Goal: Task Accomplishment & Management: Manage account settings

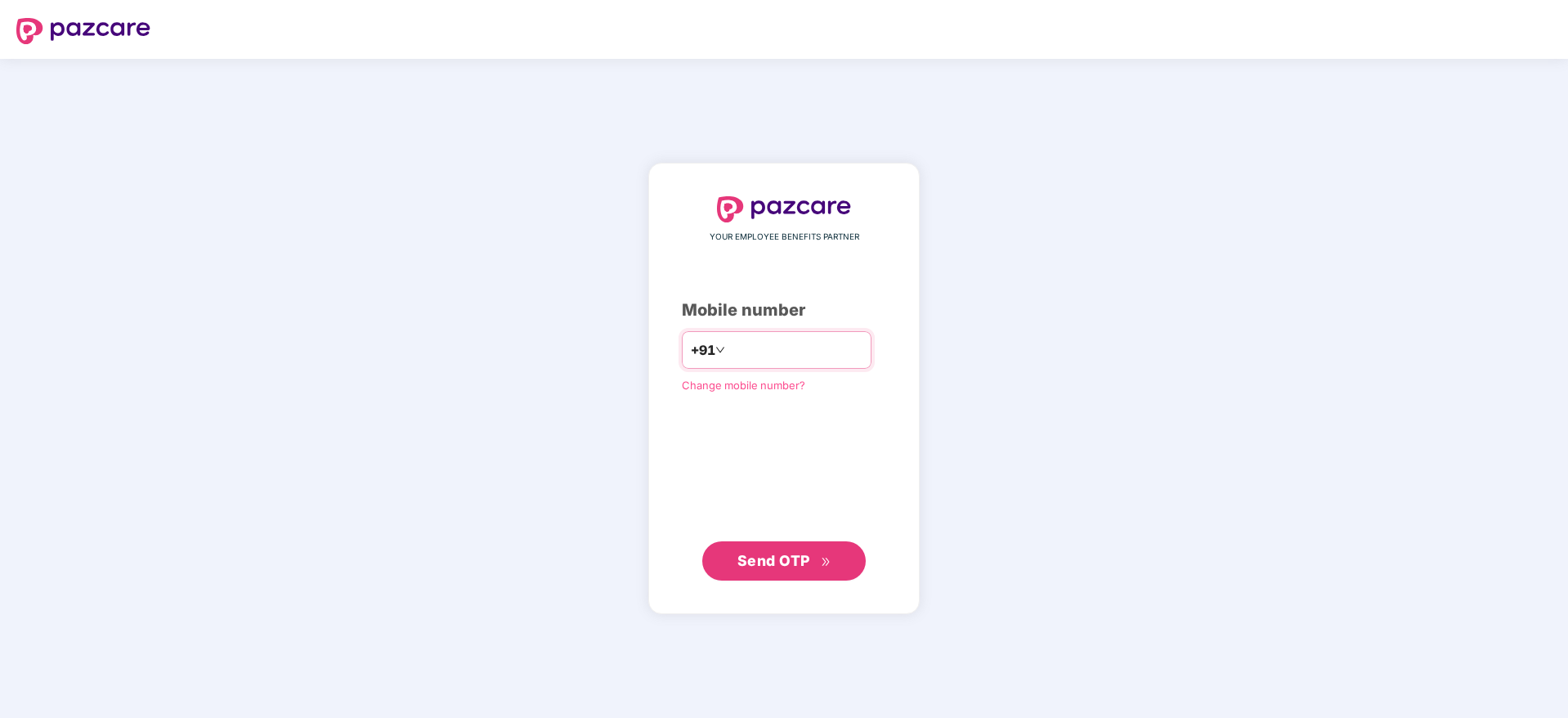
type input "**********"
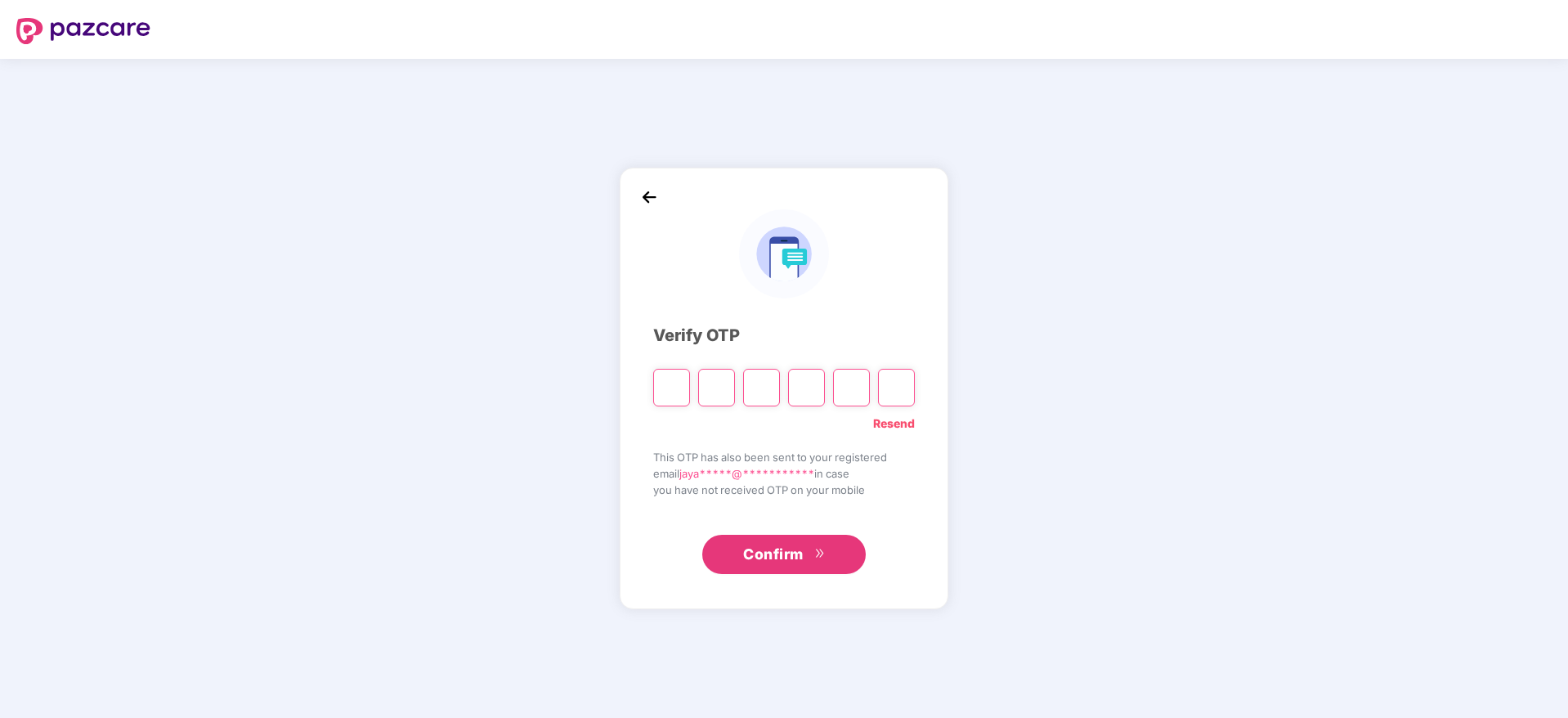
paste input "*"
type input "*"
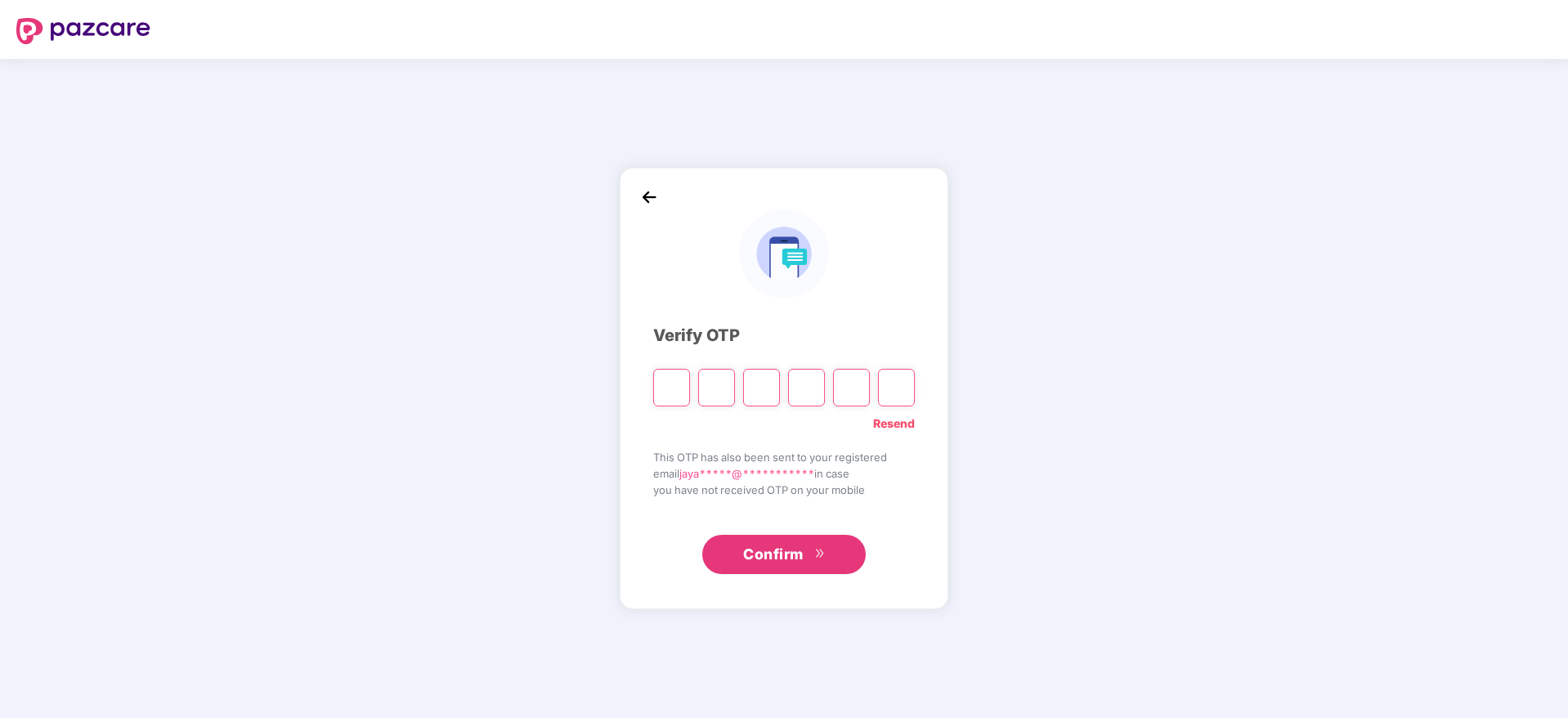
type input "*"
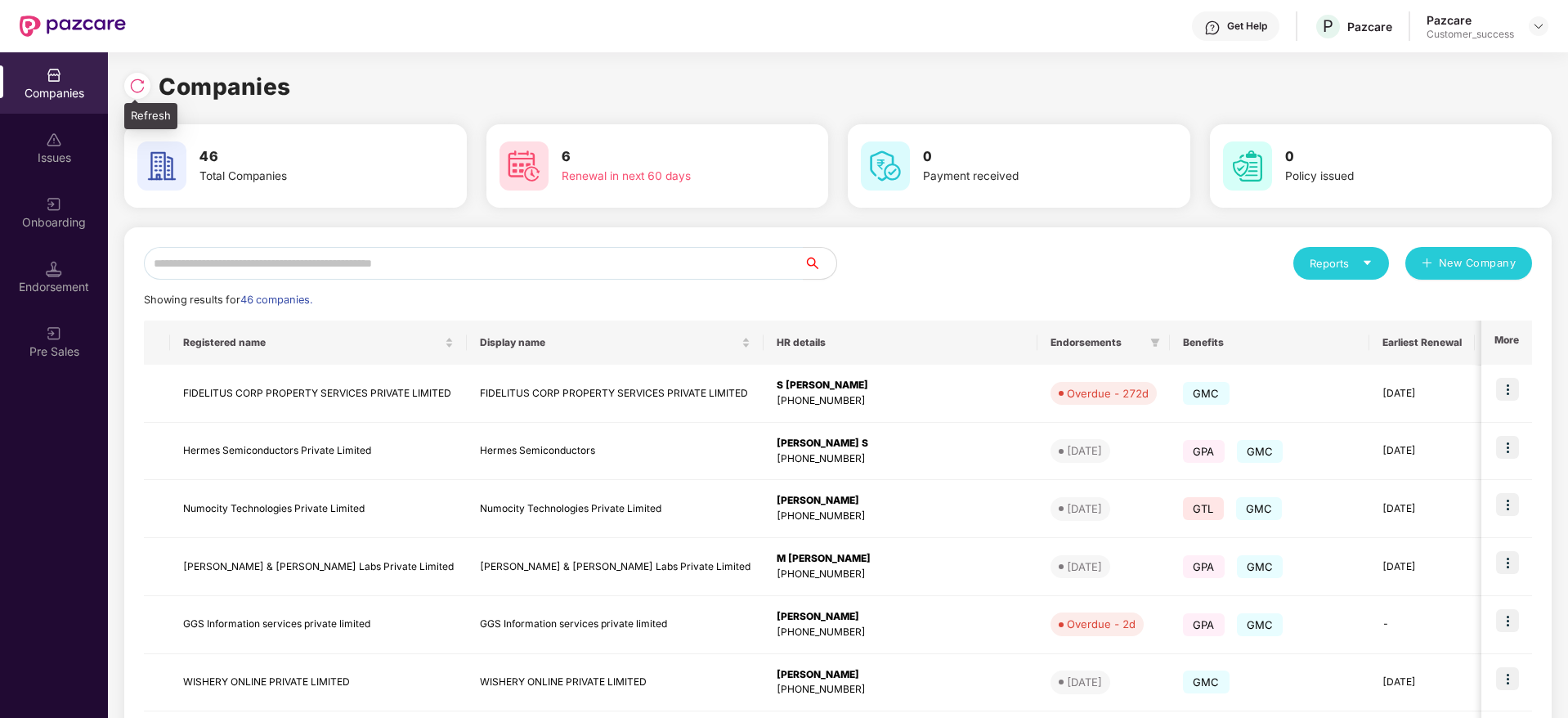
click at [143, 87] on img at bounding box center [137, 86] width 16 height 16
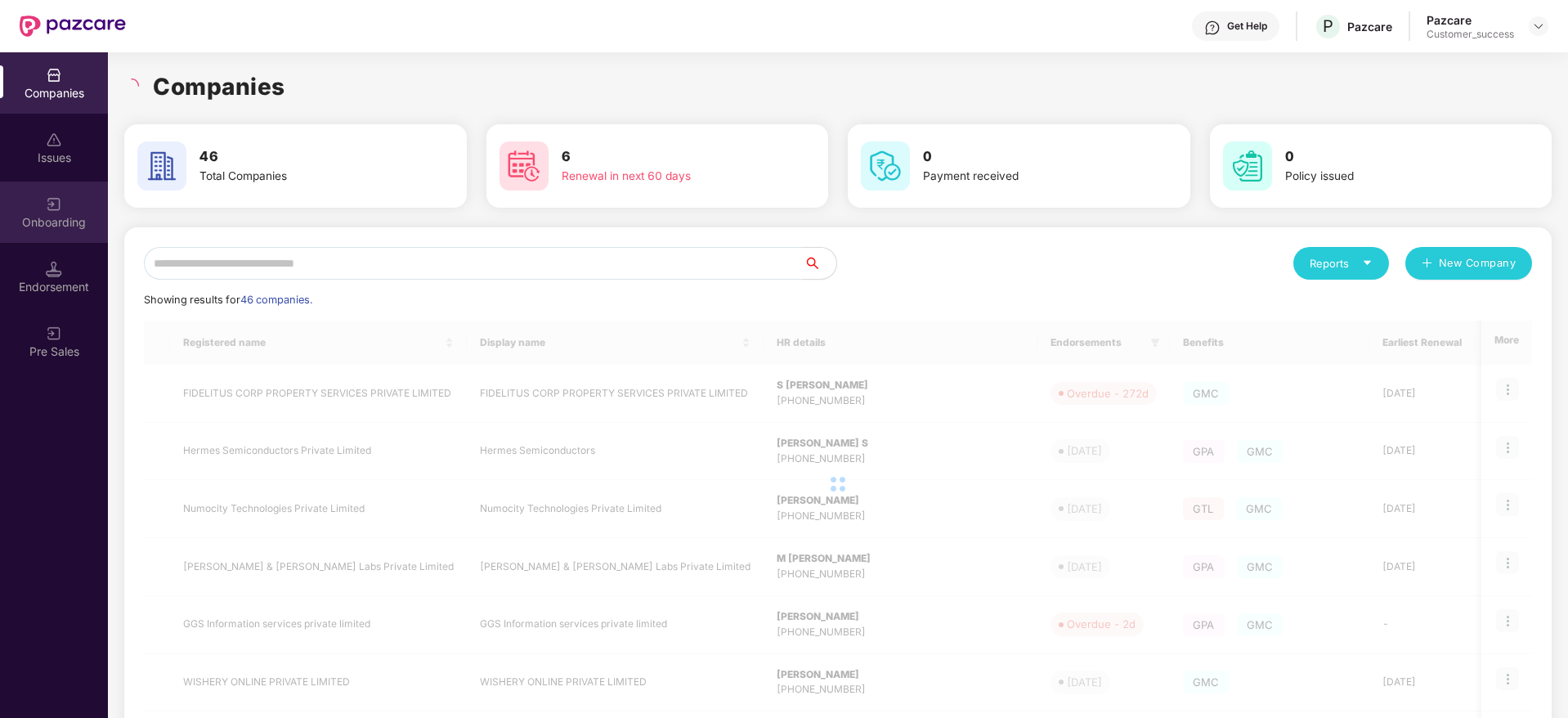
click at [19, 233] on div "Onboarding" at bounding box center [54, 212] width 108 height 62
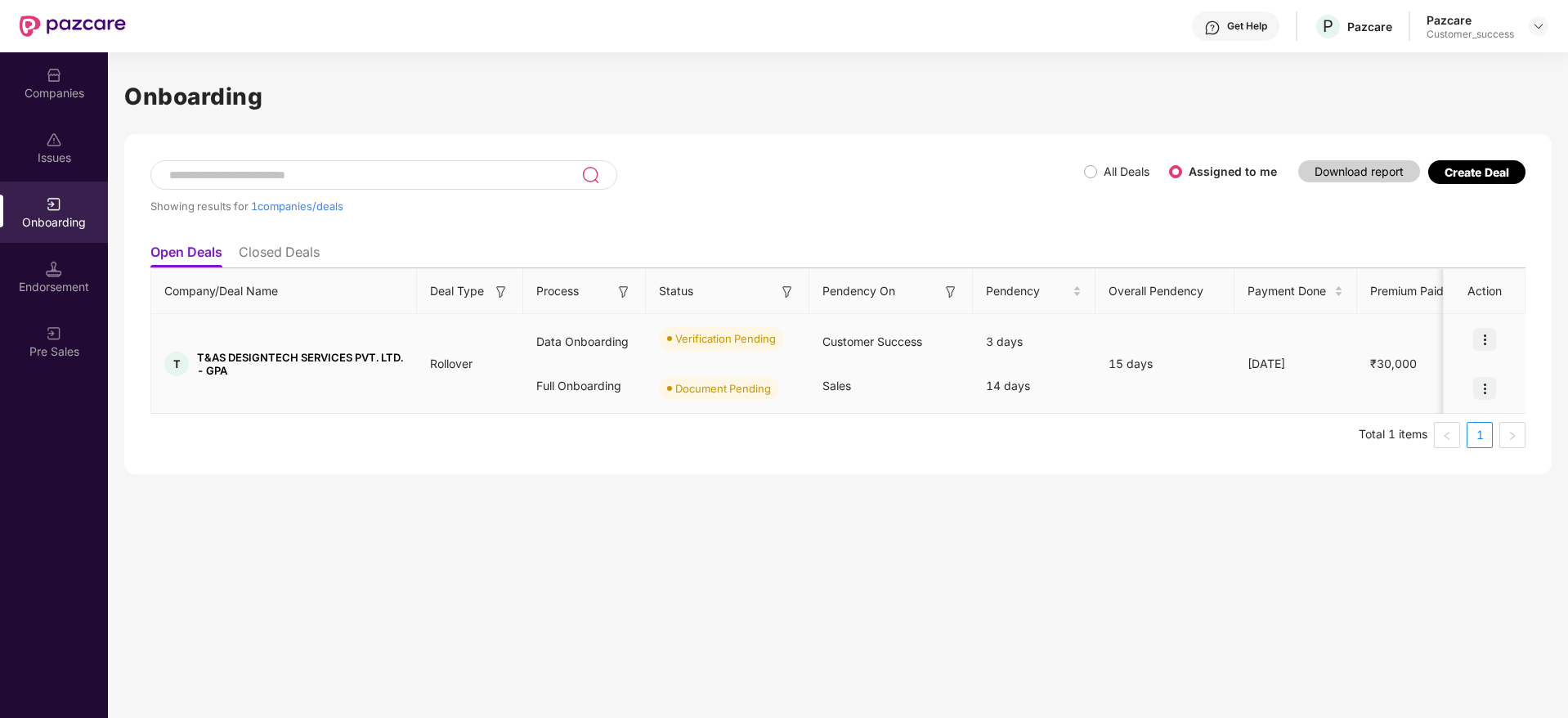
click at [1489, 344] on img at bounding box center [1484, 339] width 23 height 23
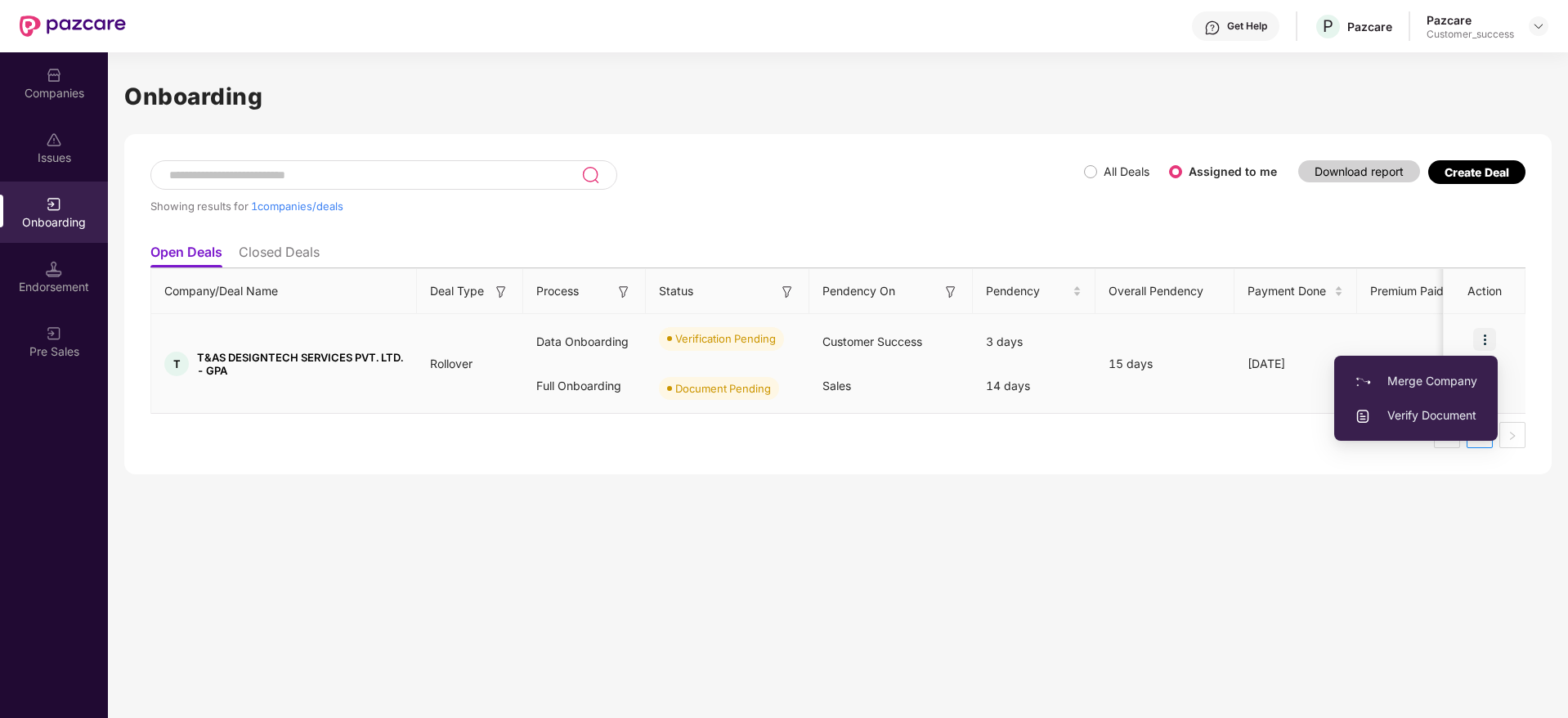
click at [1447, 409] on span "Verify Document" at bounding box center [1416, 415] width 123 height 18
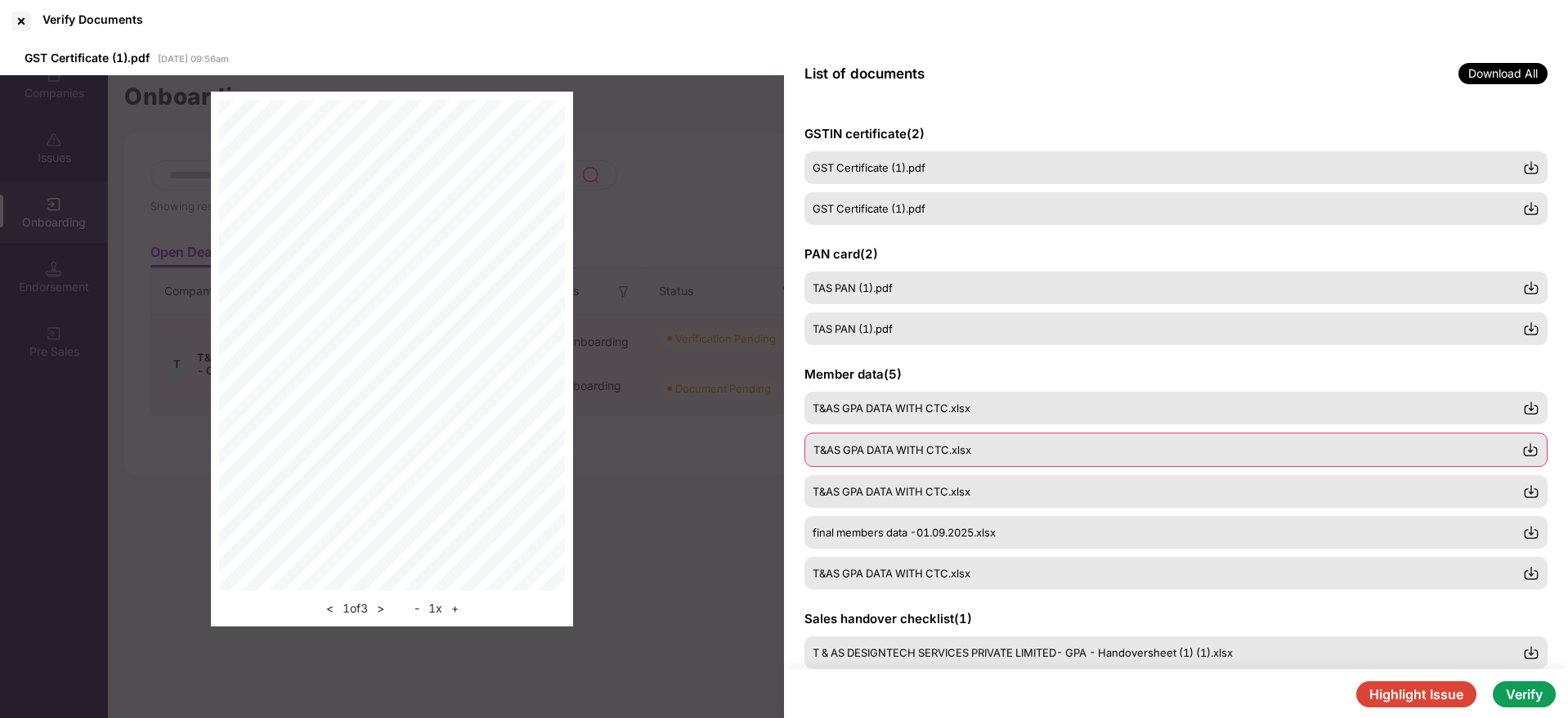
scroll to position [39, 0]
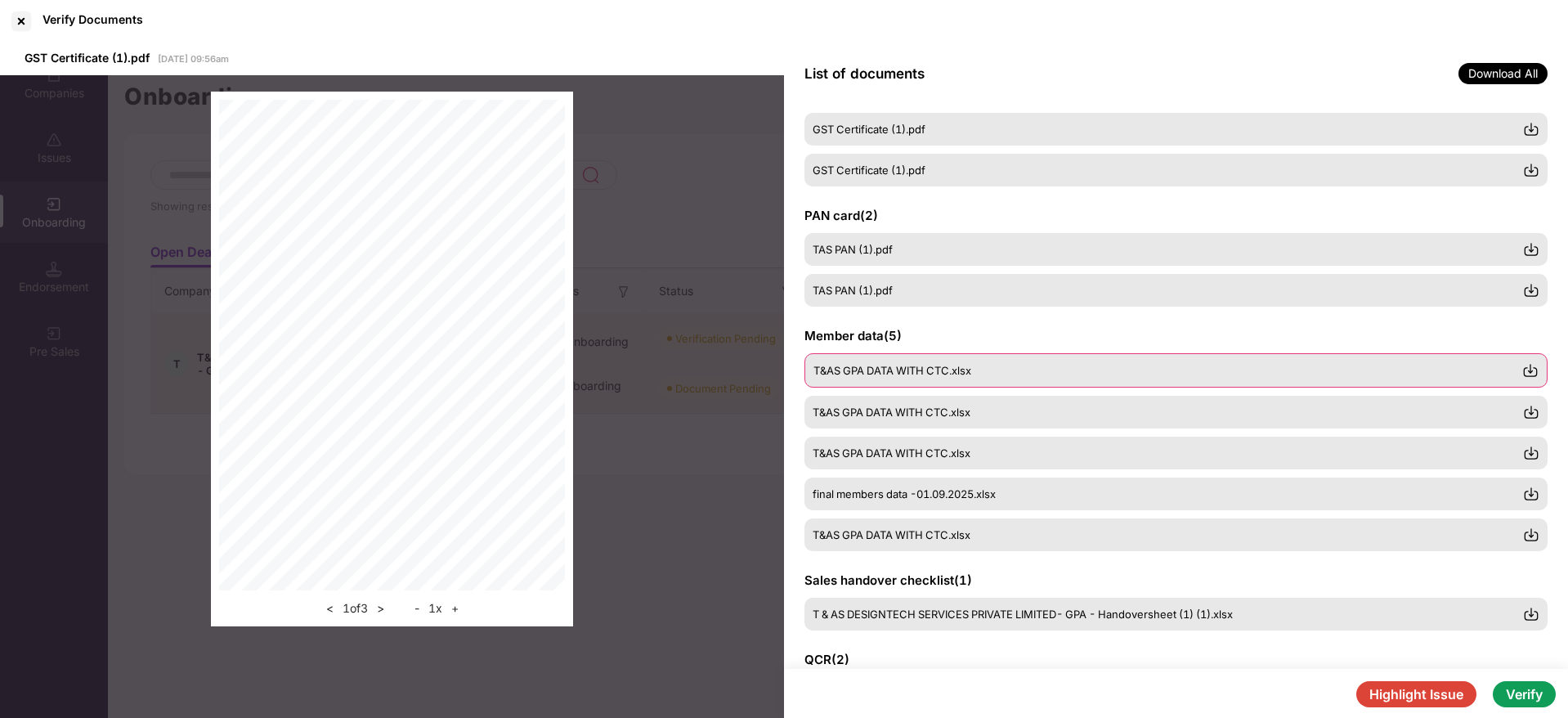
click at [1042, 366] on div "T&AS GPA DATA WITH CTC.xlsx" at bounding box center [1168, 369] width 708 height 13
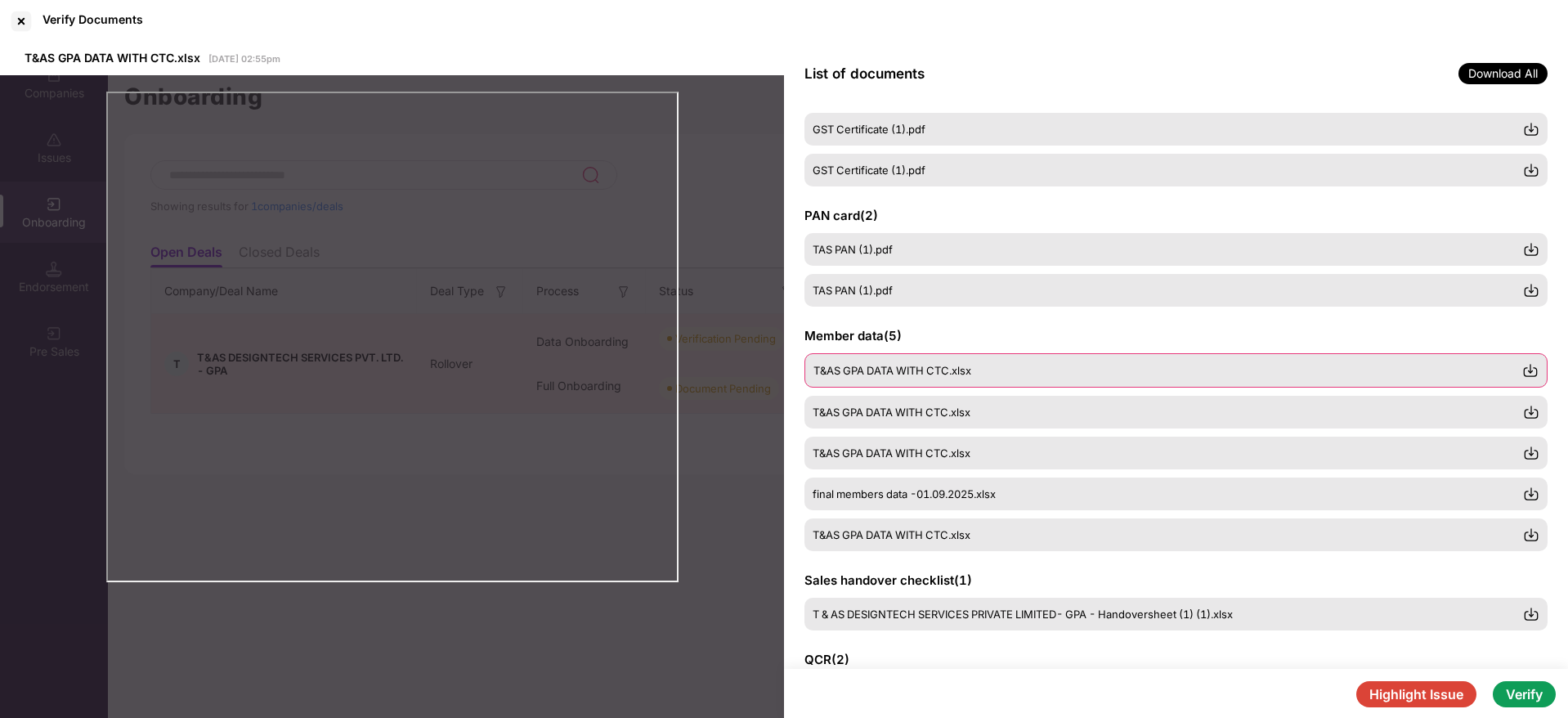
click at [1531, 369] on img at bounding box center [1530, 370] width 16 height 16
click at [1503, 694] on button "Verify" at bounding box center [1523, 694] width 63 height 26
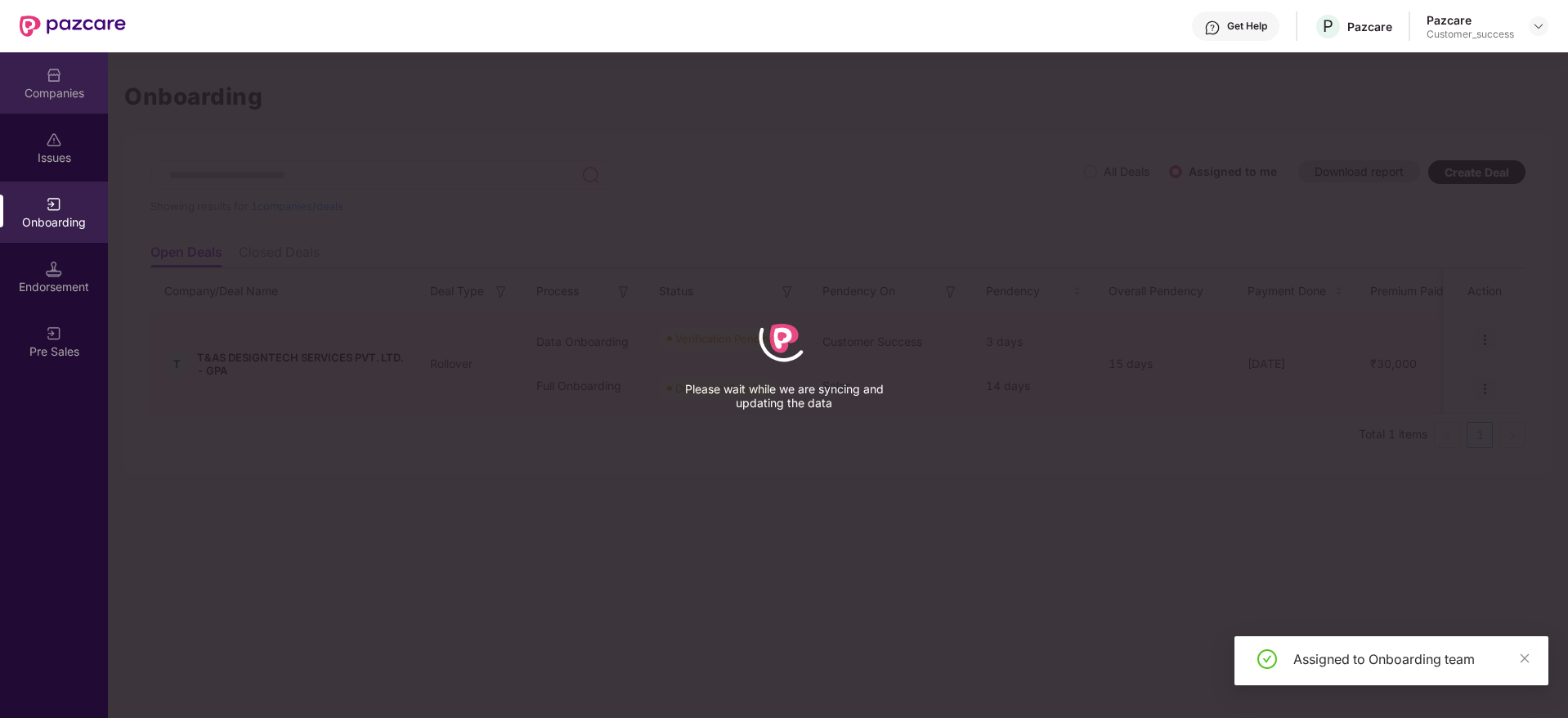
click at [60, 87] on div "Companies" at bounding box center [54, 93] width 108 height 16
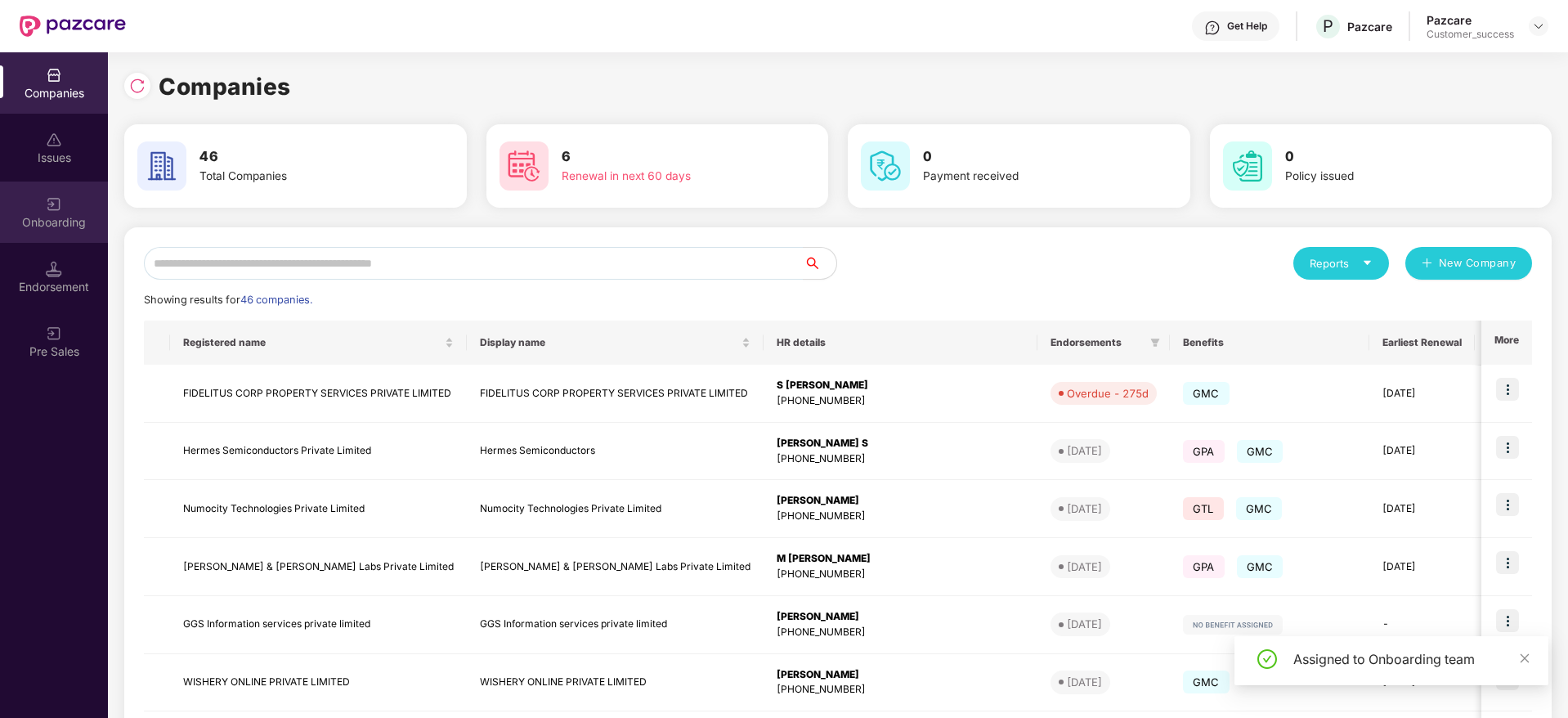
click at [83, 210] on div "Onboarding" at bounding box center [54, 212] width 108 height 62
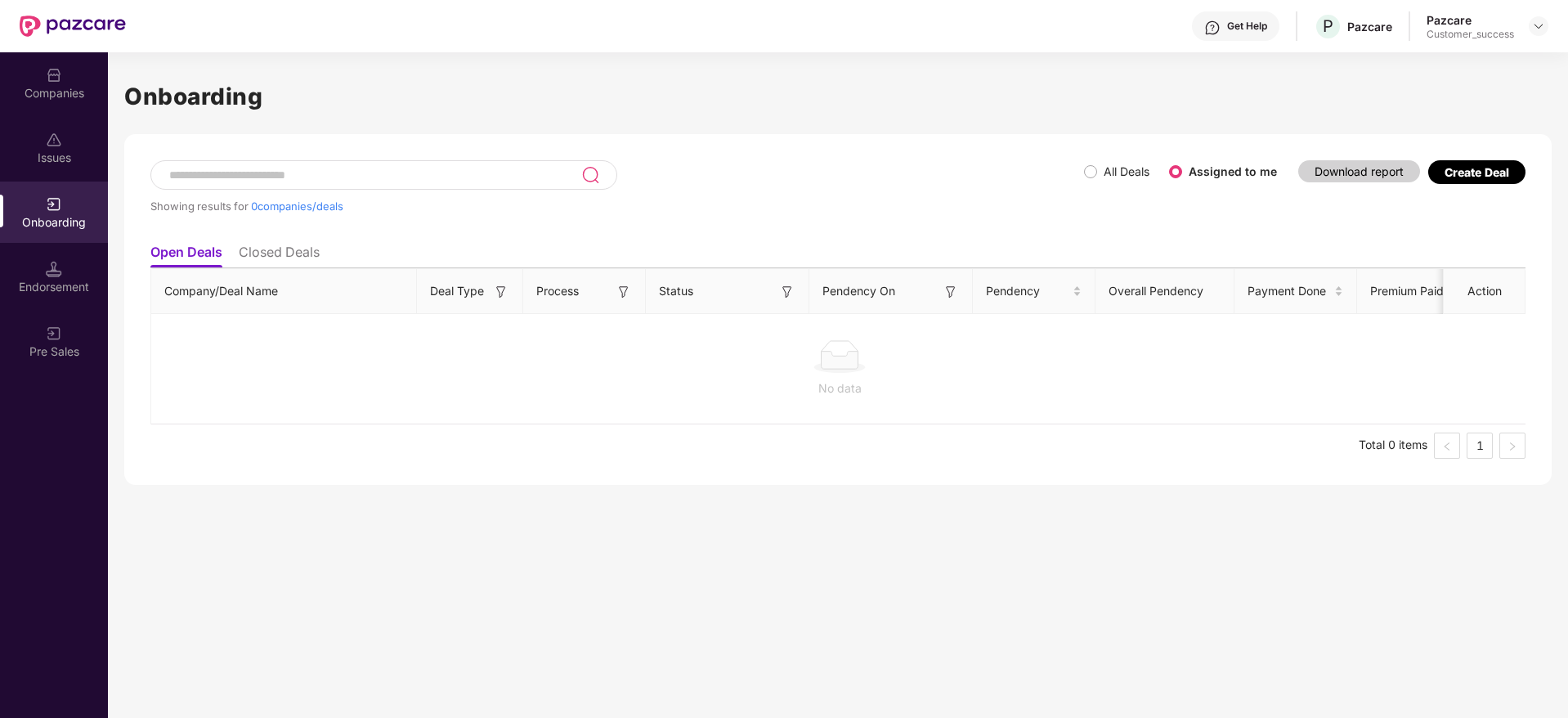
click at [1470, 173] on div "Create Deal" at bounding box center [1476, 172] width 65 height 14
click at [66, 90] on div "Companies" at bounding box center [54, 93] width 108 height 16
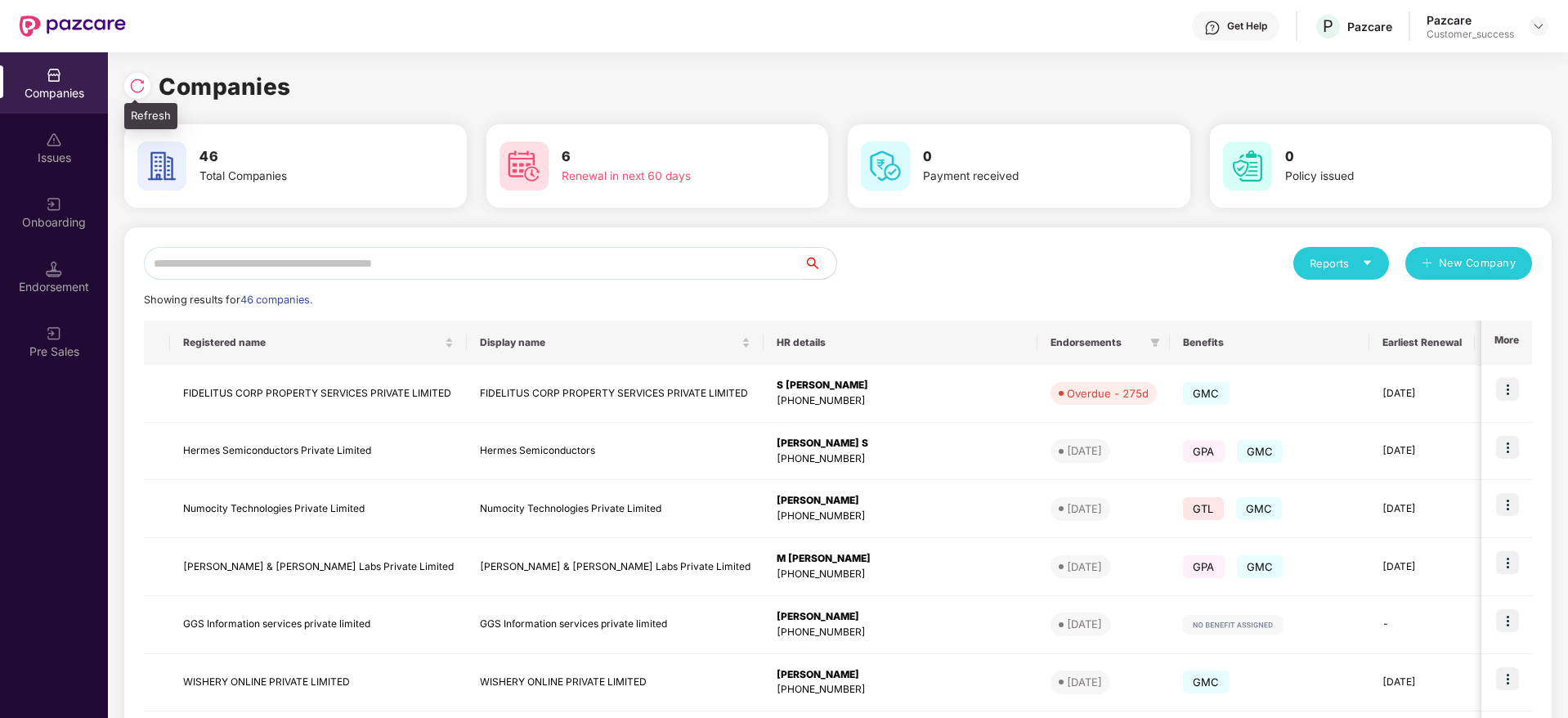
click at [136, 80] on img at bounding box center [137, 86] width 16 height 16
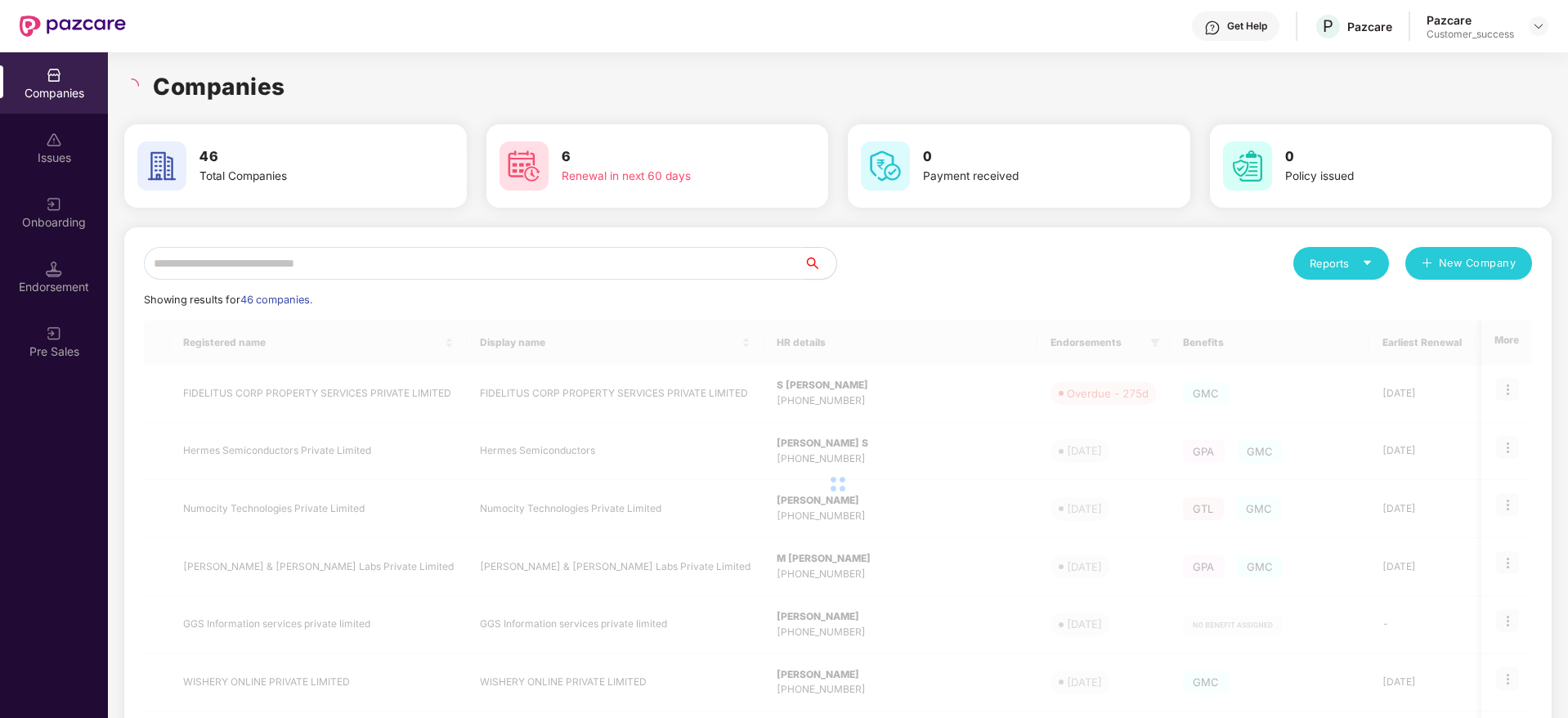
click at [265, 76] on h1 "Companies" at bounding box center [218, 87] width 132 height 36
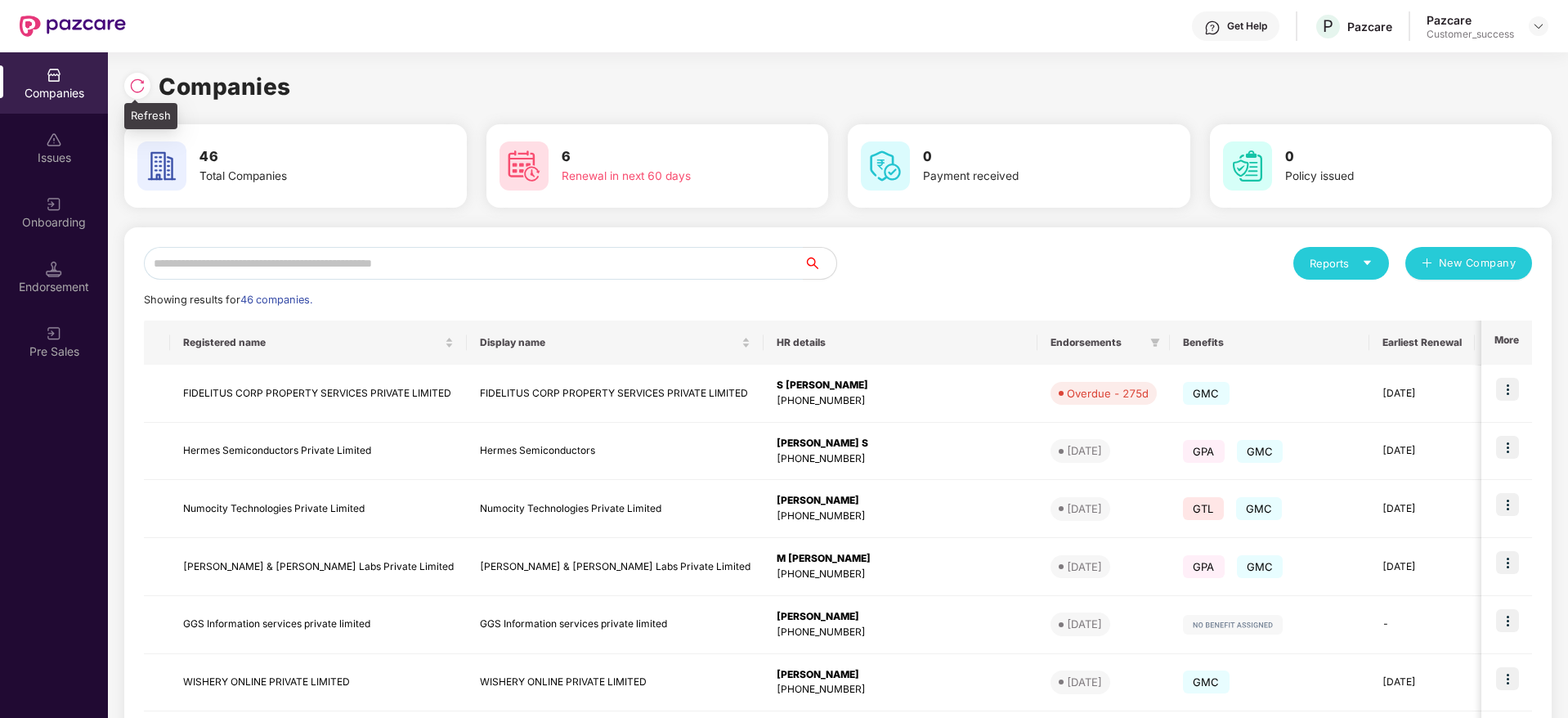
click at [141, 94] on img at bounding box center [137, 86] width 16 height 16
drag, startPoint x: 302, startPoint y: 93, endPoint x: 134, endPoint y: 84, distance: 168.2
click at [134, 84] on div "Companies" at bounding box center [838, 87] width 1428 height 36
click at [134, 84] on img at bounding box center [137, 86] width 16 height 16
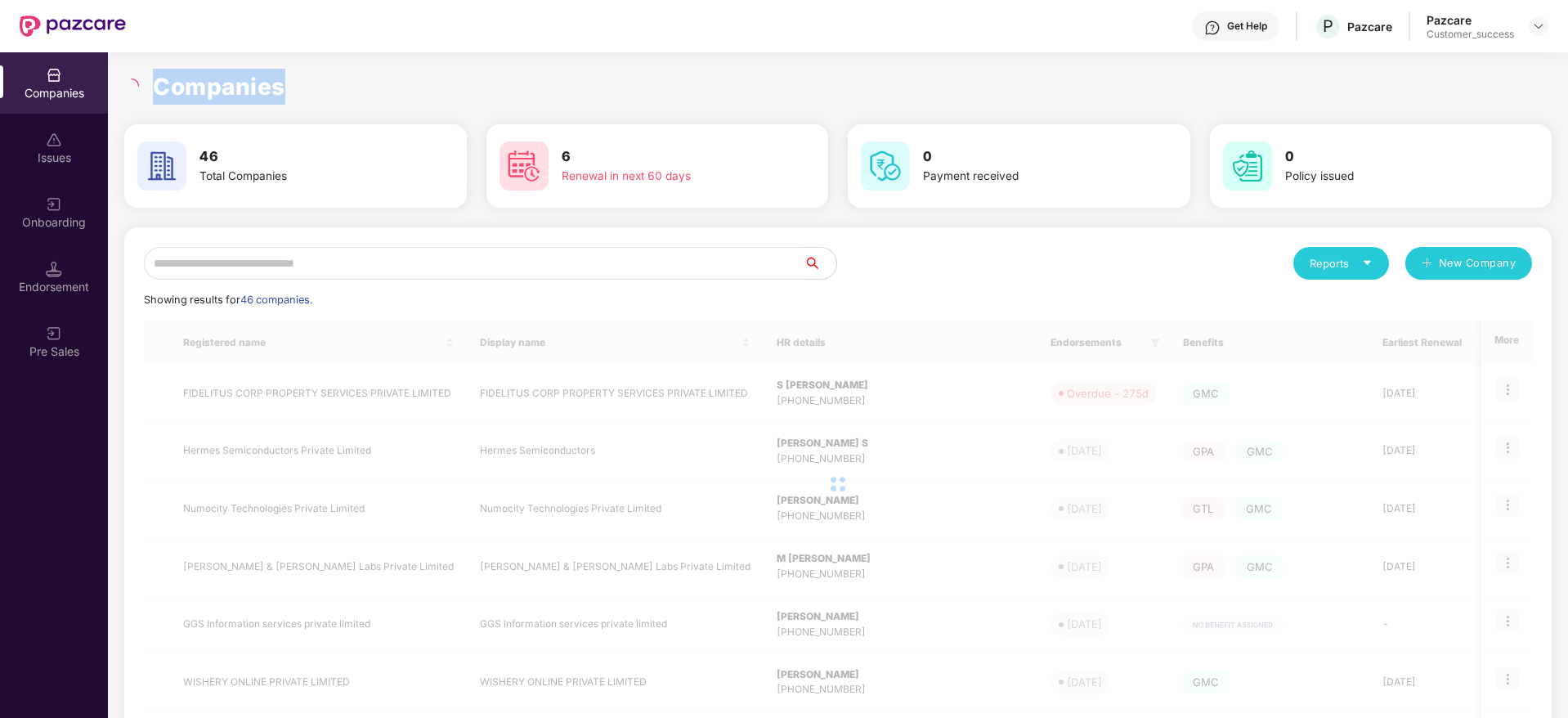
click at [225, 98] on h1 "Companies" at bounding box center [218, 87] width 132 height 36
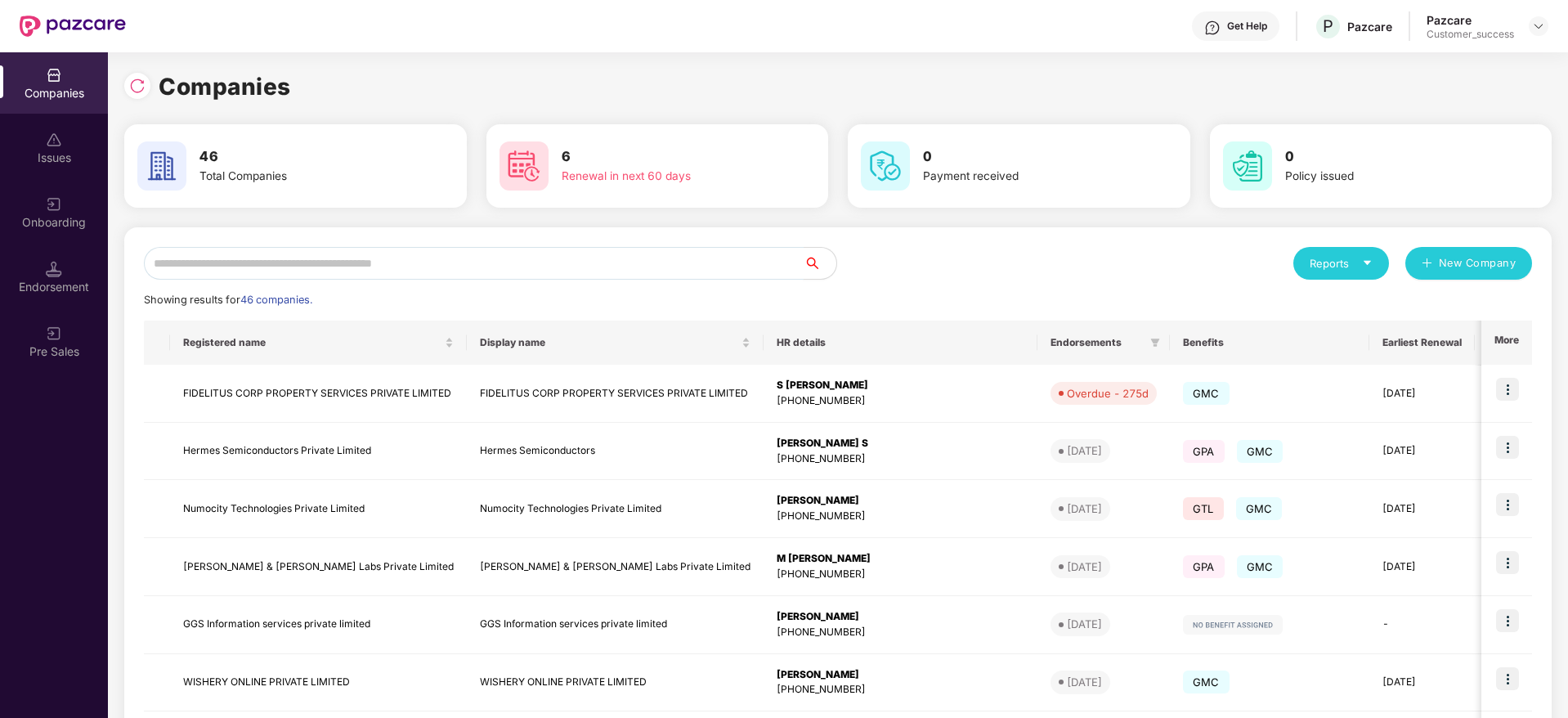
click at [405, 267] on input "text" at bounding box center [473, 263] width 659 height 33
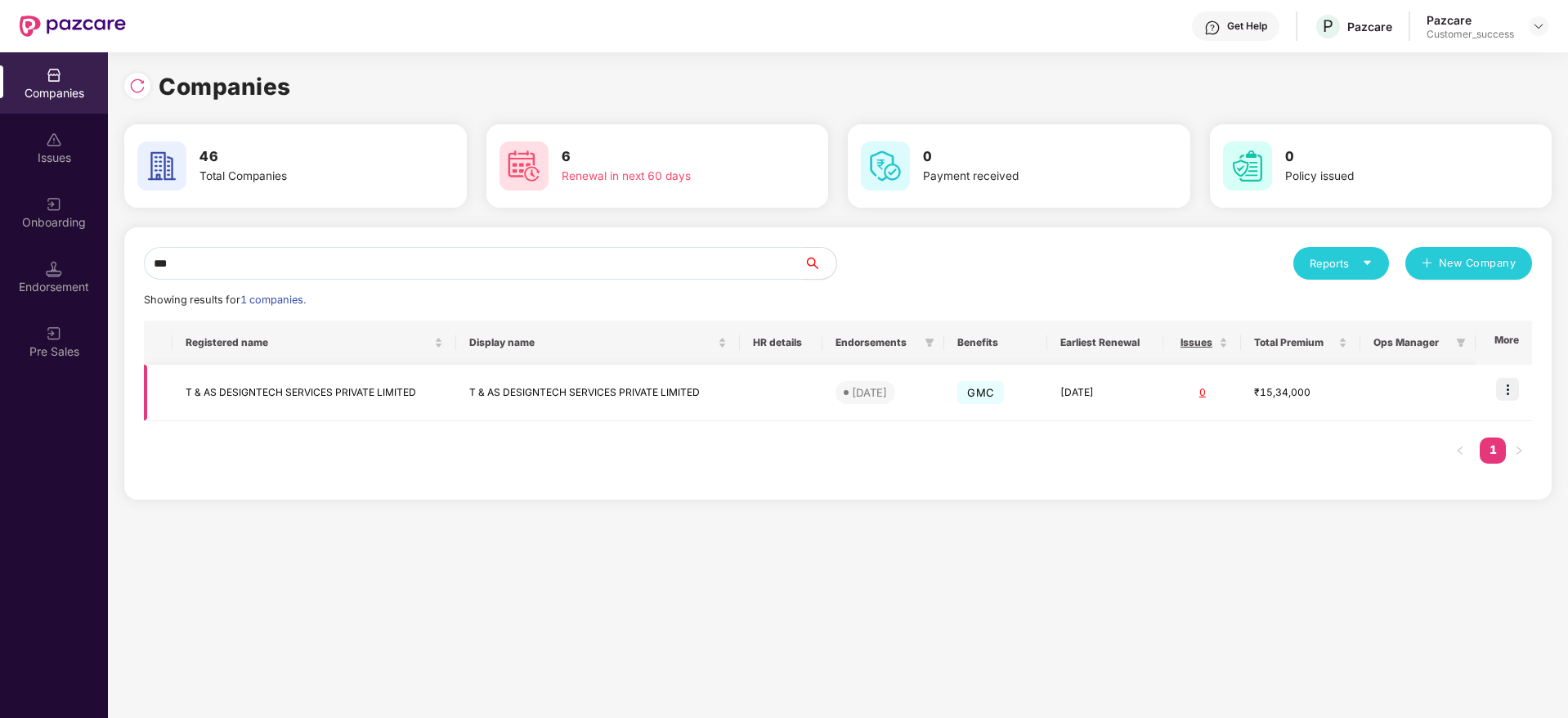
type input "***"
click at [1506, 381] on img at bounding box center [1507, 388] width 23 height 23
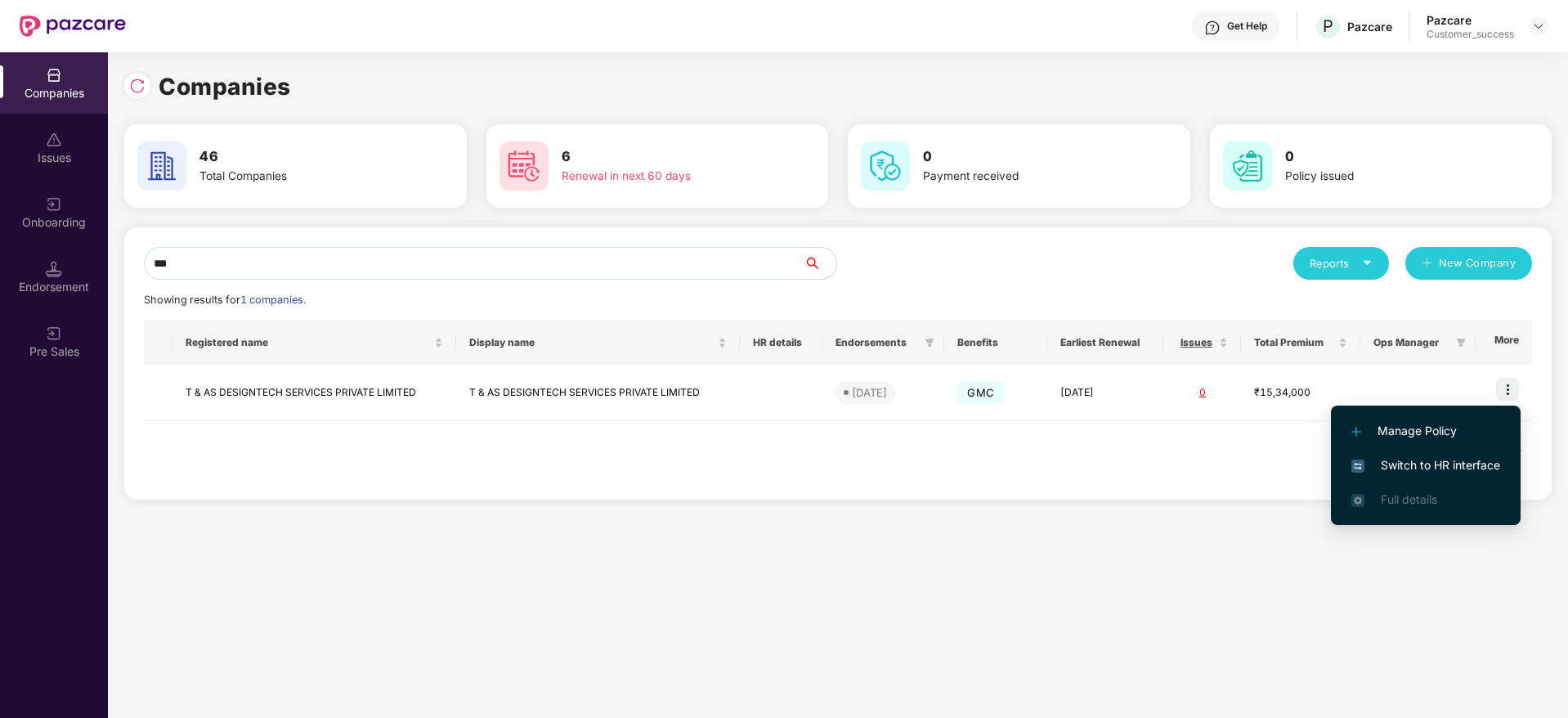
click at [1462, 467] on span "Switch to HR interface" at bounding box center [1426, 465] width 148 height 18
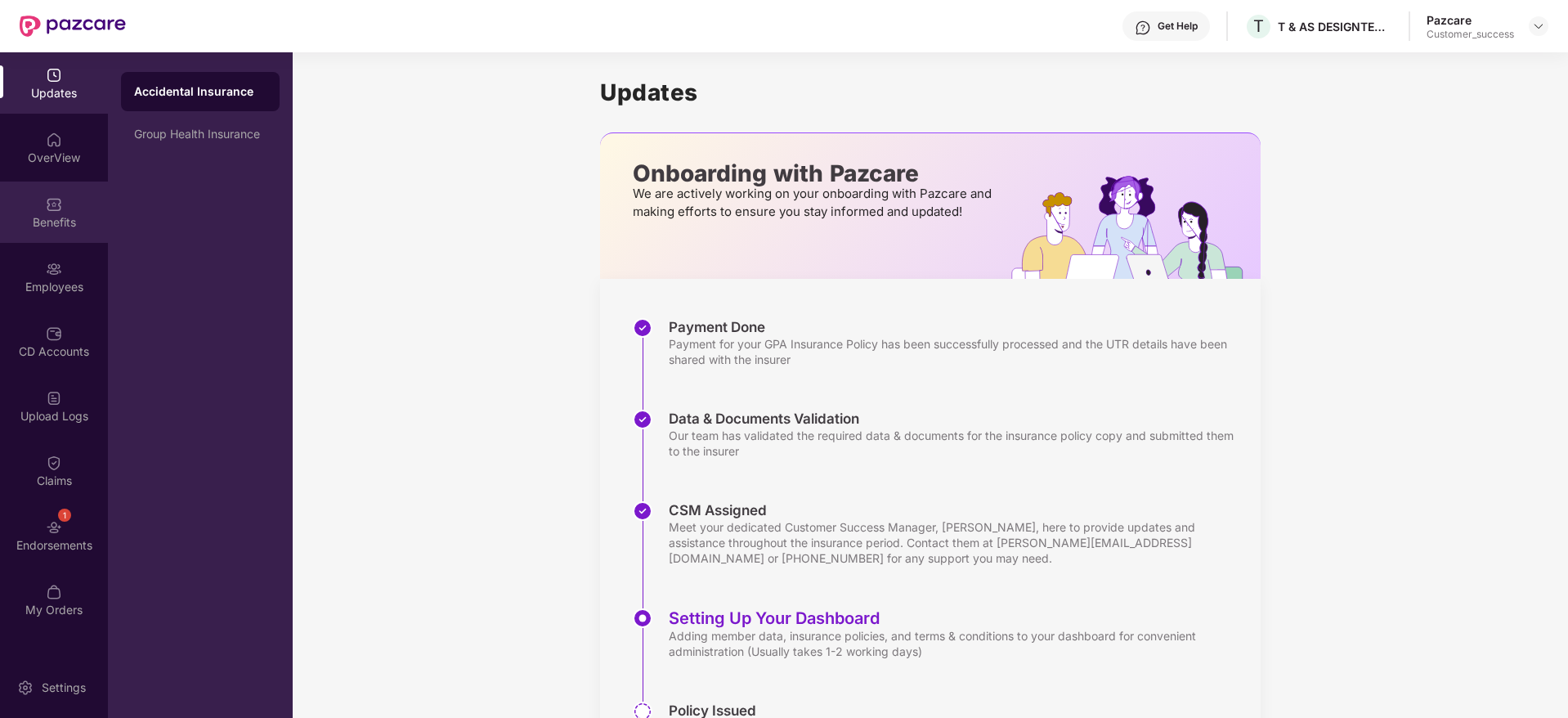
click at [53, 209] on img at bounding box center [54, 204] width 16 height 16
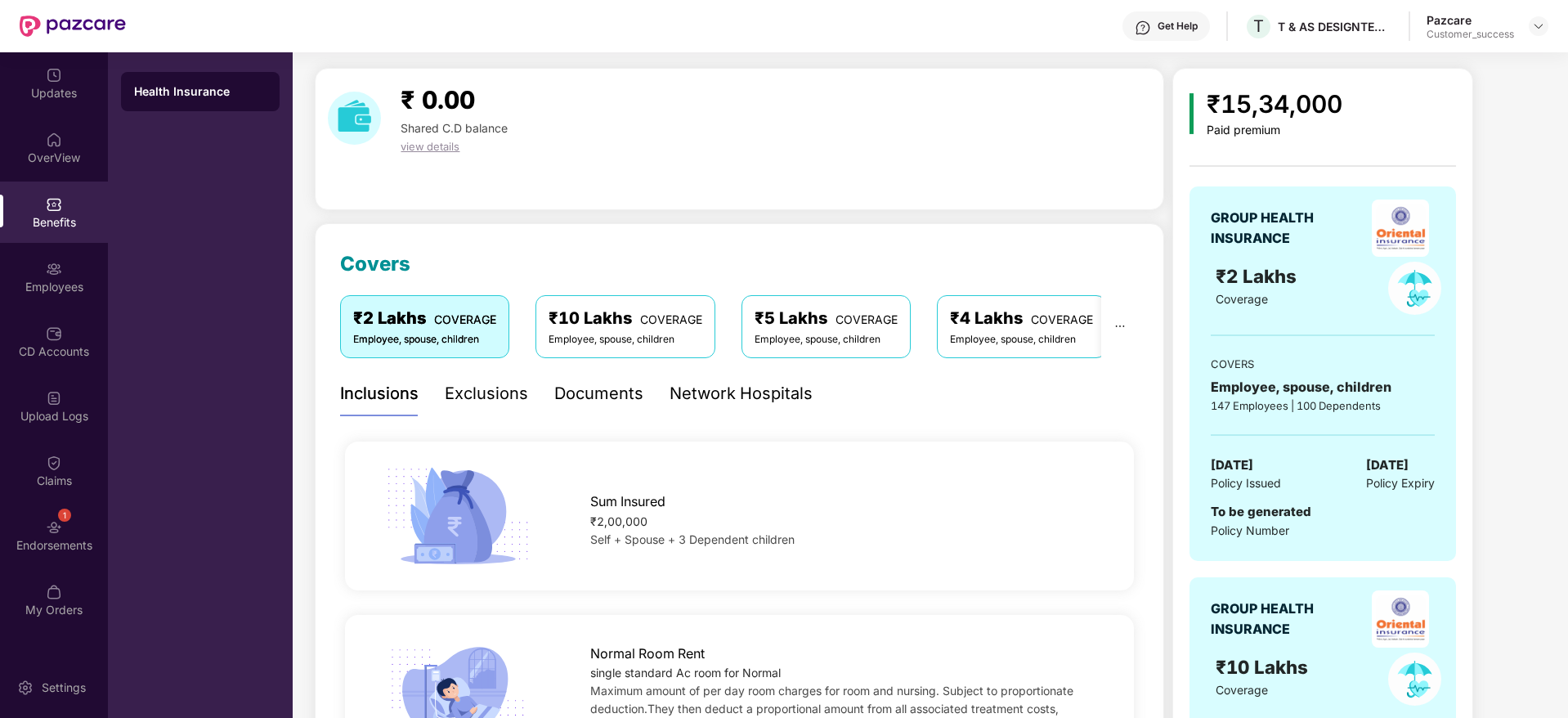
scroll to position [44, 0]
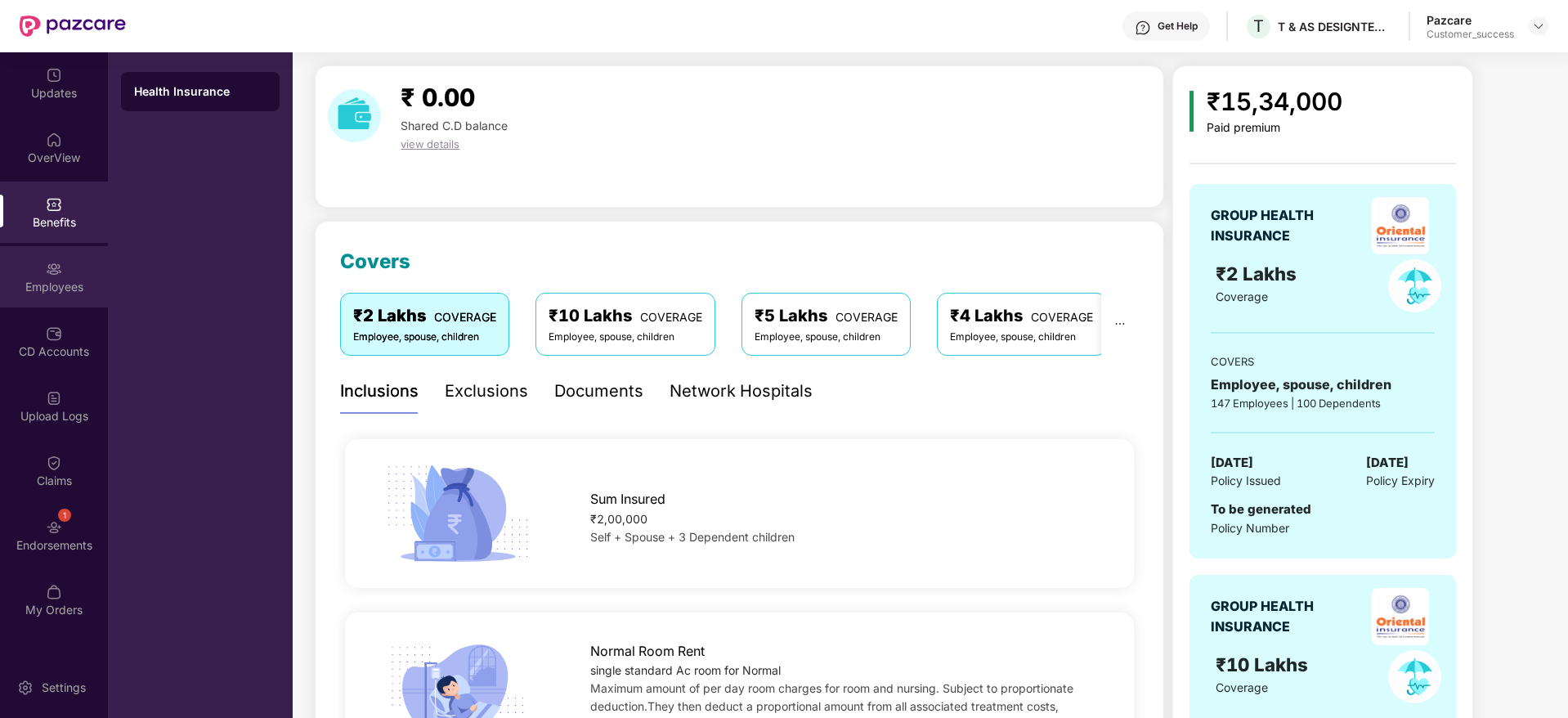
click at [44, 273] on div "Employees" at bounding box center [54, 277] width 108 height 62
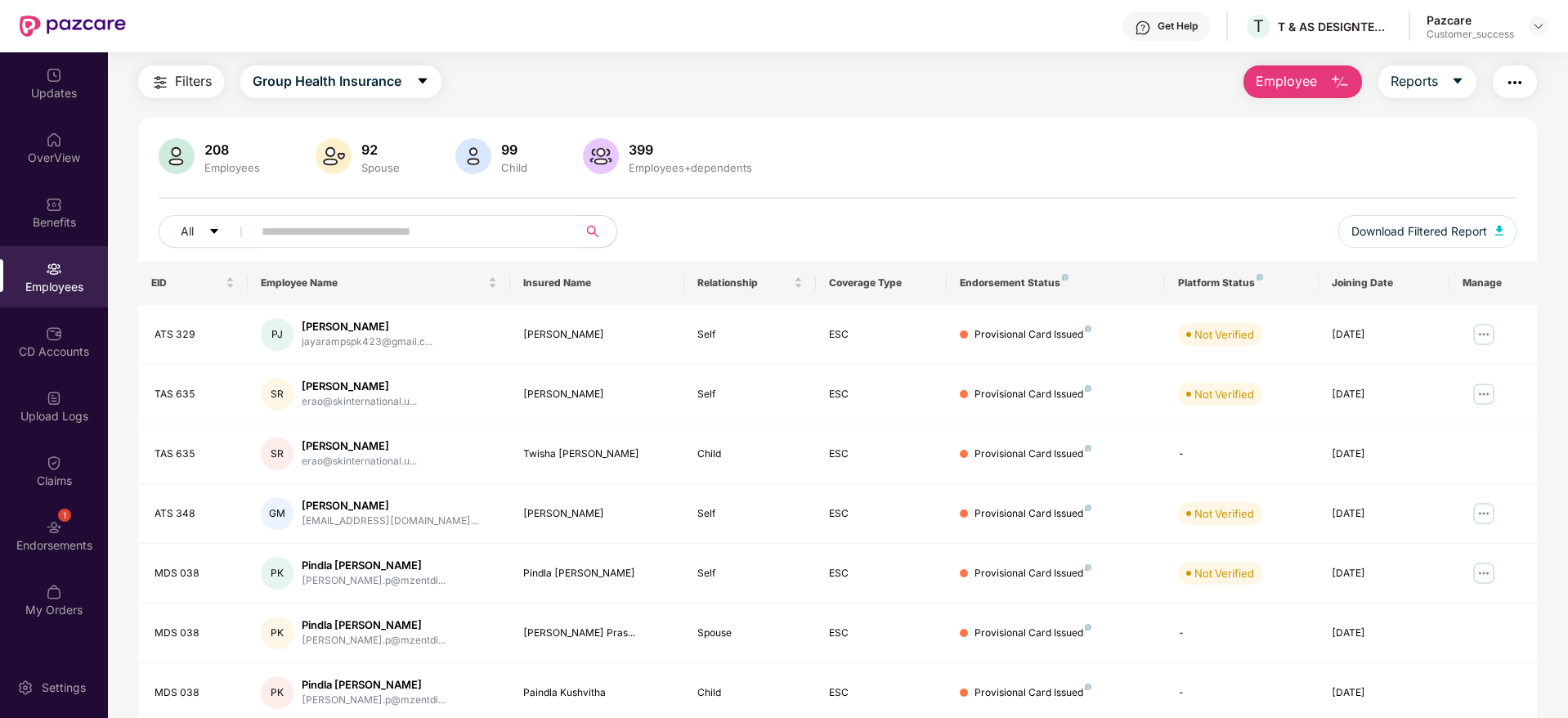
click at [442, 233] on input "text" at bounding box center [408, 231] width 294 height 25
type input "*"
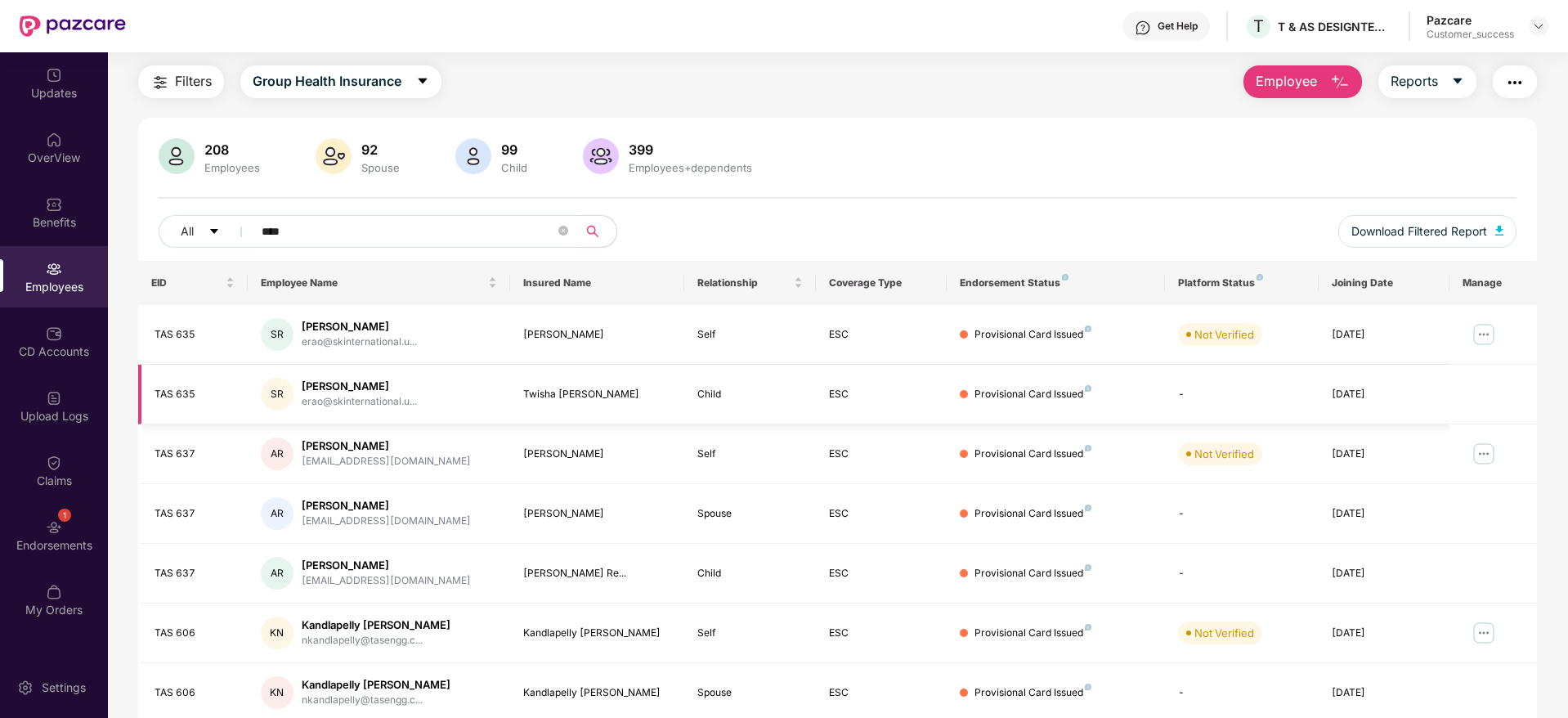
paste input "*******"
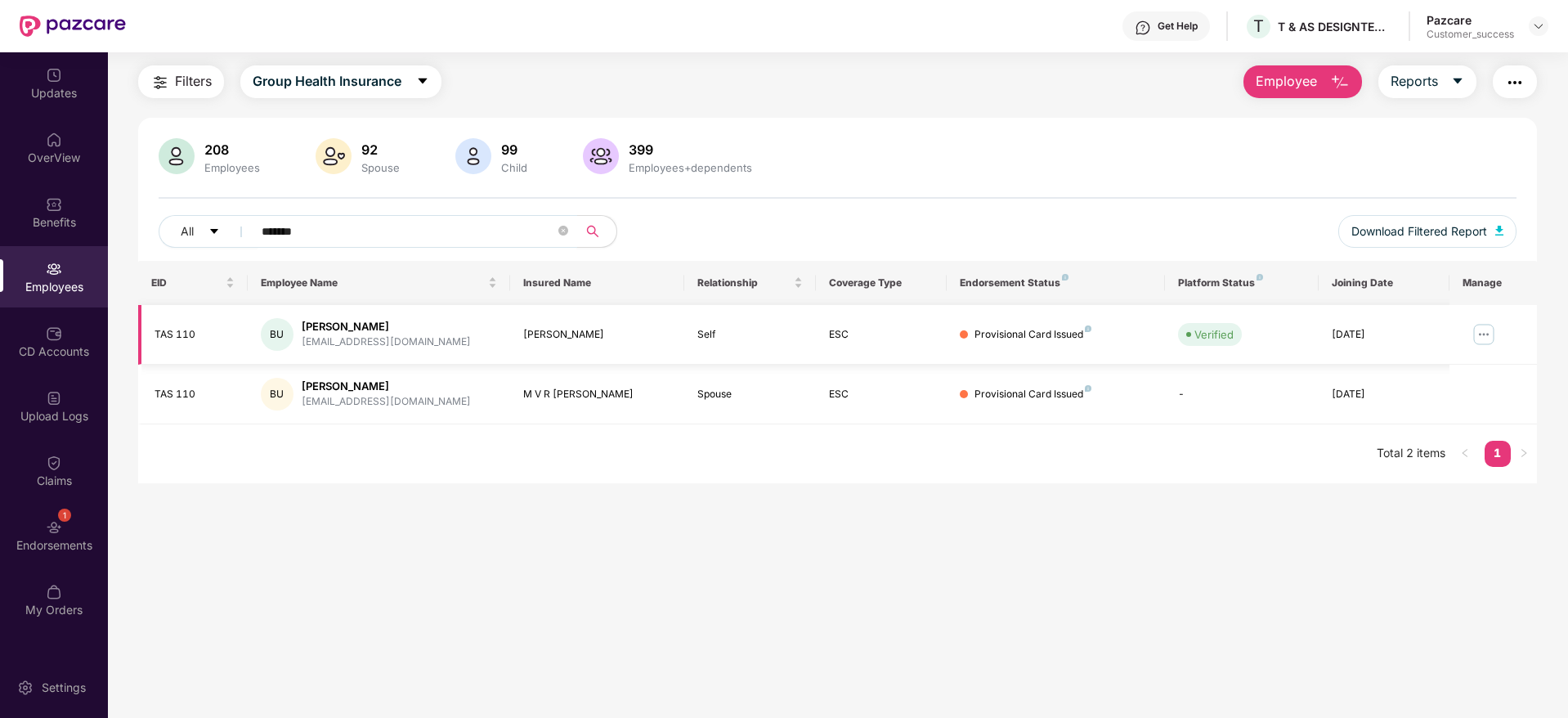
type input "*******"
click at [1483, 330] on img at bounding box center [1483, 335] width 26 height 26
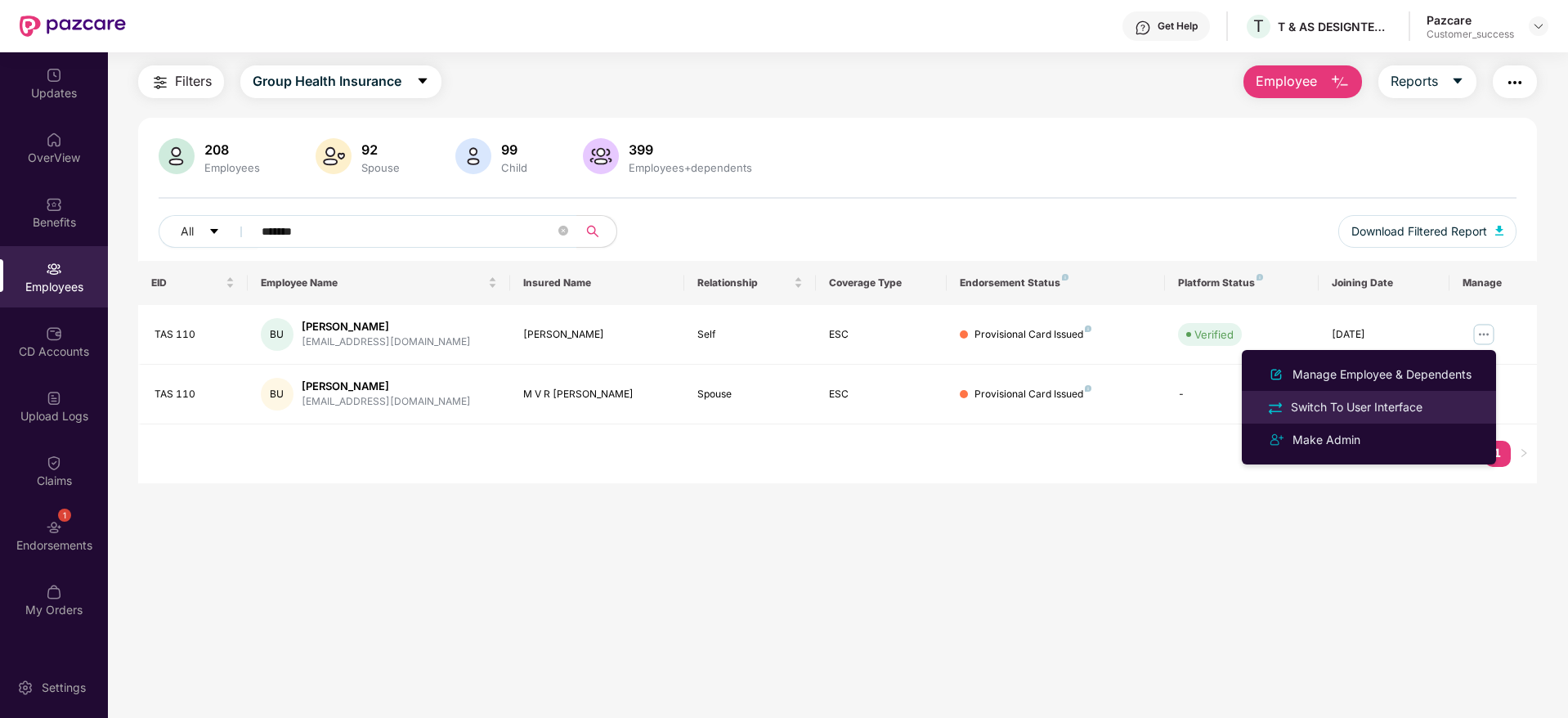
click at [1411, 404] on div "Switch To User Interface" at bounding box center [1357, 407] width 138 height 18
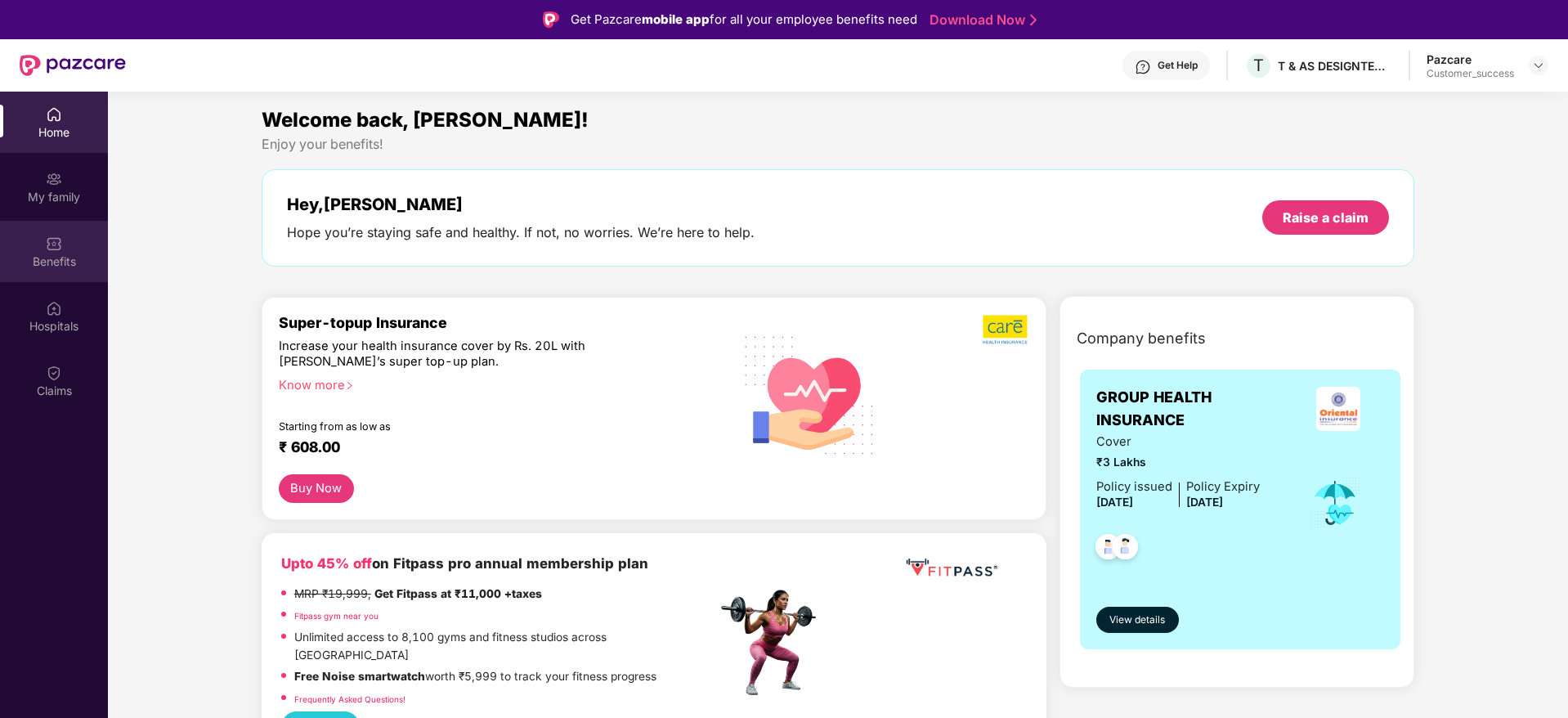
click at [70, 246] on div "Benefits" at bounding box center [54, 252] width 108 height 62
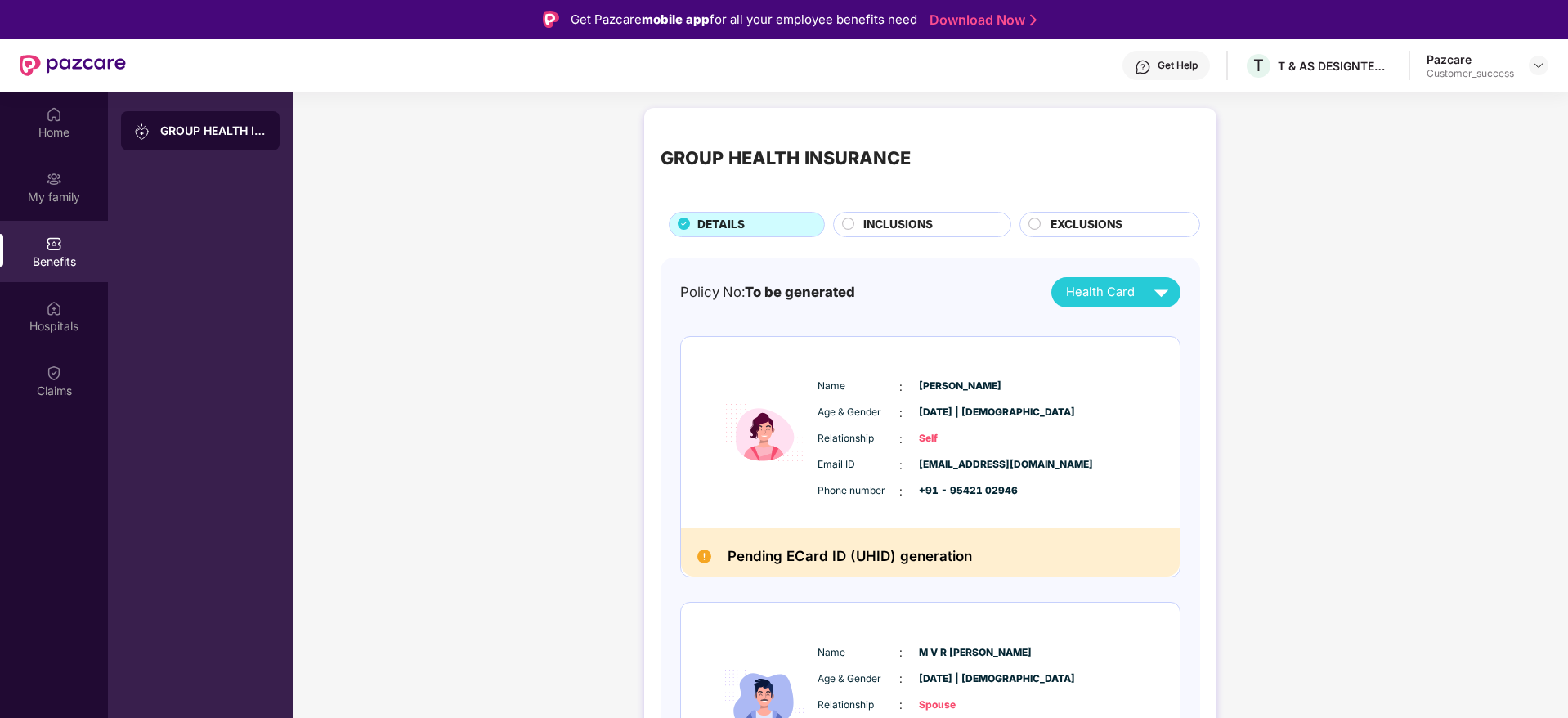
click at [930, 216] on span "INCLUSIONS" at bounding box center [899, 225] width 70 height 18
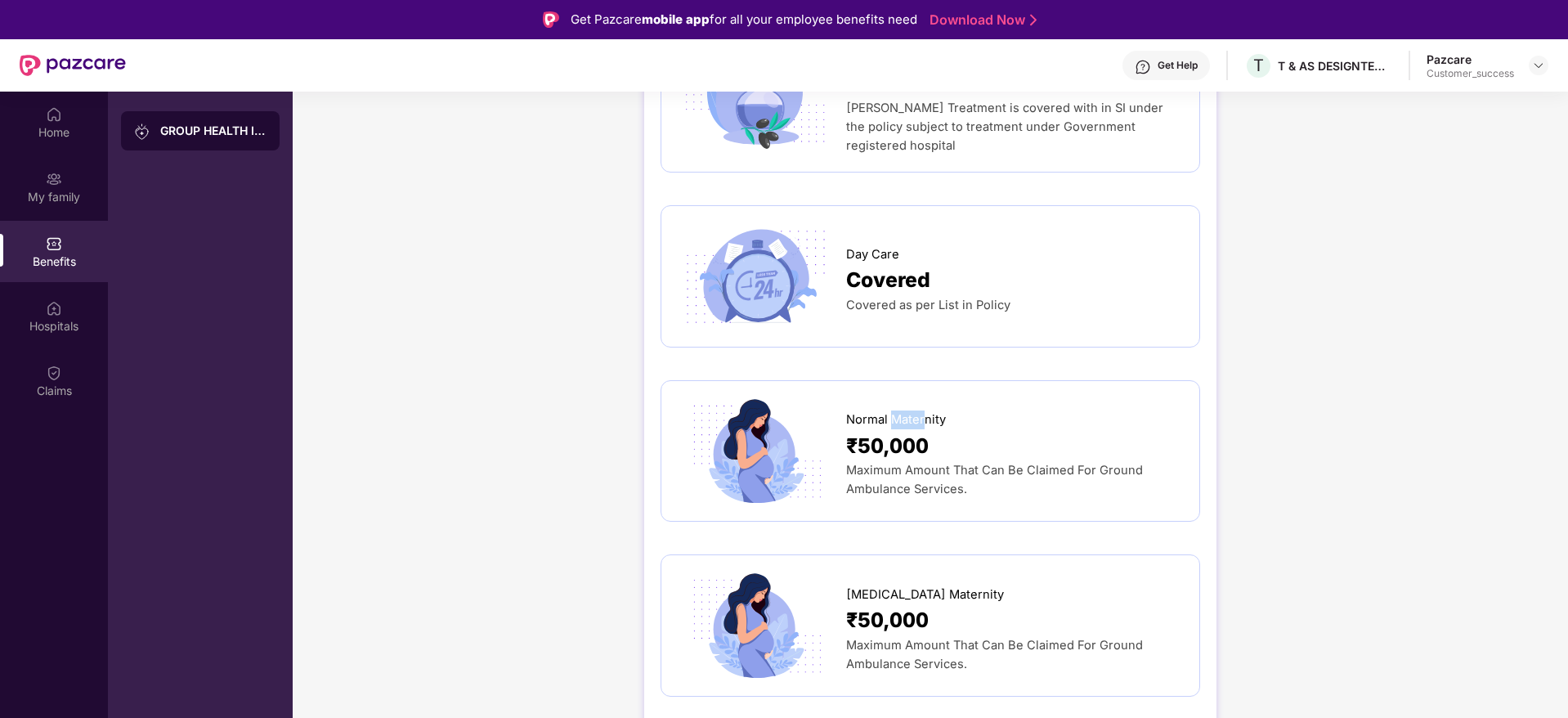
scroll to position [1669, 0]
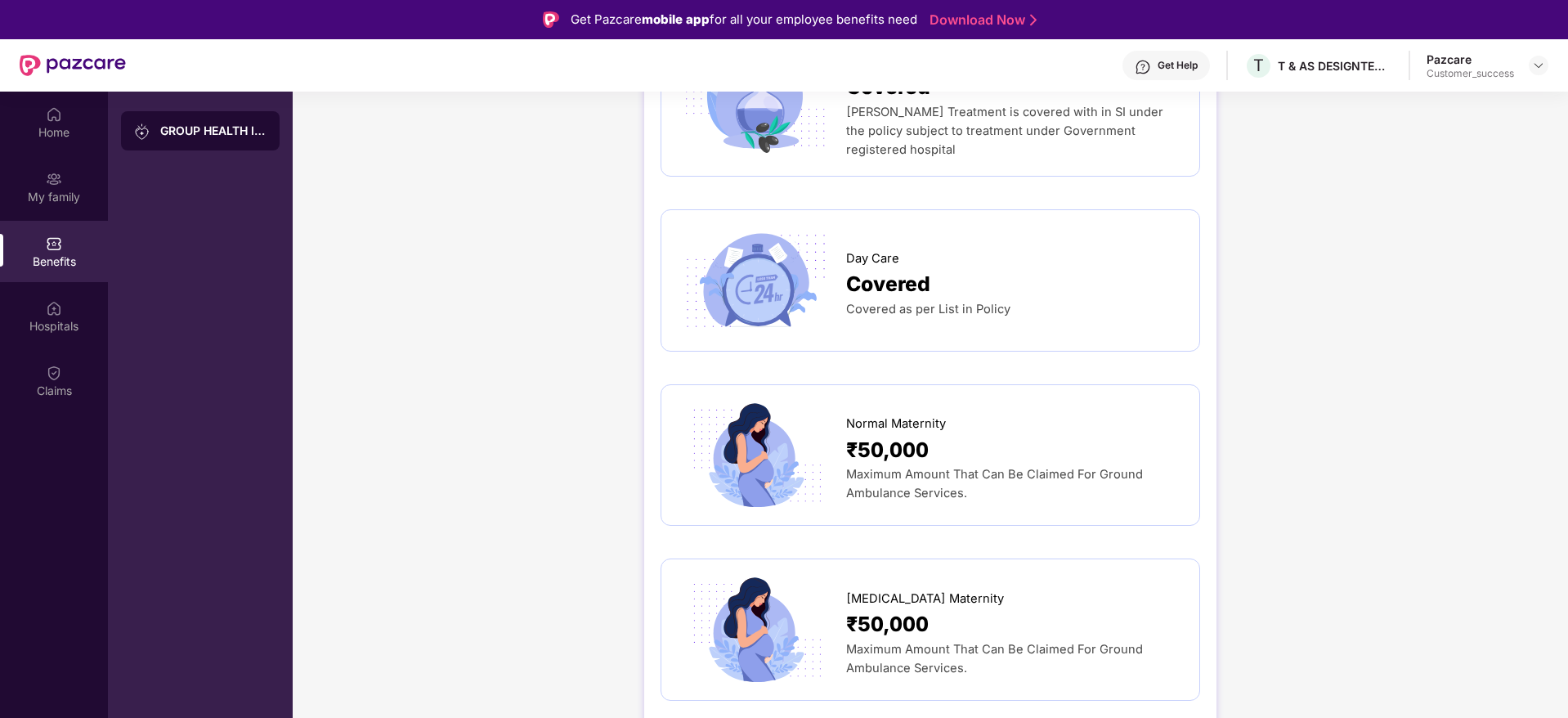
click at [1270, 385] on div "GROUP HEALTH INSURANCE DETAILS INCLUSIONS EXCLUSIONS Sum Insured ₹3,00,000 Self…" at bounding box center [930, 223] width 1275 height 3586
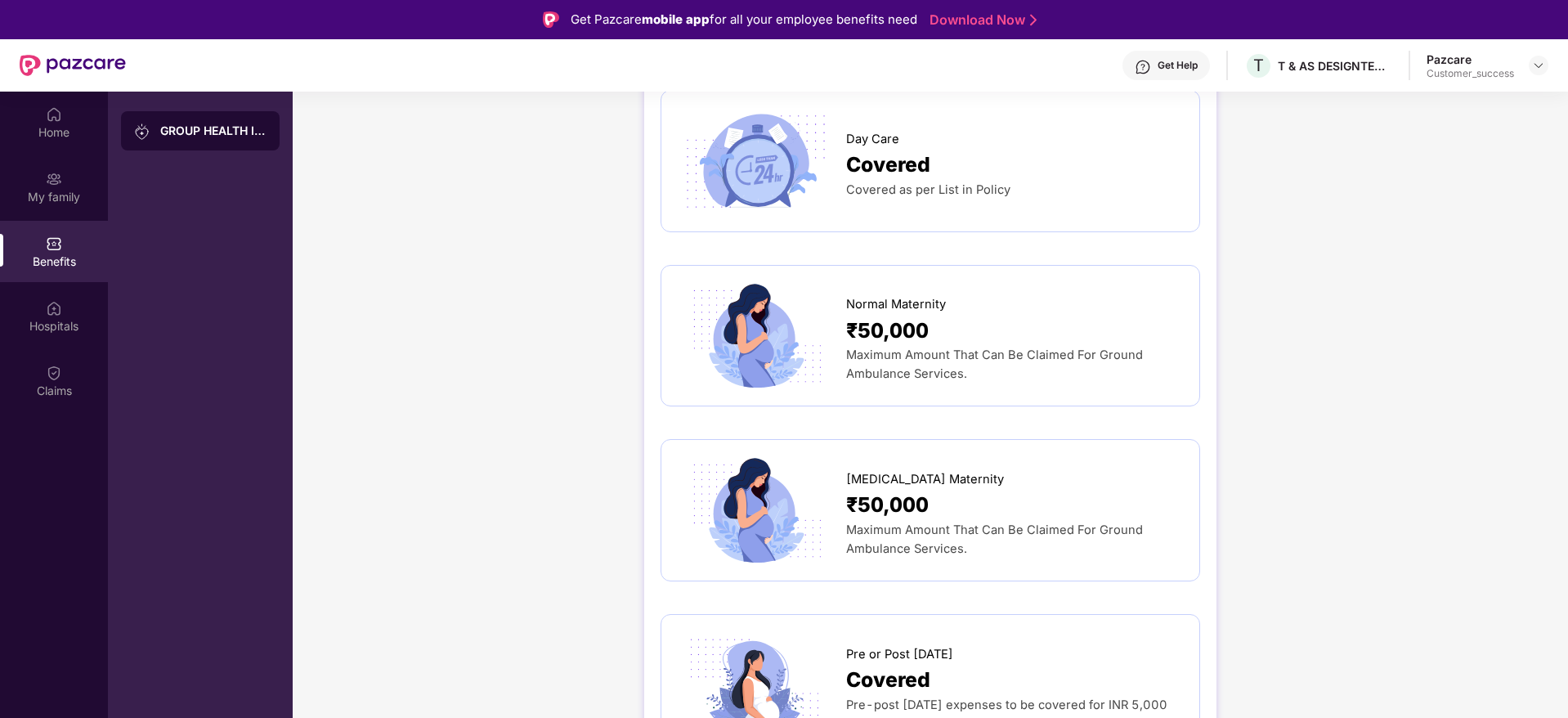
scroll to position [1789, 0]
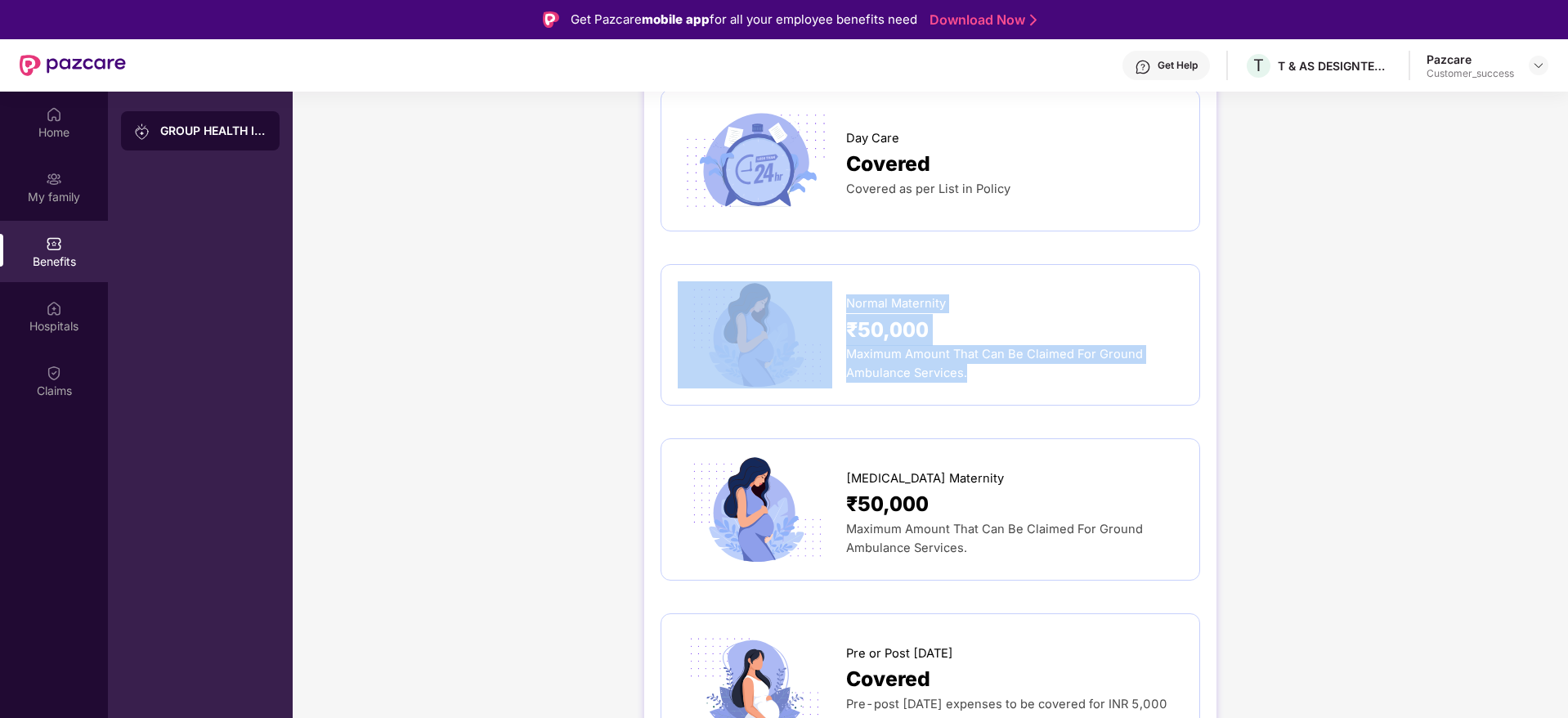
drag, startPoint x: 1031, startPoint y: 336, endPoint x: 823, endPoint y: 269, distance: 218.5
click at [823, 281] on div "Normal Maternity ₹50,000 Maximum Amount That Can Be Claimed For Ground Ambulanc…" at bounding box center [929, 335] width 505 height 108
click at [1361, 363] on div "GROUP HEALTH INSURANCE DETAILS INCLUSIONS EXCLUSIONS Sum Insured ₹3,00,000 Self…" at bounding box center [930, 104] width 1275 height 3586
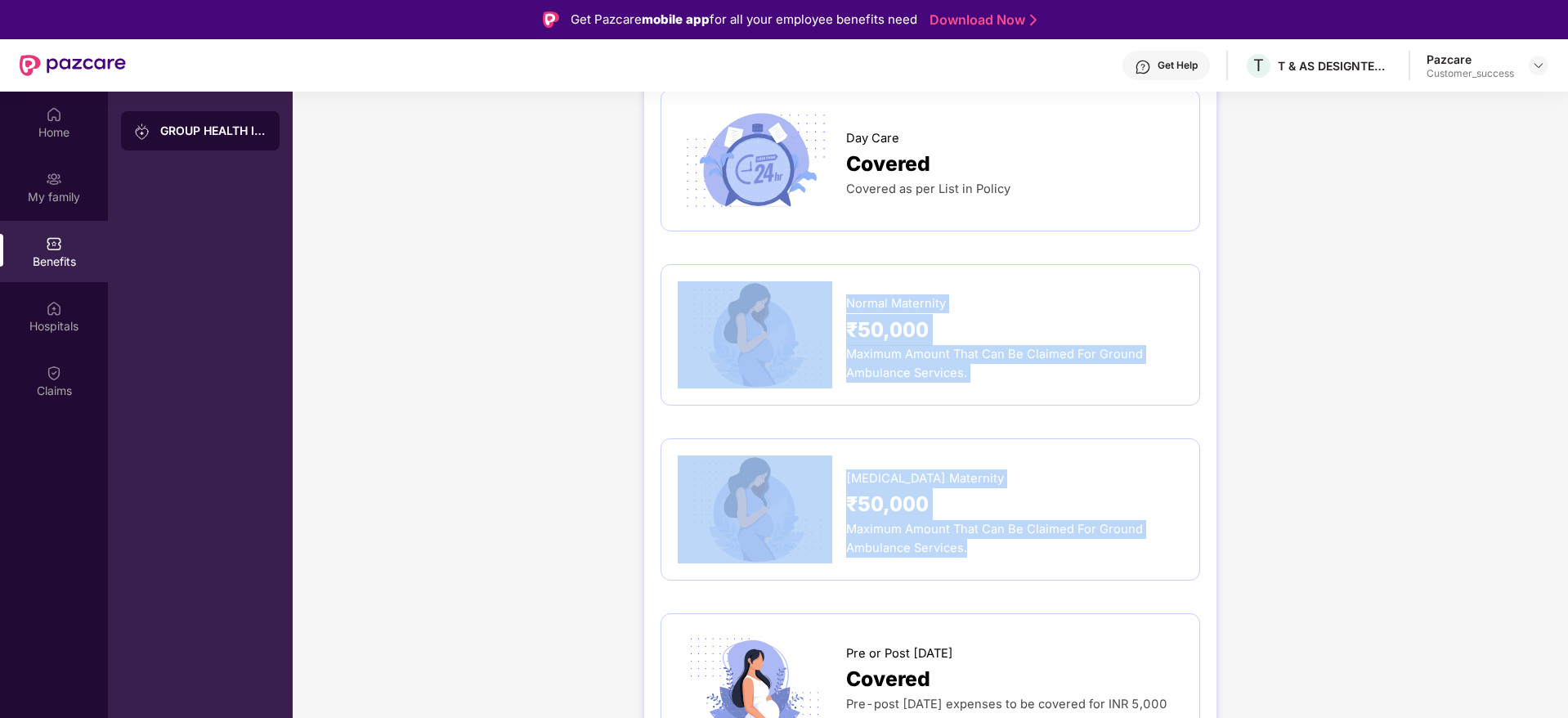
drag, startPoint x: 994, startPoint y: 514, endPoint x: 731, endPoint y: 237, distance: 382.0
click at [731, 237] on div "Sum Insured ₹3,00,000 Self + Spouse + 3 Dependent children Normal Room Rent sin…" at bounding box center [930, 162] width 540 height 3388
click at [1258, 396] on div "GROUP HEALTH INSURANCE DETAILS INCLUSIONS EXCLUSIONS Sum Insured ₹3,00,000 Self…" at bounding box center [930, 104] width 1275 height 3586
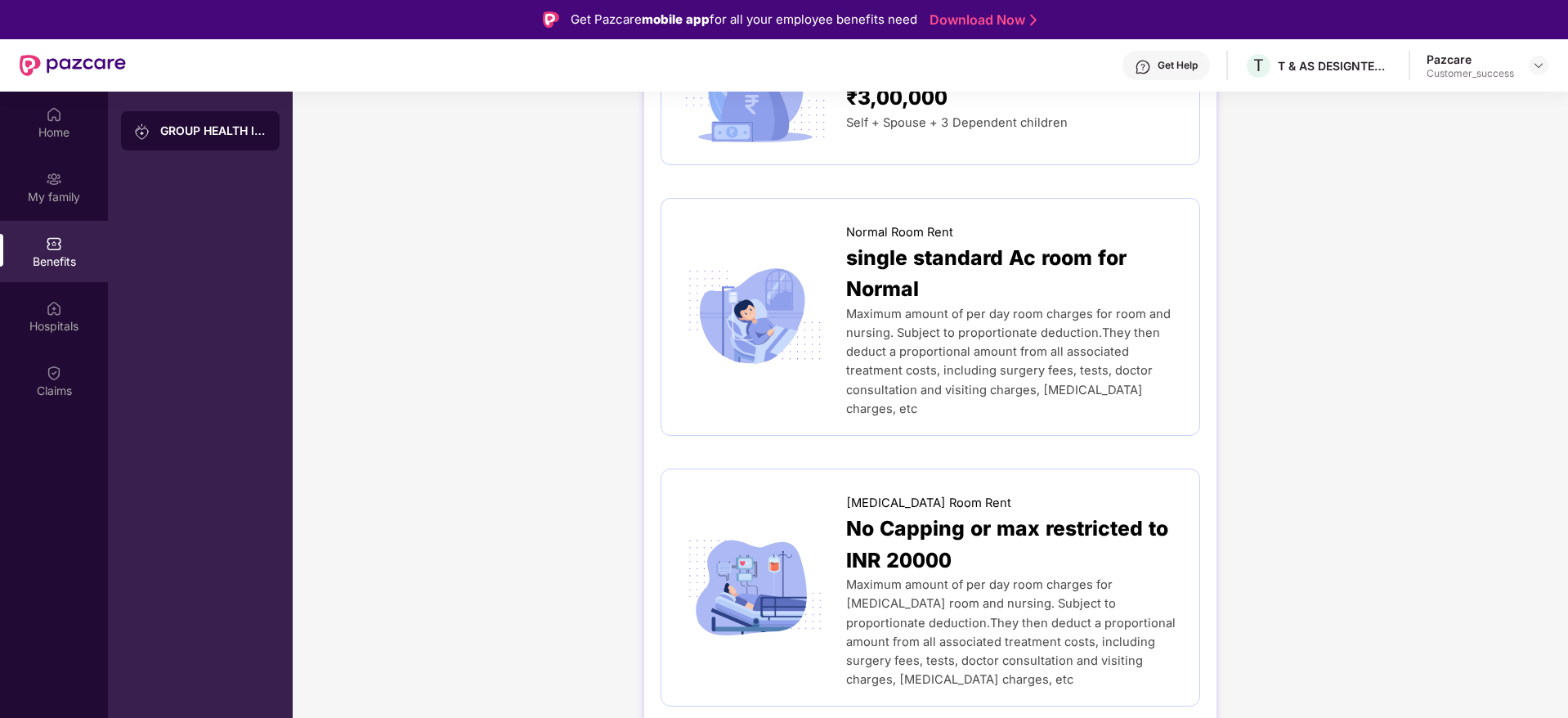
scroll to position [0, 0]
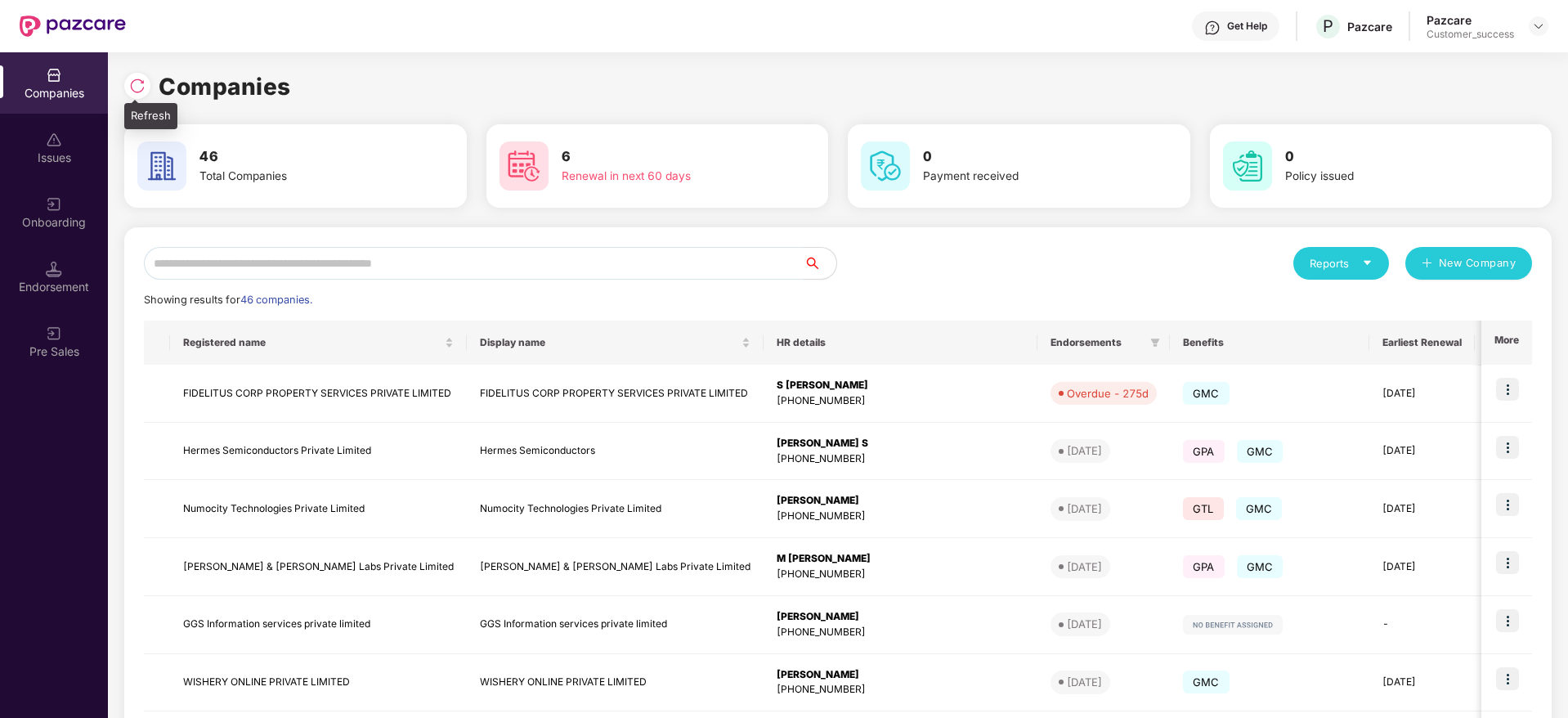
click at [144, 86] on img at bounding box center [137, 86] width 16 height 16
click at [135, 85] on img at bounding box center [137, 86] width 16 height 16
click at [131, 88] on img at bounding box center [137, 86] width 16 height 16
click at [66, 202] on div "Onboarding" at bounding box center [54, 212] width 108 height 62
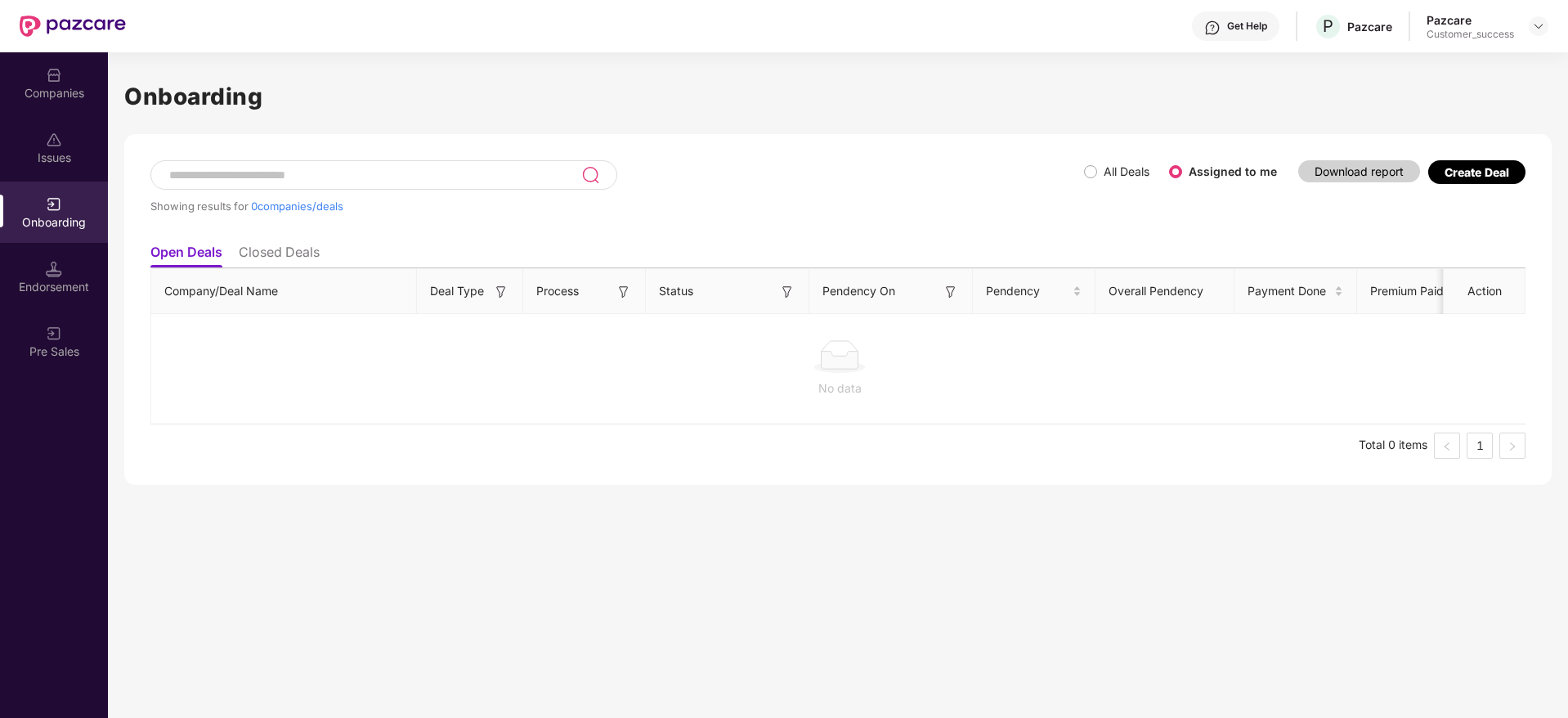
click at [299, 249] on li "Closed Deals" at bounding box center [279, 256] width 81 height 24
click at [178, 244] on li "Open Deals" at bounding box center [185, 256] width 71 height 24
click at [1095, 180] on div "All Deals Assigned to me" at bounding box center [1186, 171] width 206 height 26
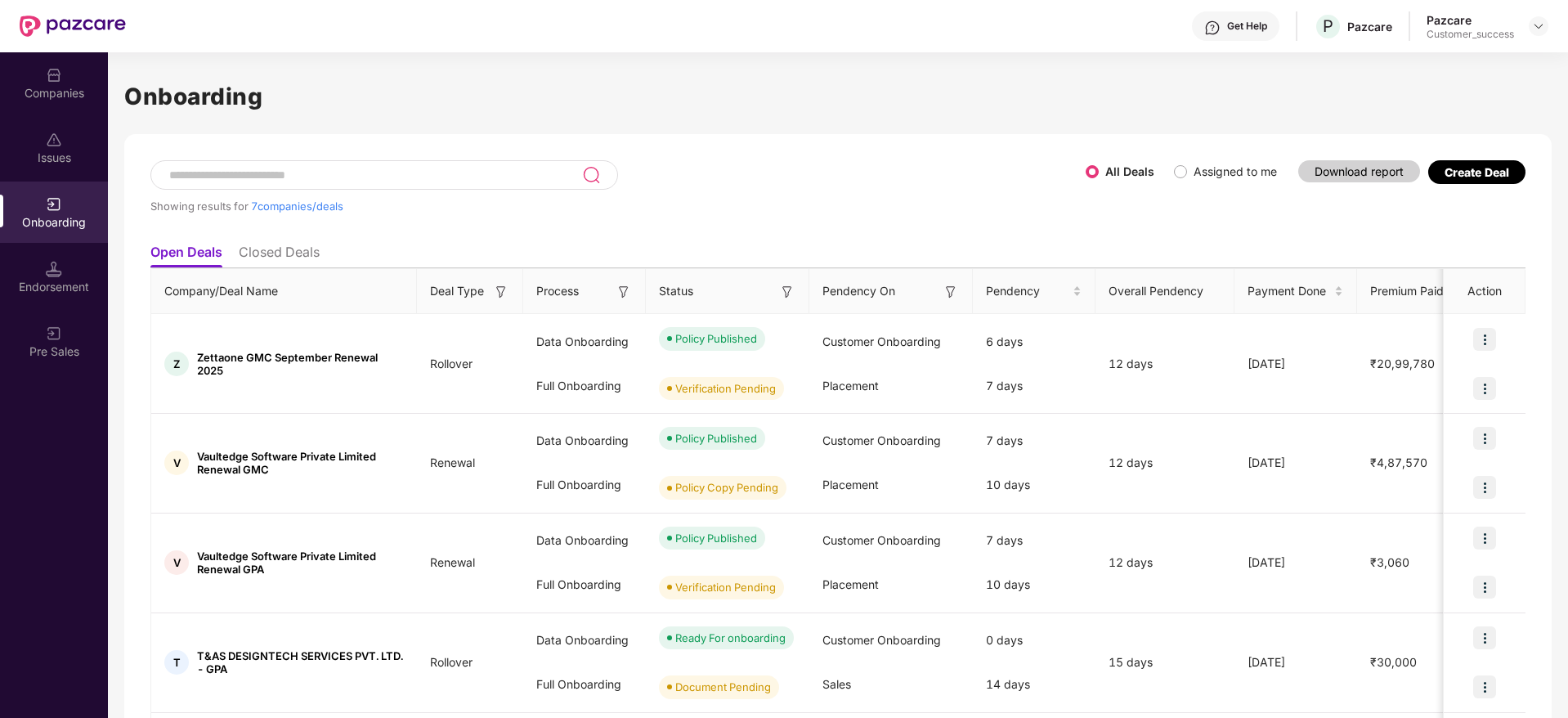
click at [386, 175] on input at bounding box center [375, 175] width 414 height 14
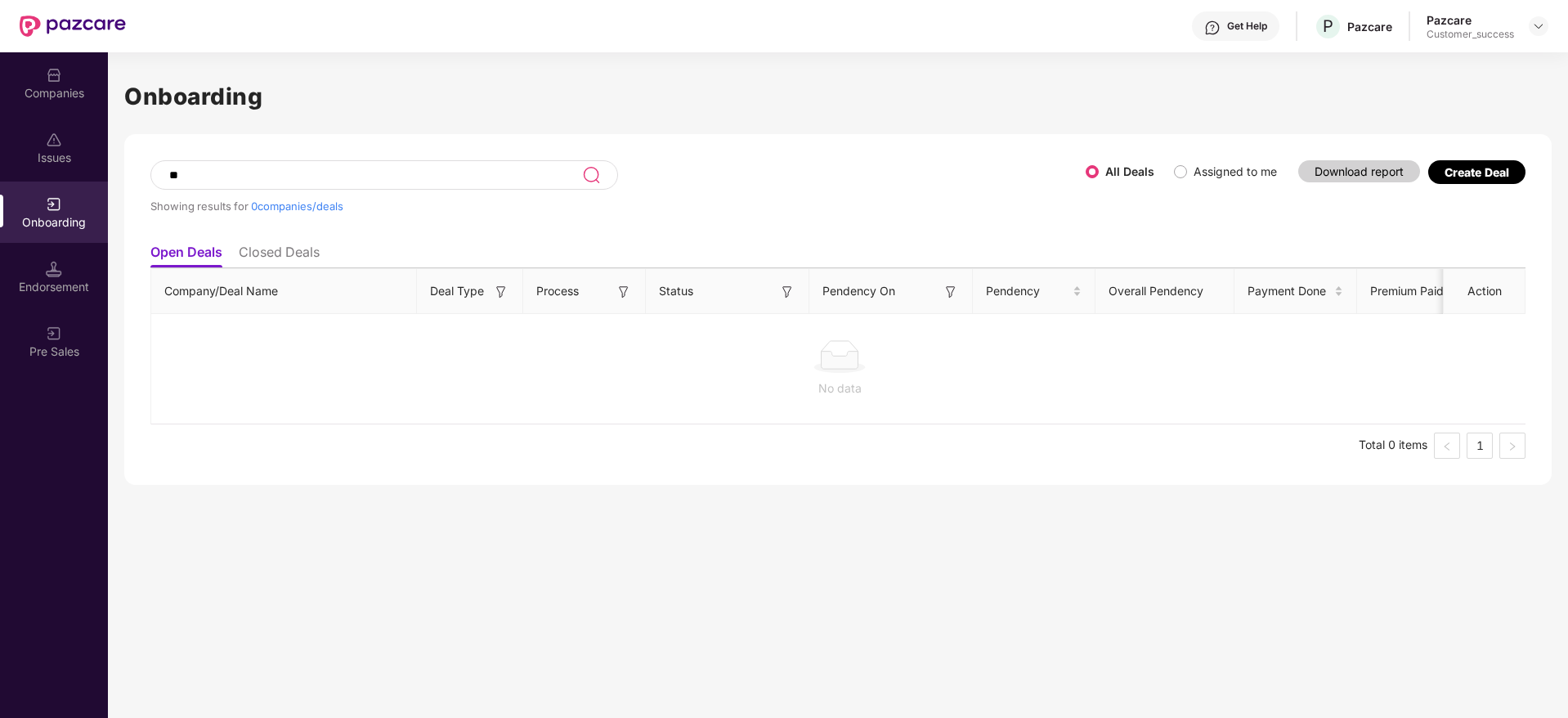
type input "*"
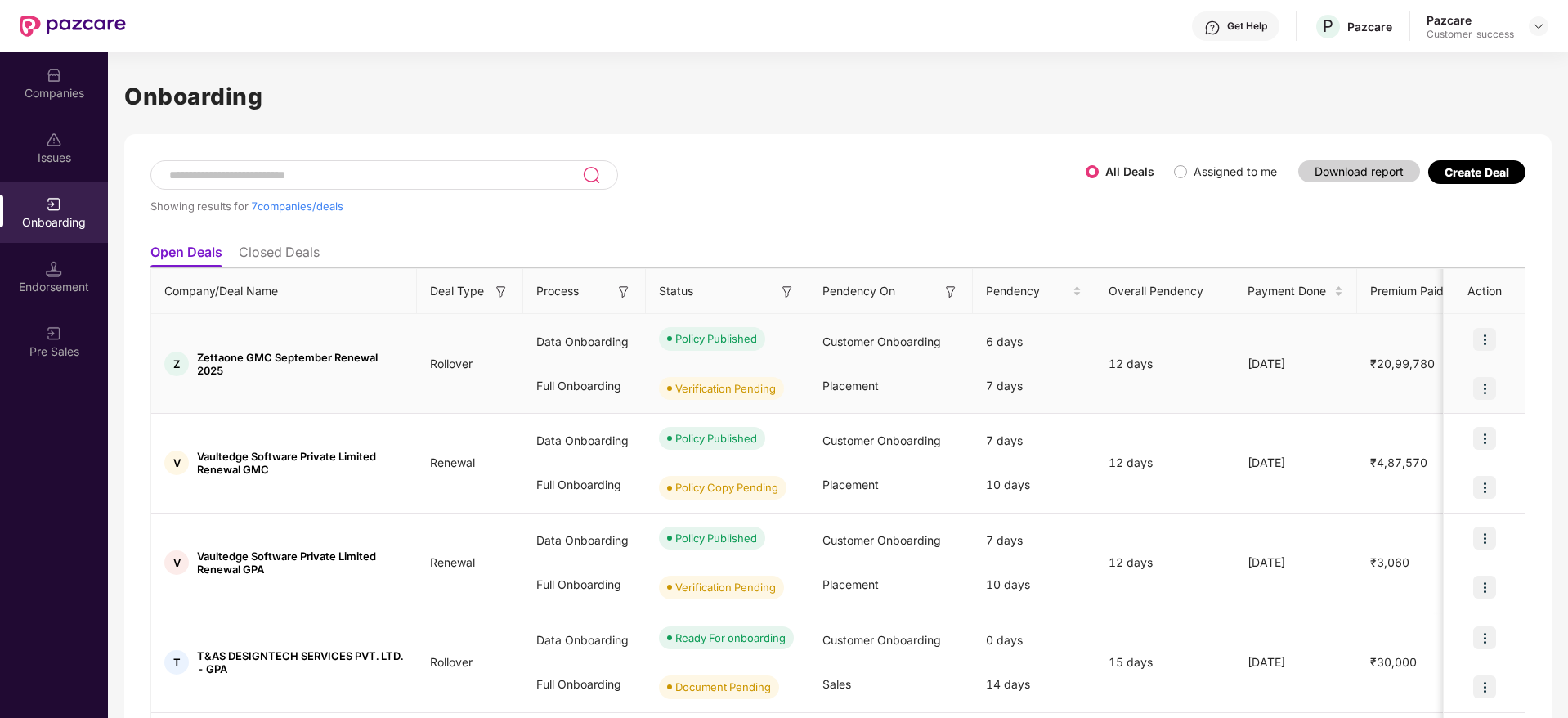
click at [1492, 381] on img at bounding box center [1484, 387] width 23 height 23
click at [1411, 433] on span "View Document" at bounding box center [1416, 430] width 117 height 18
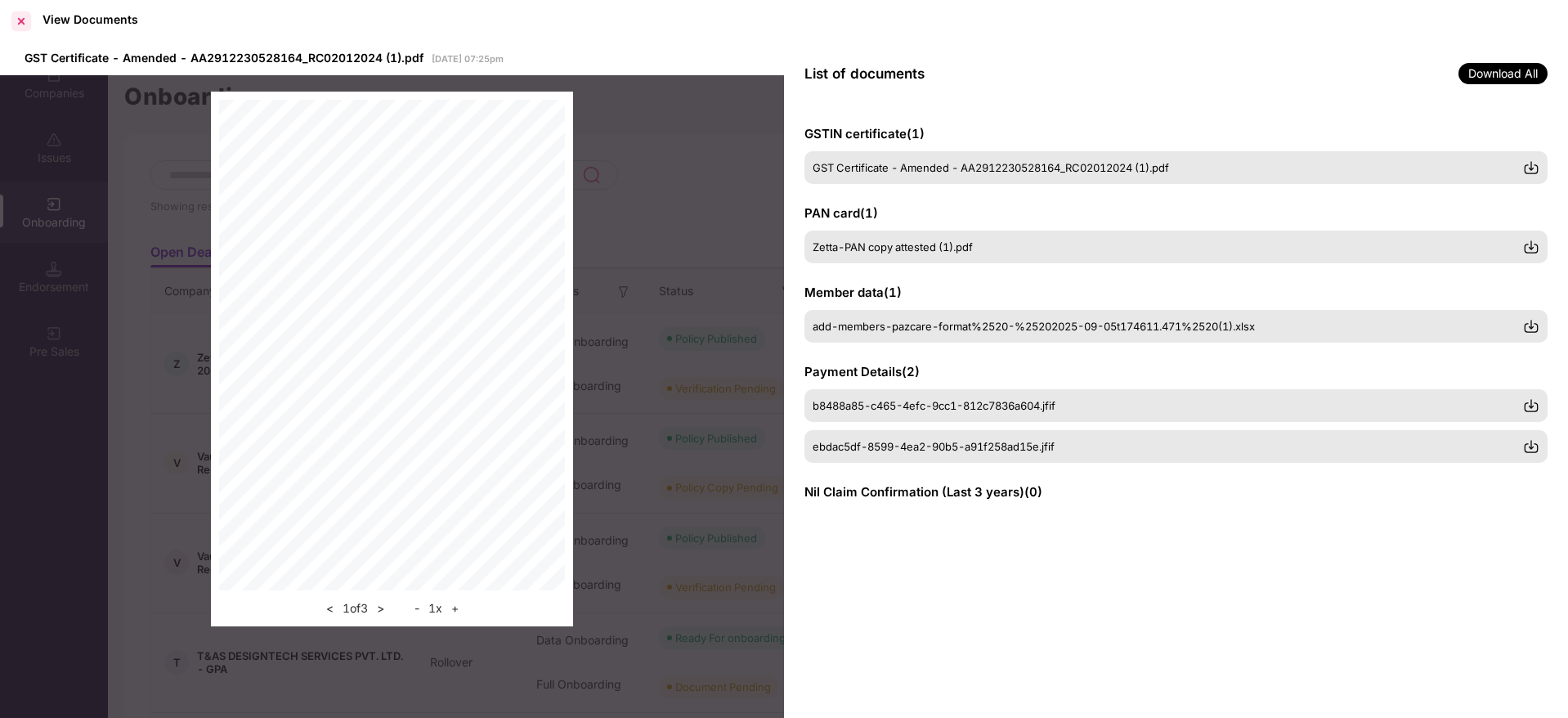
click at [24, 22] on div at bounding box center [21, 21] width 26 height 26
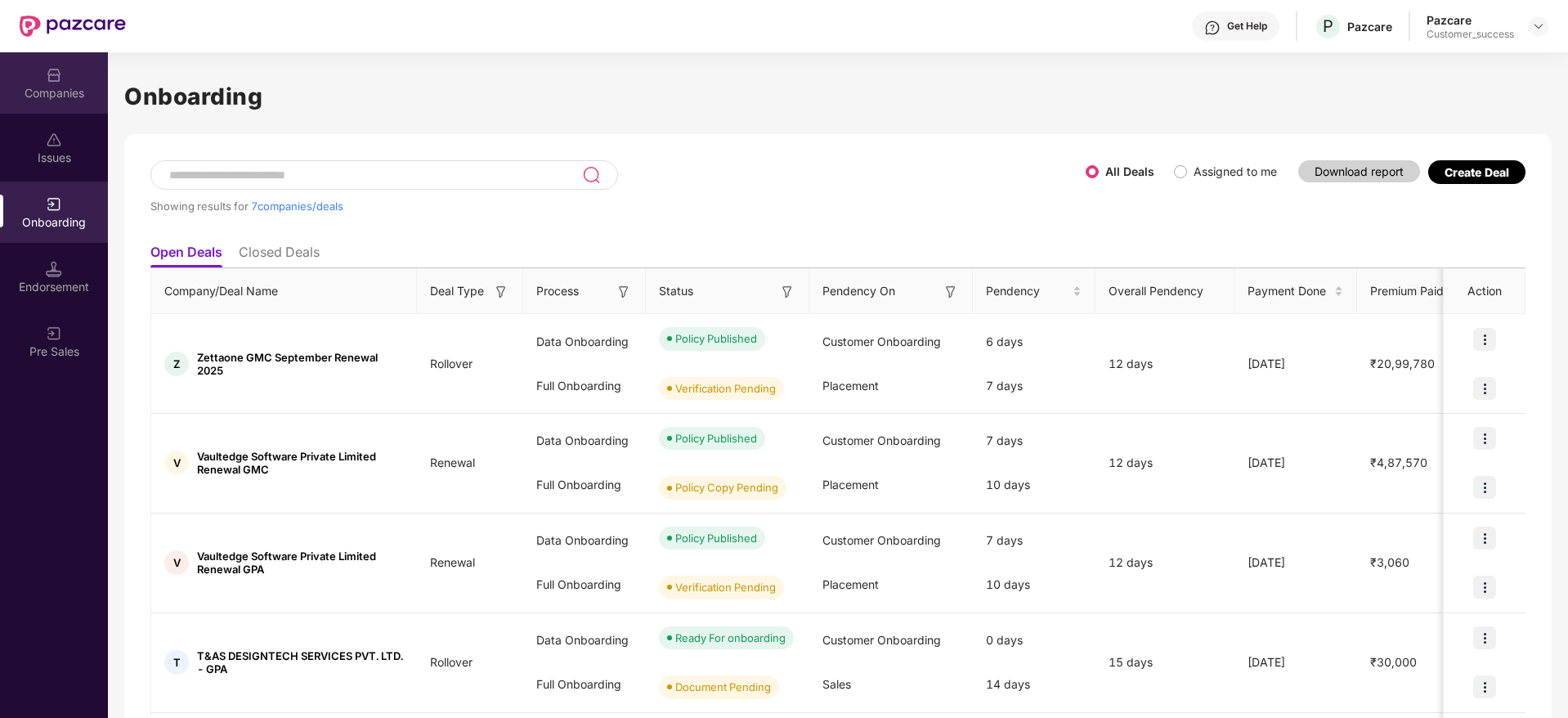
click at [60, 89] on div "Companies" at bounding box center [54, 93] width 108 height 16
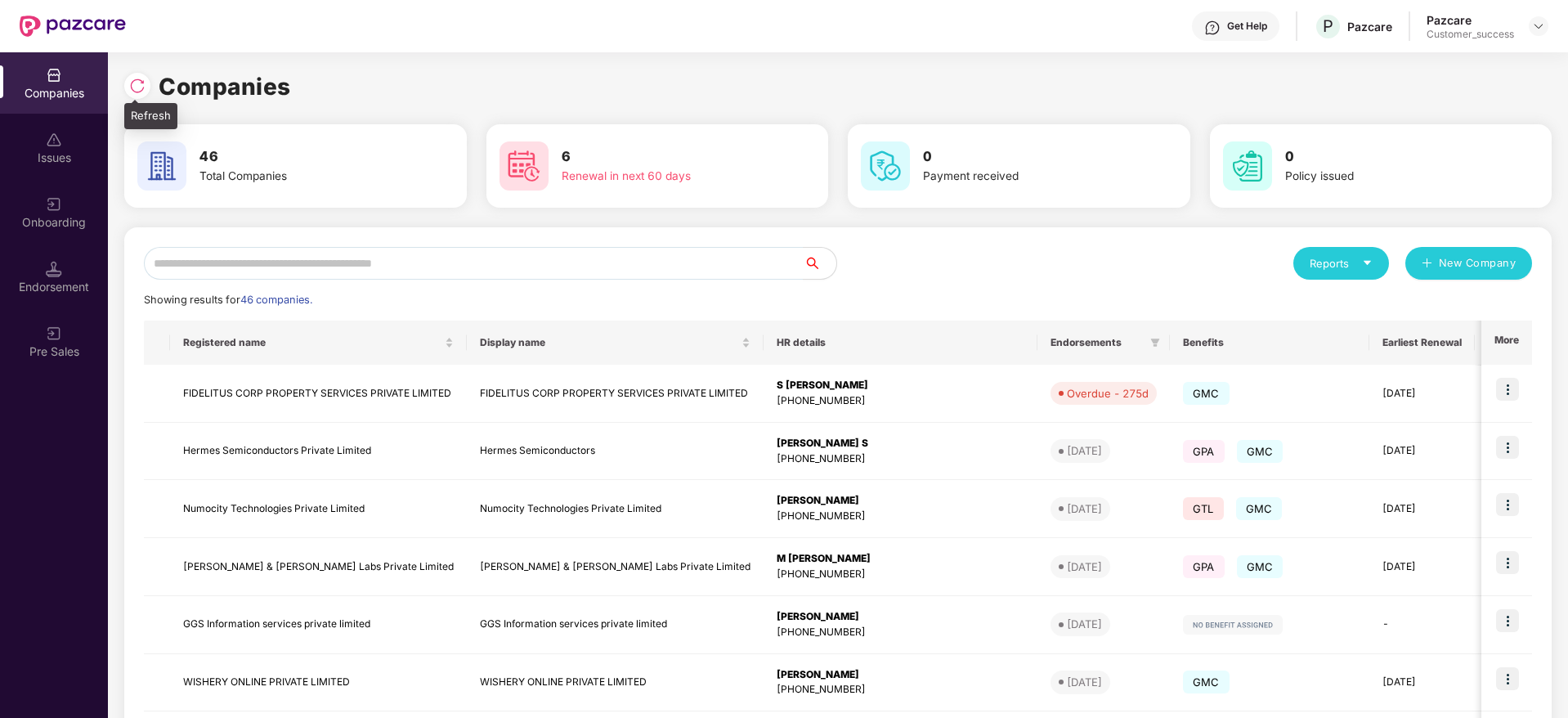
click at [136, 83] on img at bounding box center [137, 86] width 16 height 16
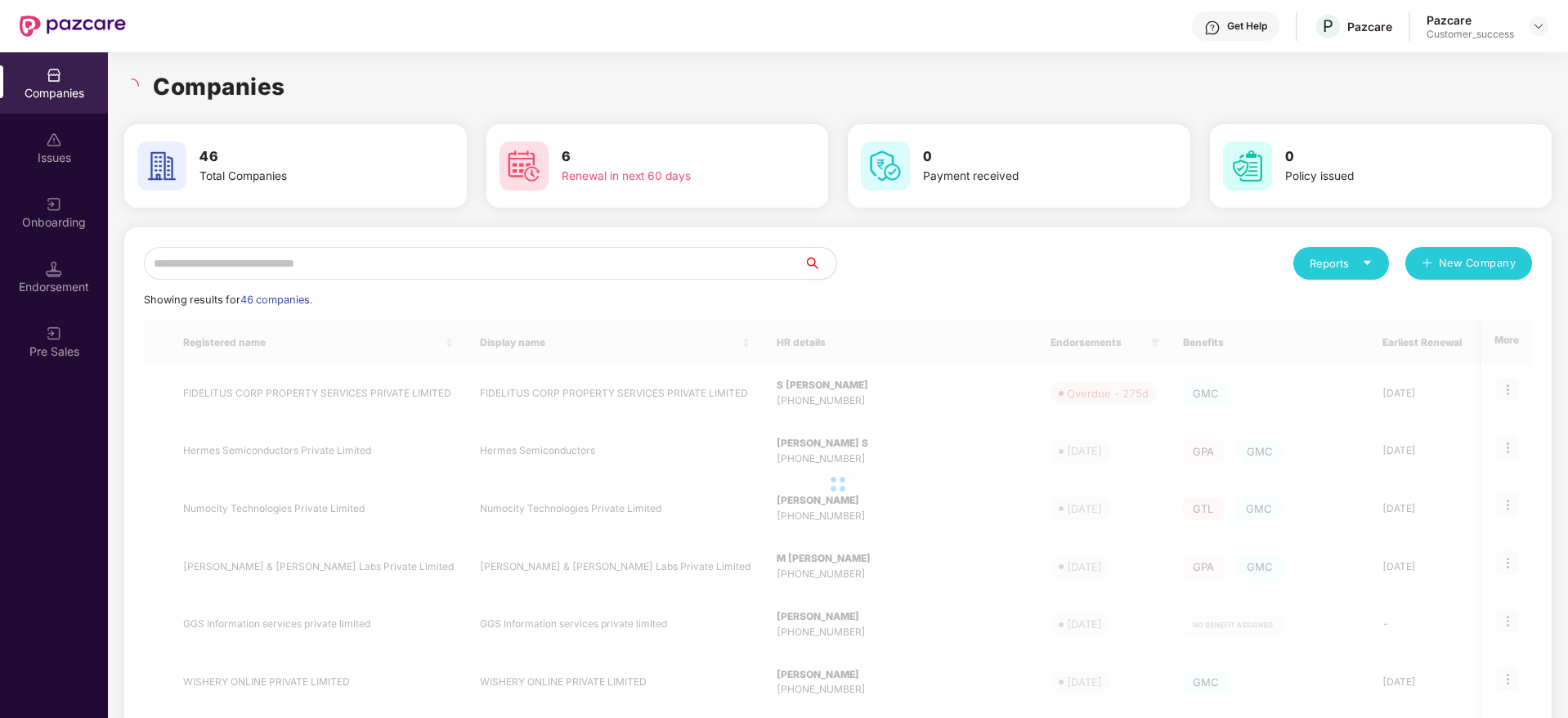
click at [285, 89] on h1 "Companies" at bounding box center [218, 87] width 132 height 36
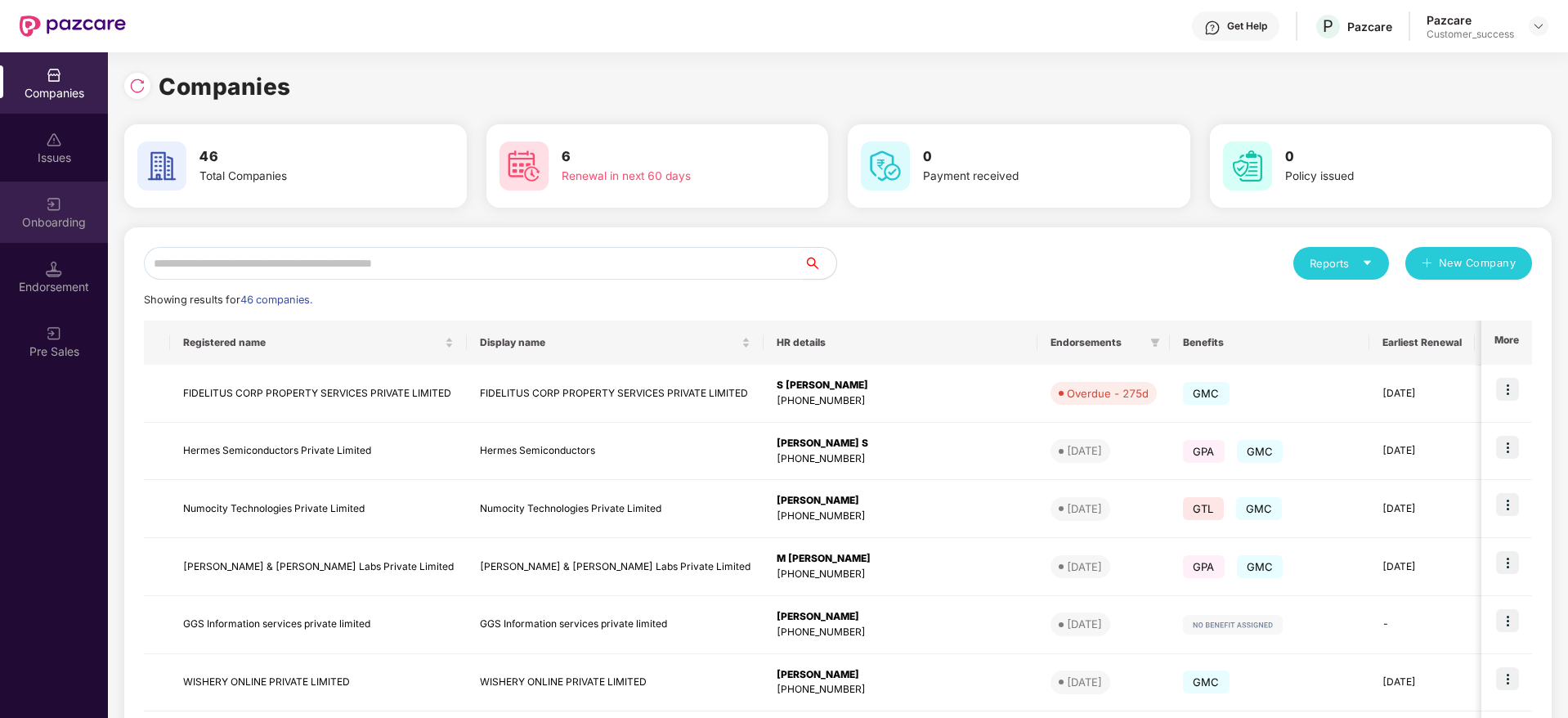
click at [33, 205] on div "Onboarding" at bounding box center [54, 212] width 108 height 62
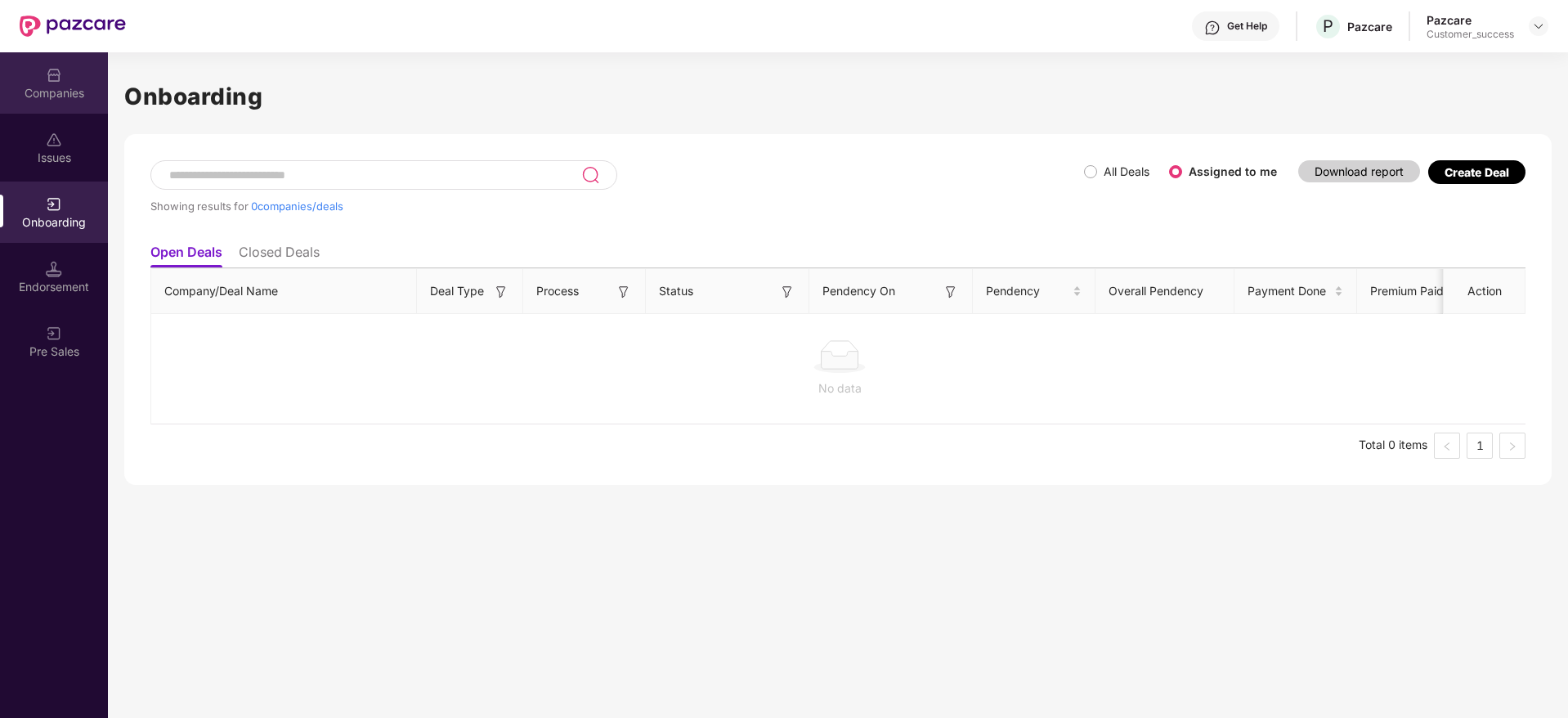
click at [64, 90] on div "Companies" at bounding box center [54, 93] width 108 height 16
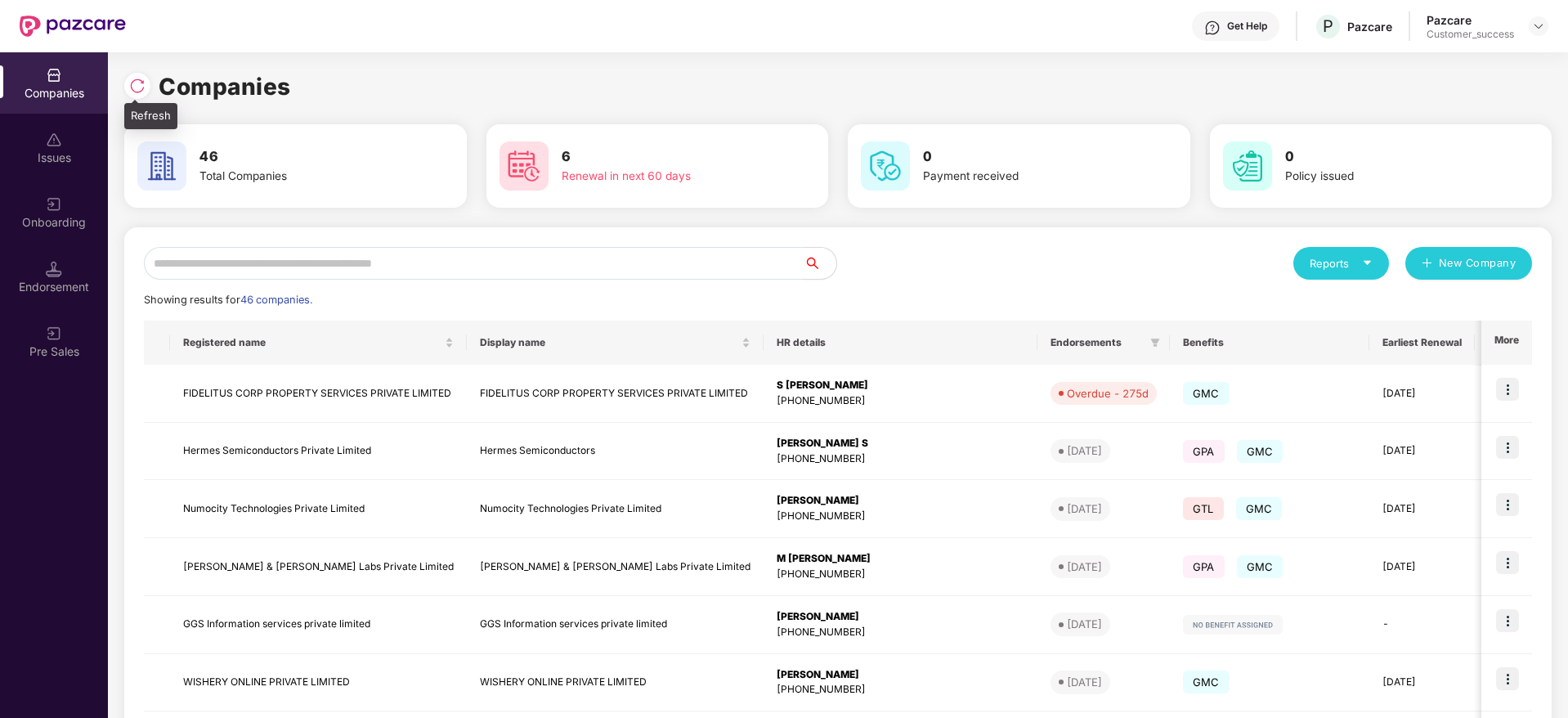
click at [134, 73] on div at bounding box center [137, 86] width 26 height 26
click at [137, 85] on img at bounding box center [137, 86] width 16 height 16
click at [362, 78] on div "Companies" at bounding box center [838, 87] width 1428 height 36
click at [130, 84] on img at bounding box center [137, 86] width 16 height 16
click at [633, 267] on input "text" at bounding box center [473, 263] width 659 height 33
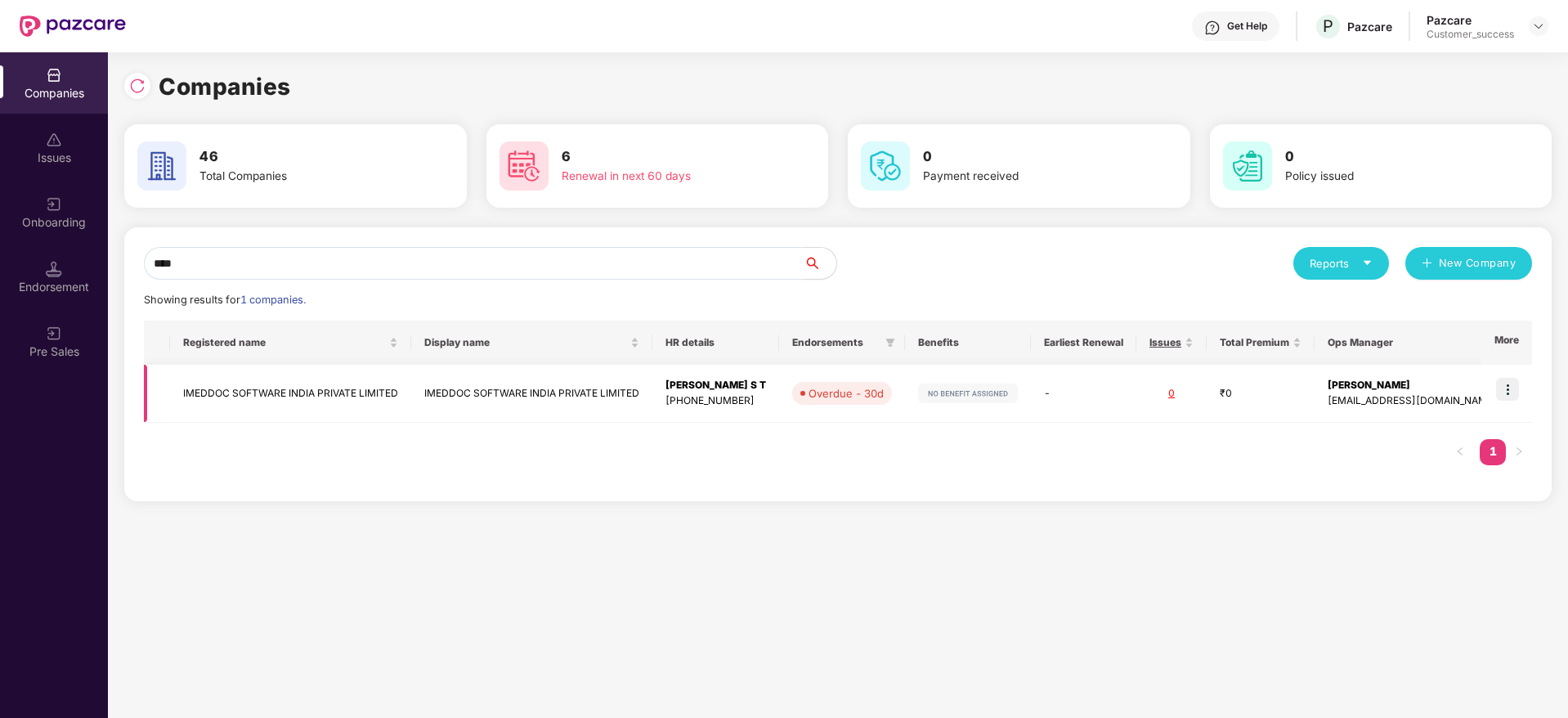
type input "****"
click at [1503, 386] on img at bounding box center [1507, 388] width 23 height 23
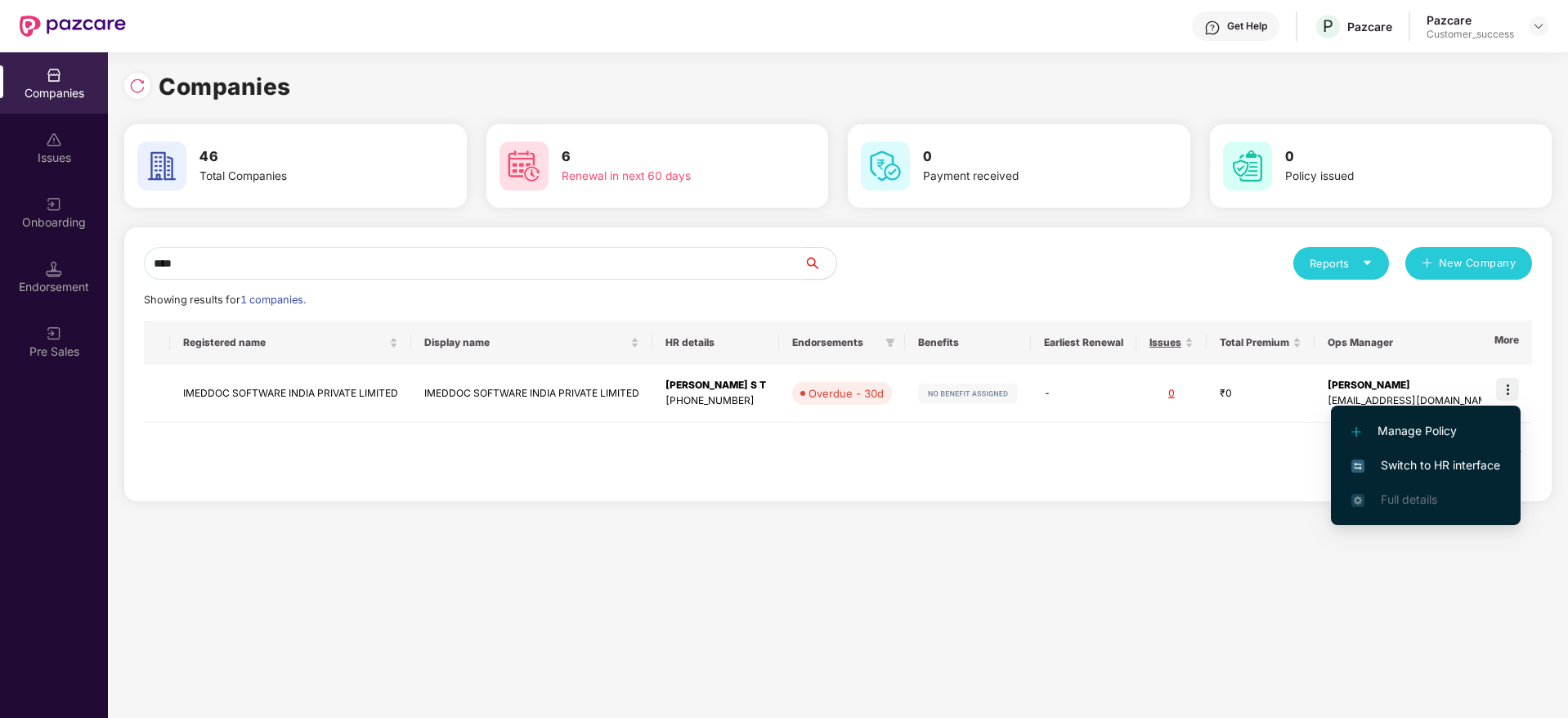
click at [1447, 457] on span "Switch to HR interface" at bounding box center [1426, 465] width 148 height 18
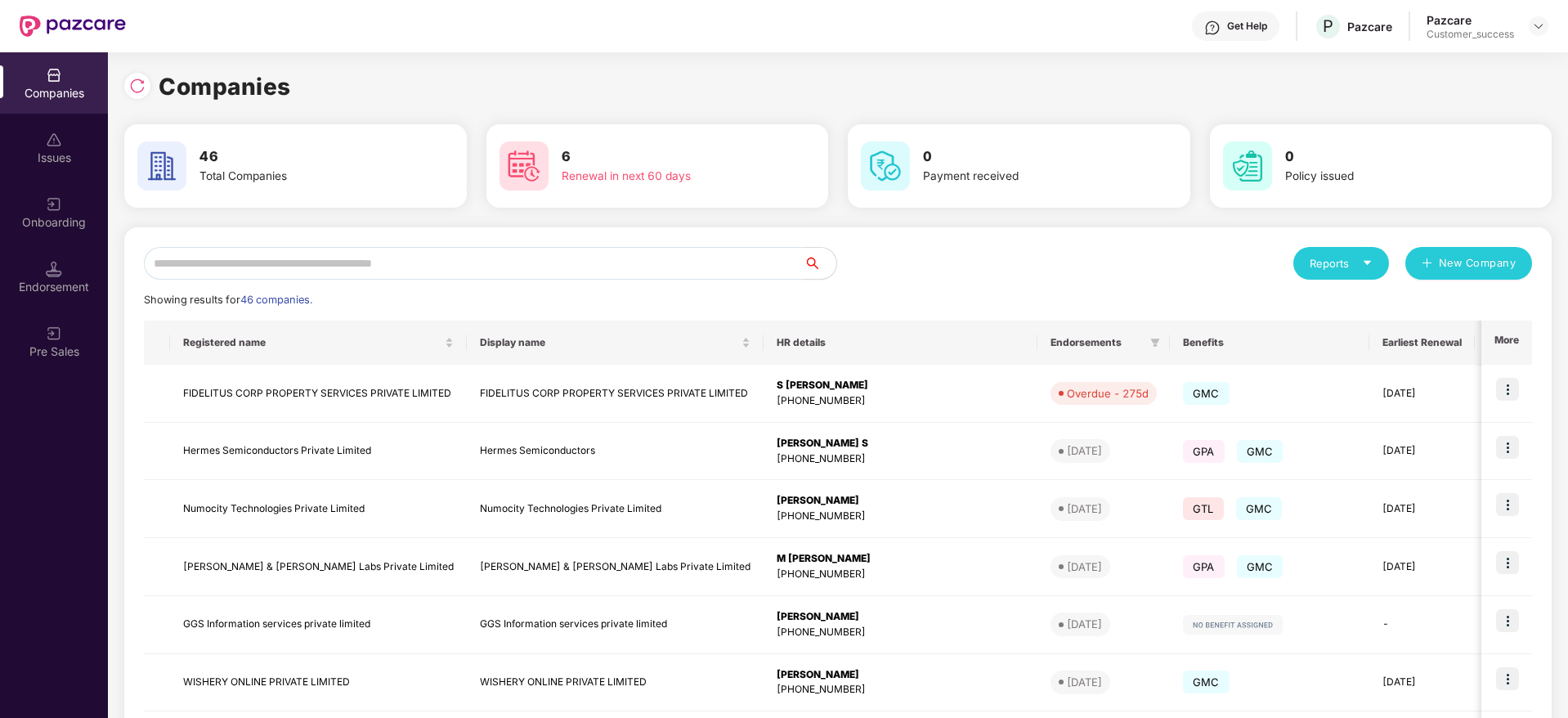
scroll to position [0, 2]
click at [130, 94] on img at bounding box center [137, 86] width 16 height 16
click at [135, 87] on img at bounding box center [137, 86] width 16 height 16
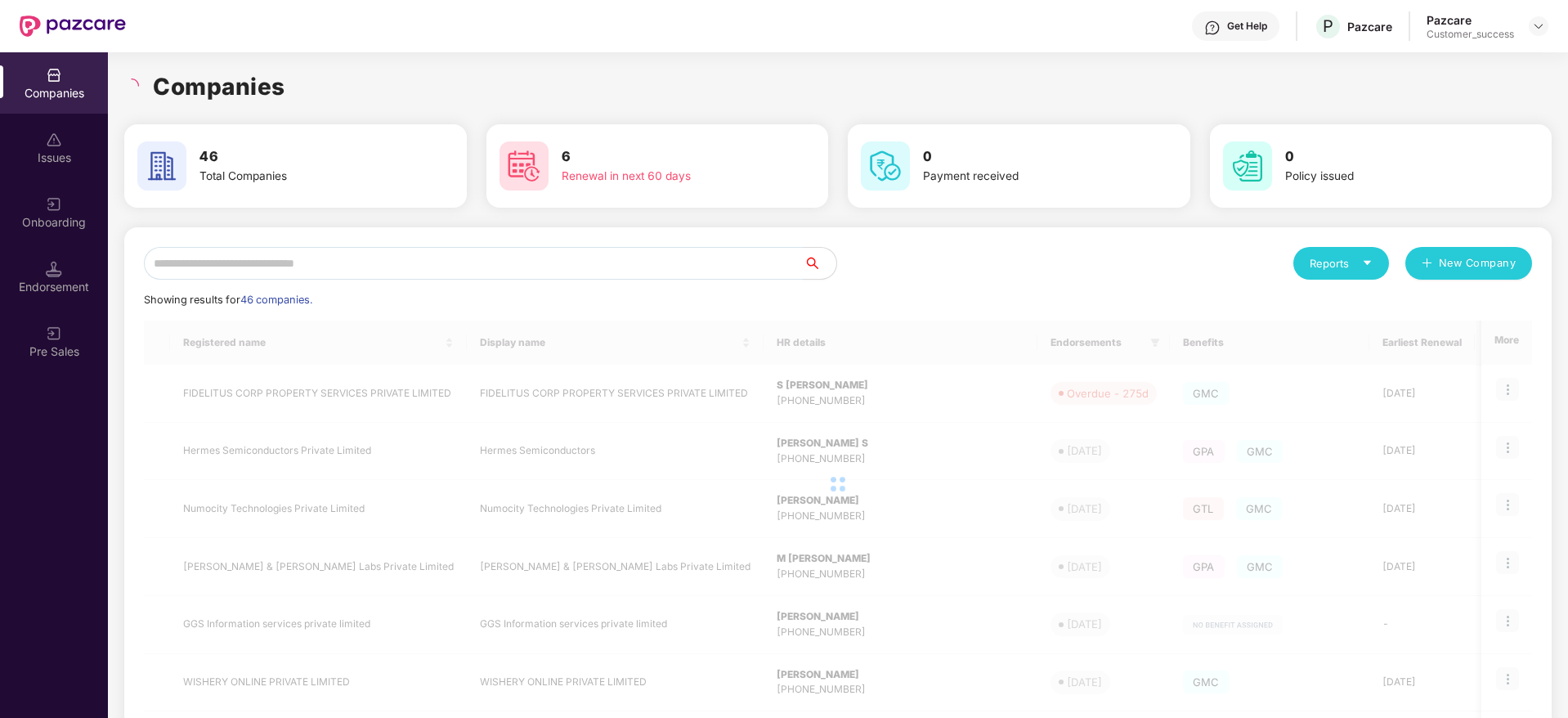
click at [317, 103] on div "Companies" at bounding box center [838, 87] width 1428 height 36
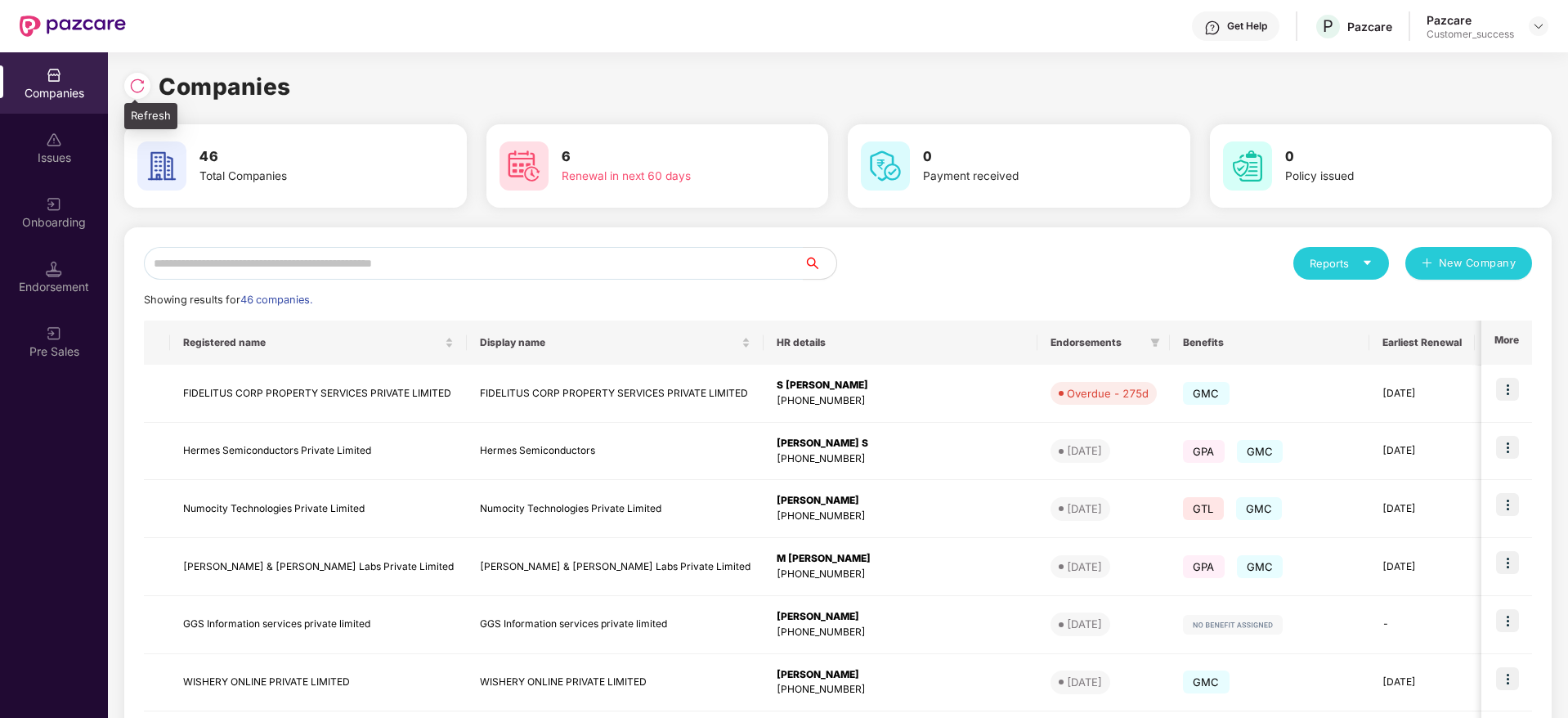
click at [144, 83] on div at bounding box center [137, 86] width 26 height 26
click at [71, 232] on div "Onboarding" at bounding box center [54, 212] width 108 height 62
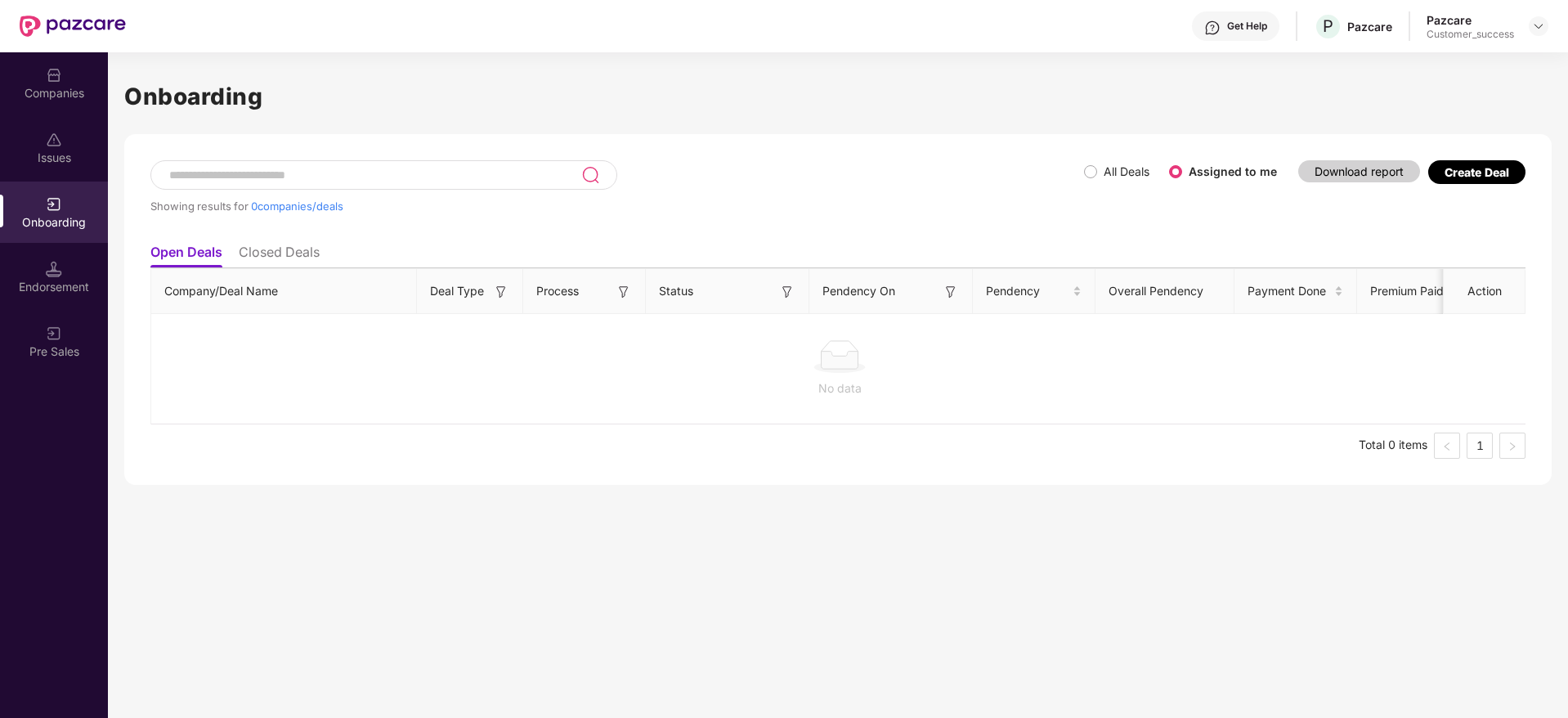
click at [31, 198] on div "Onboarding" at bounding box center [54, 212] width 108 height 62
click at [58, 75] on img at bounding box center [54, 75] width 16 height 16
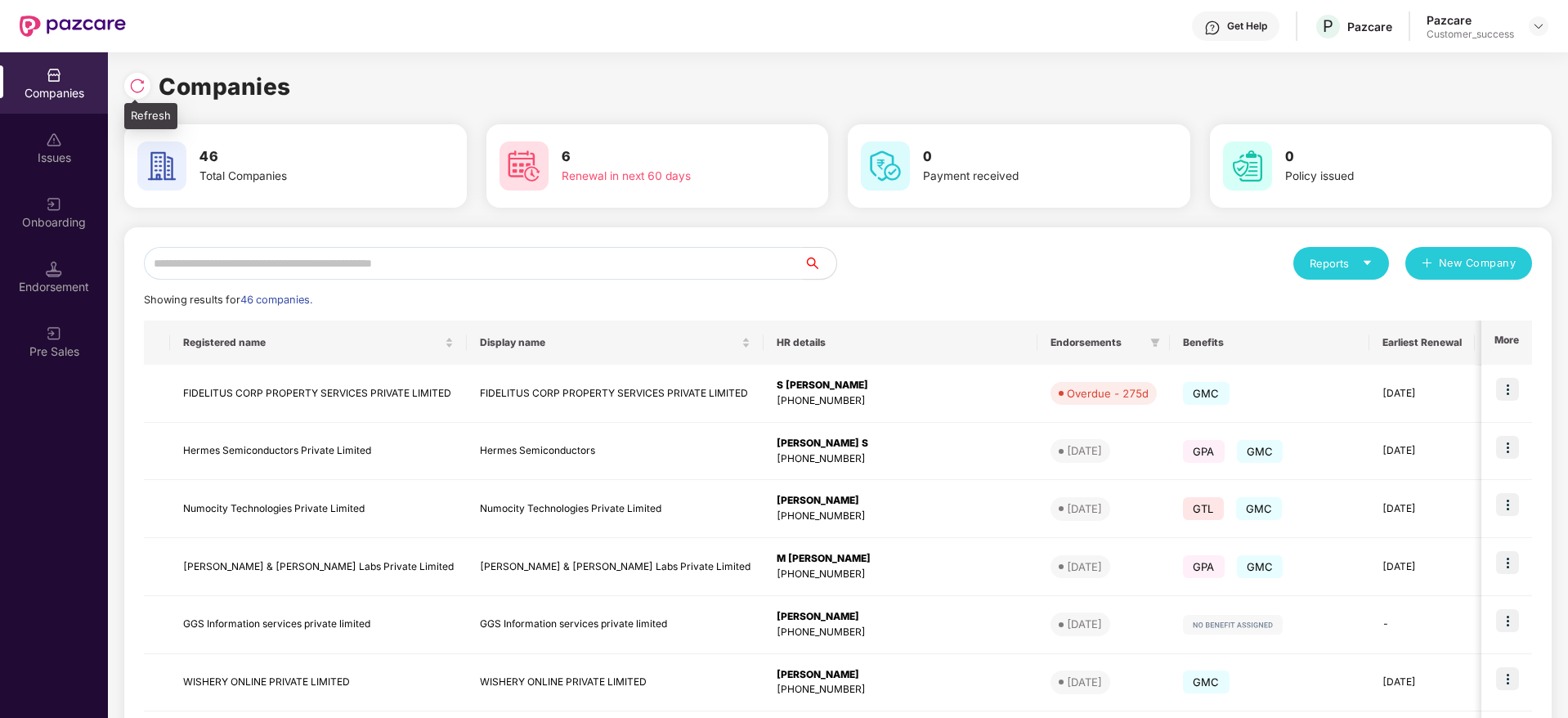
click at [151, 80] on div at bounding box center [141, 84] width 34 height 30
click at [135, 82] on img at bounding box center [137, 86] width 16 height 16
click at [130, 78] on img at bounding box center [137, 86] width 16 height 16
click at [45, 229] on div "Onboarding" at bounding box center [54, 222] width 108 height 16
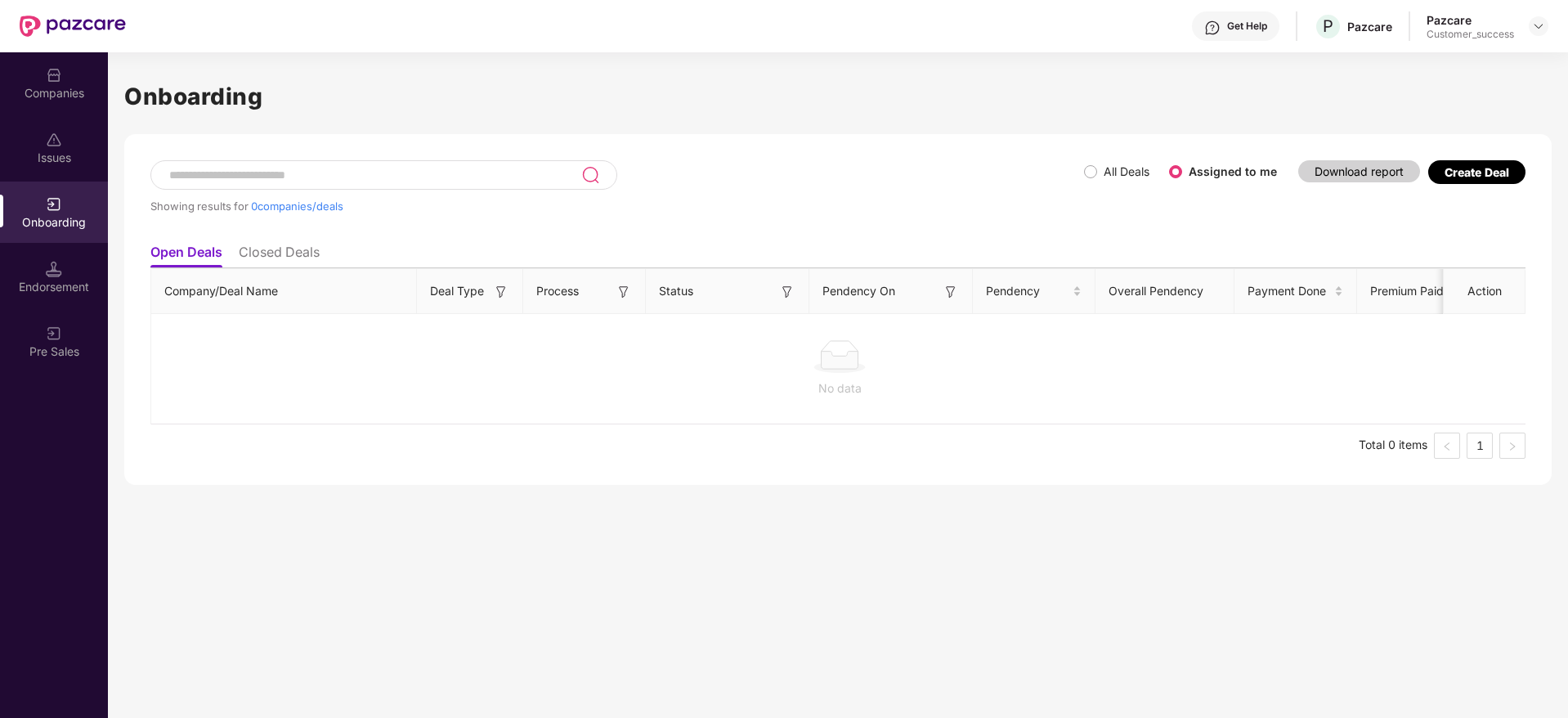
click at [55, 225] on div "Onboarding" at bounding box center [54, 222] width 108 height 16
click at [272, 242] on ul "Open Deals Closed Deals" at bounding box center [838, 251] width 1375 height 33
drag, startPoint x: 272, startPoint y: 242, endPoint x: 161, endPoint y: 247, distance: 111.1
click at [161, 247] on li "Open Deals" at bounding box center [186, 256] width 72 height 24
click at [269, 253] on li "Closed Deals" at bounding box center [279, 256] width 81 height 24
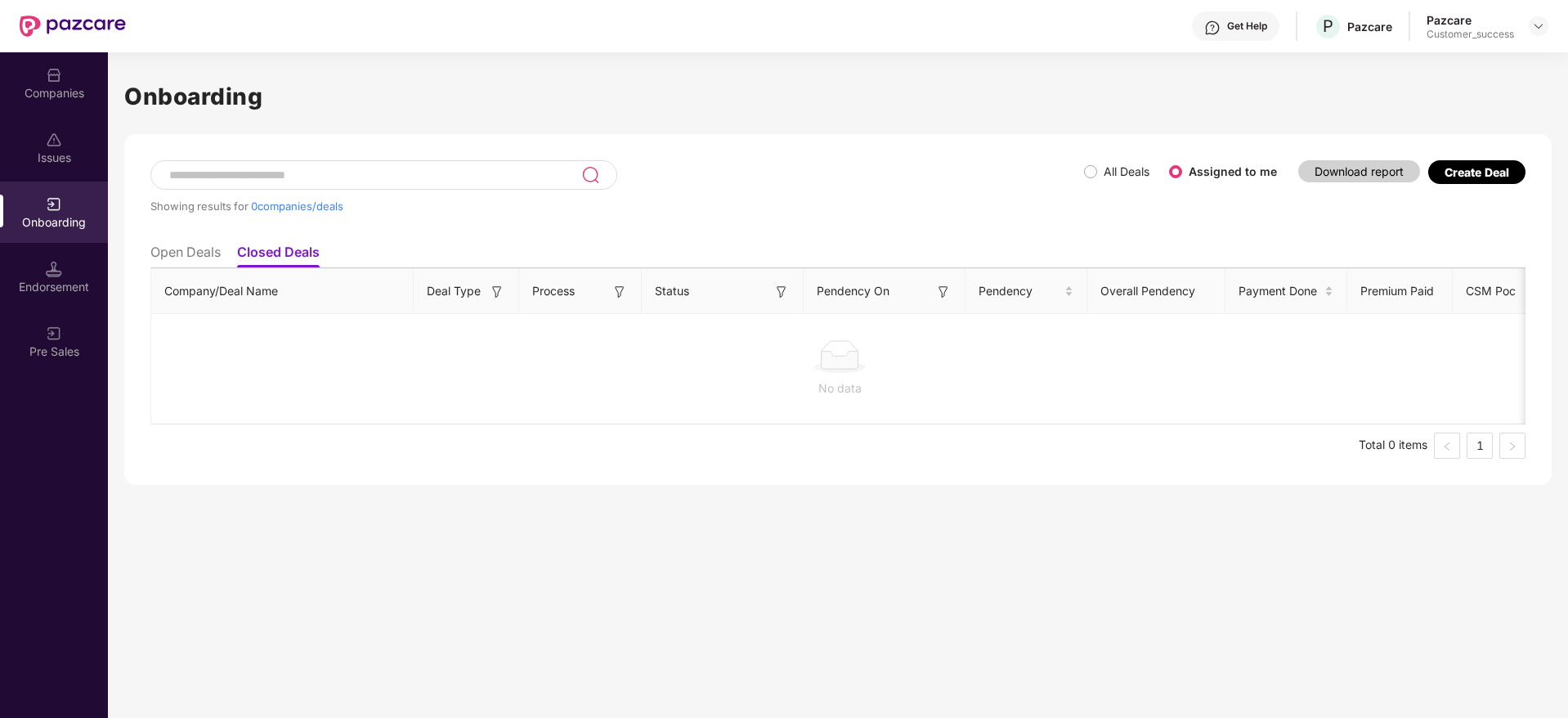
click at [225, 248] on ul "Open Deals Closed Deals" at bounding box center [838, 251] width 1375 height 33
click at [219, 248] on li "Open Deals" at bounding box center [185, 256] width 71 height 24
click at [76, 88] on div "Companies" at bounding box center [54, 93] width 108 height 16
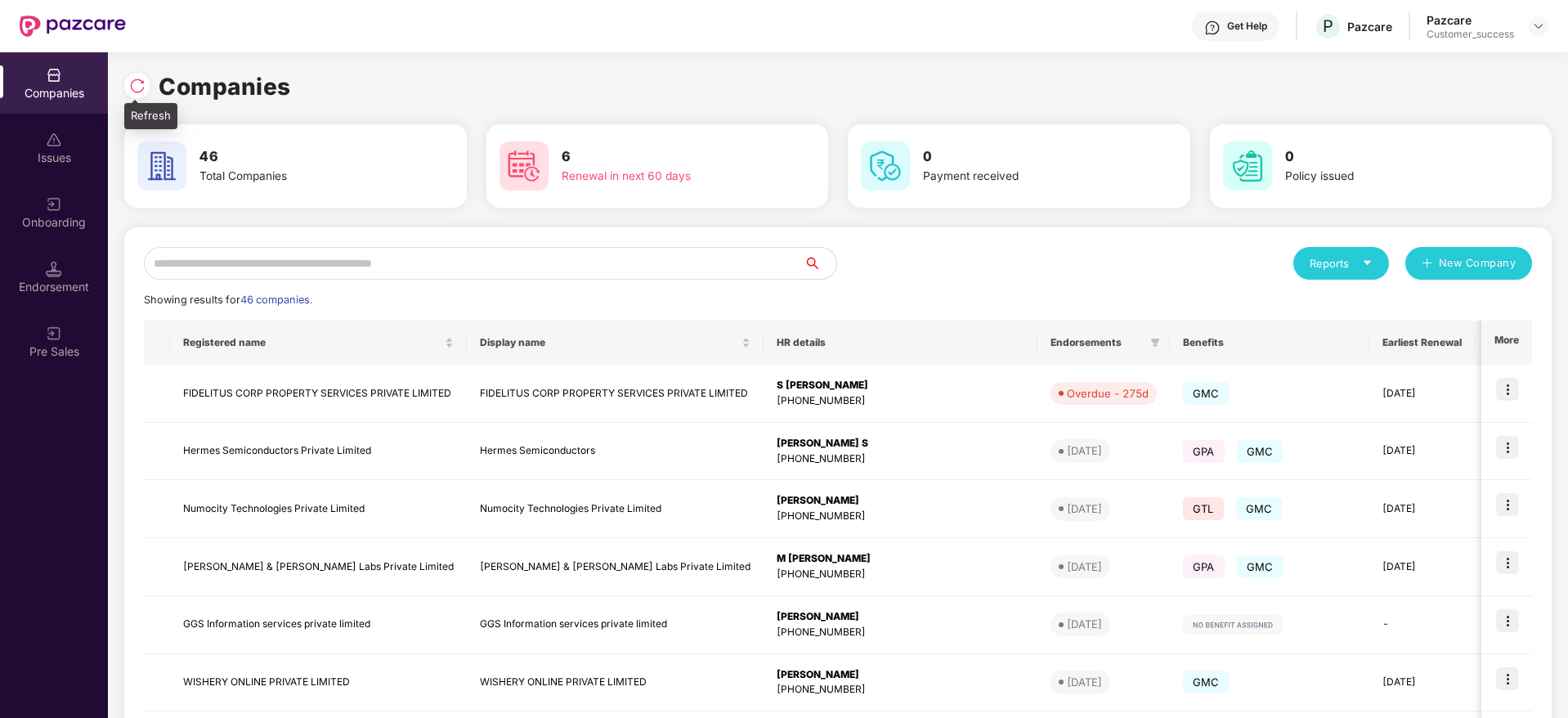
click at [141, 92] on img at bounding box center [137, 86] width 16 height 16
click at [80, 231] on div "Onboarding" at bounding box center [54, 212] width 108 height 62
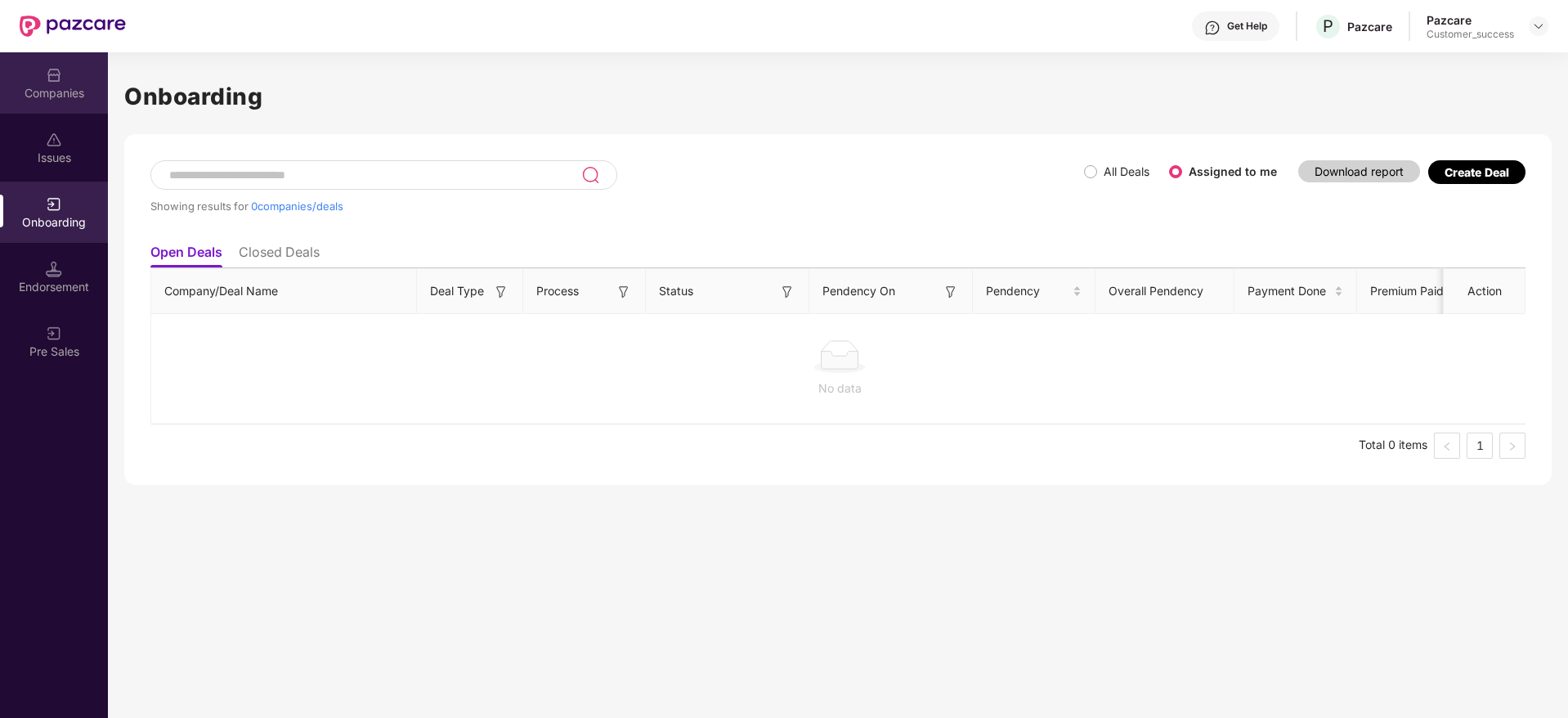
click at [66, 83] on div "Companies" at bounding box center [54, 84] width 108 height 62
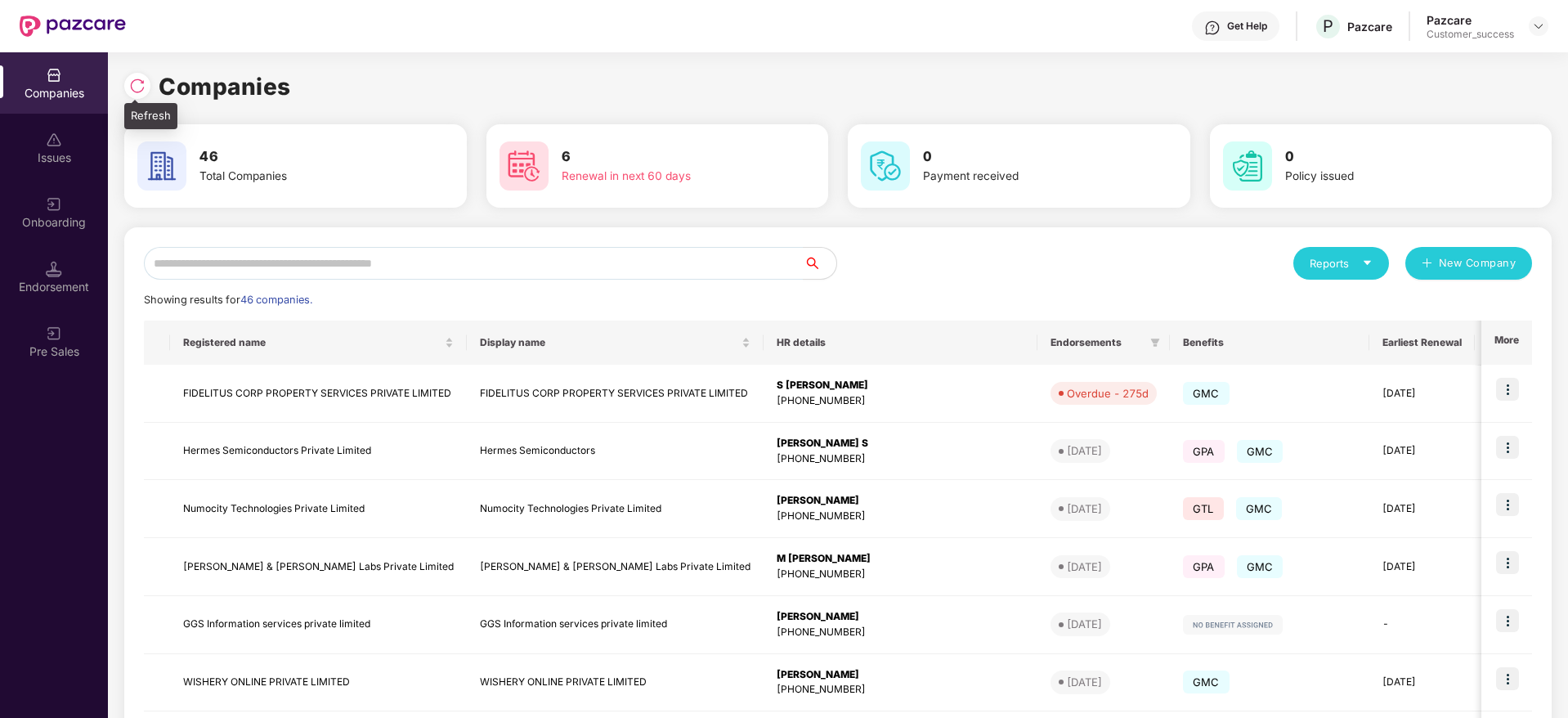
click at [141, 74] on div at bounding box center [137, 86] width 26 height 26
click at [64, 215] on div "Onboarding" at bounding box center [54, 222] width 108 height 16
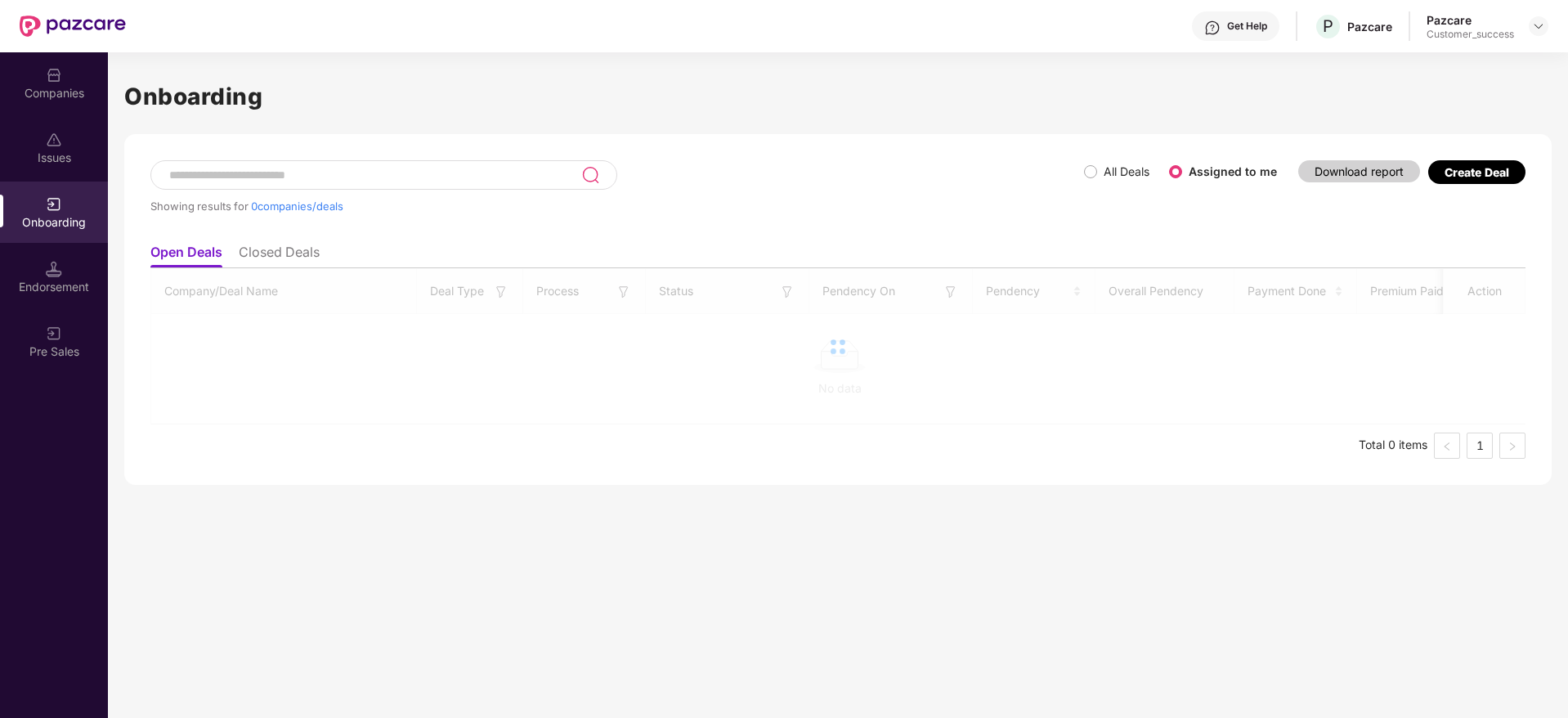
scroll to position [0, 2]
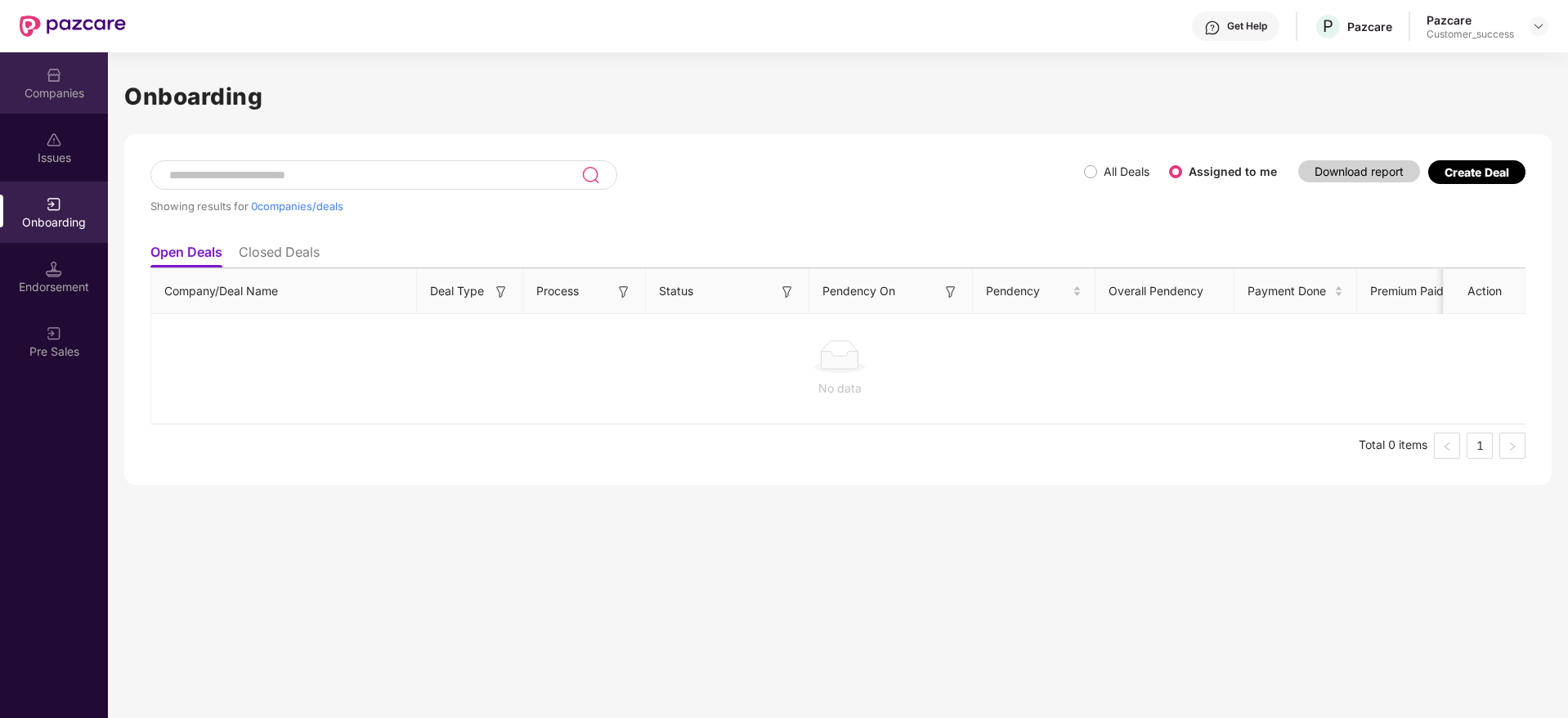
click at [77, 92] on div "Companies" at bounding box center [54, 93] width 108 height 16
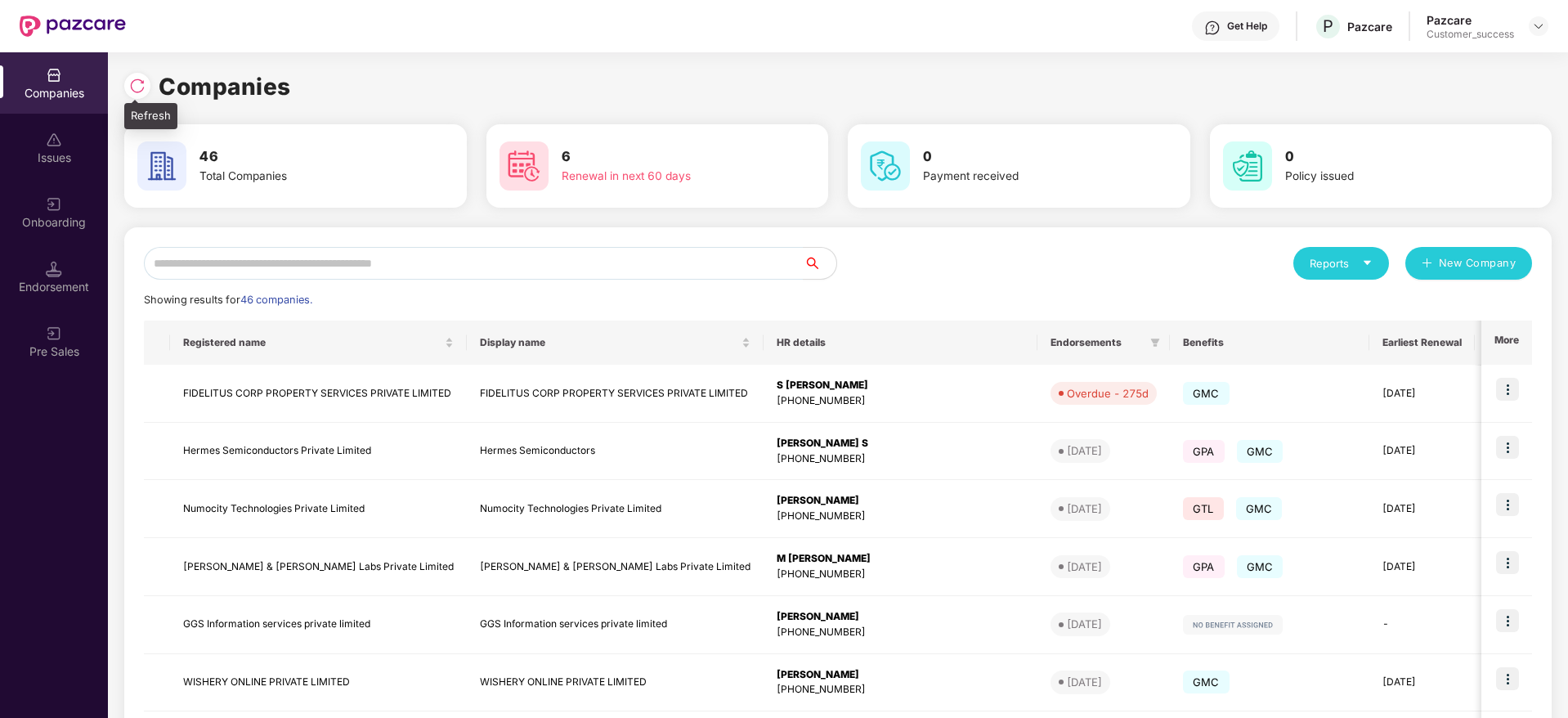
click at [133, 85] on img at bounding box center [137, 86] width 16 height 16
click at [50, 214] on div "Onboarding" at bounding box center [54, 222] width 108 height 16
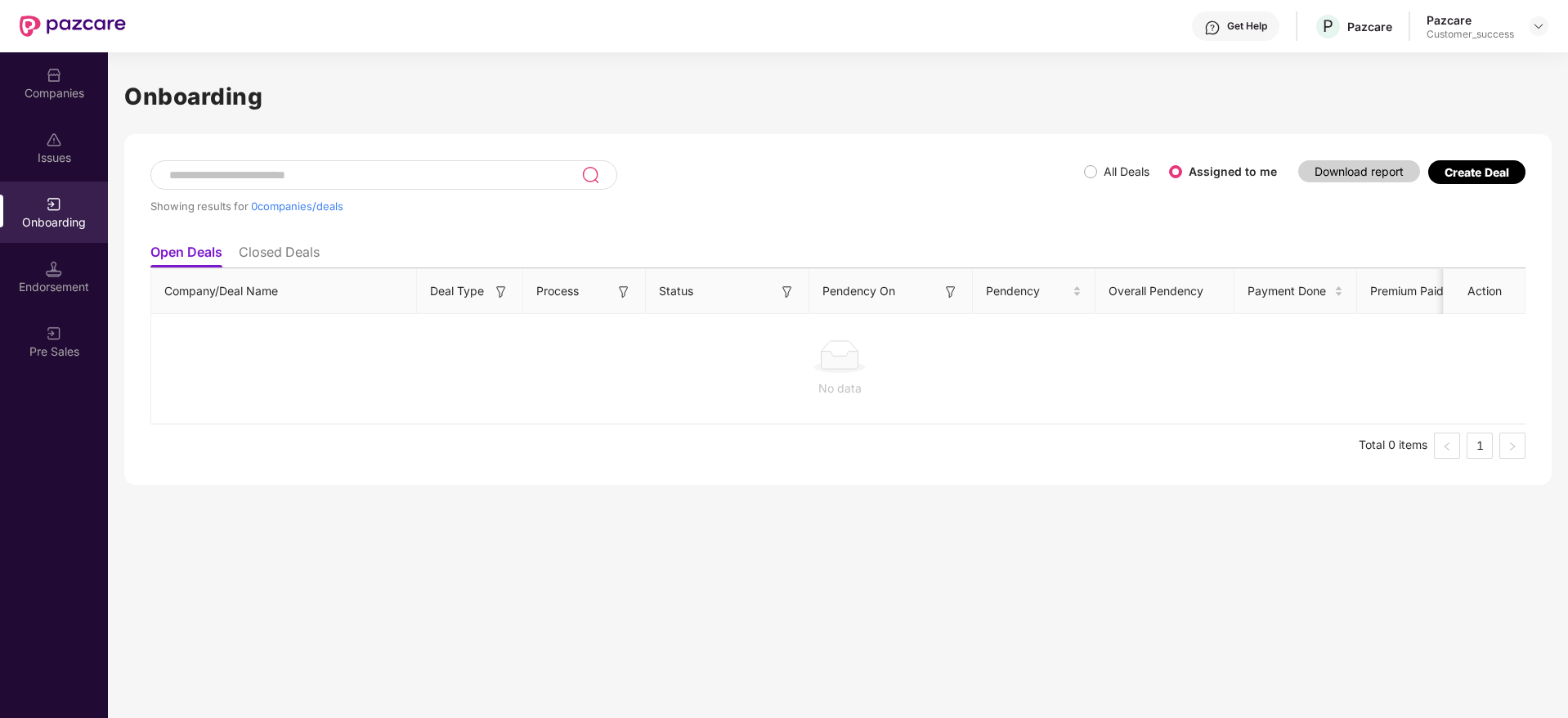
click at [72, 82] on div "Companies" at bounding box center [54, 84] width 108 height 62
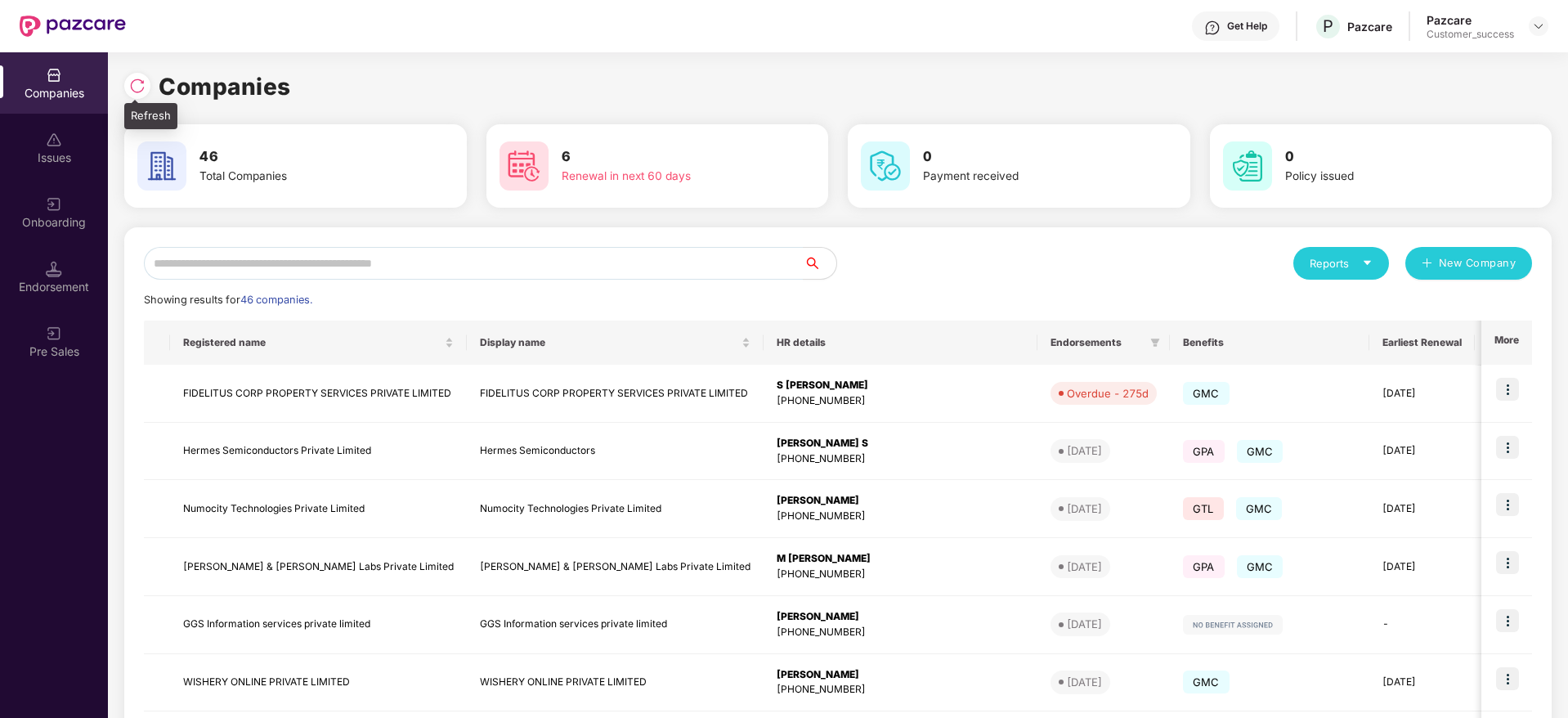
click at [141, 80] on img at bounding box center [137, 86] width 16 height 16
click at [128, 82] on div at bounding box center [137, 86] width 26 height 26
click at [141, 91] on img at bounding box center [137, 86] width 16 height 16
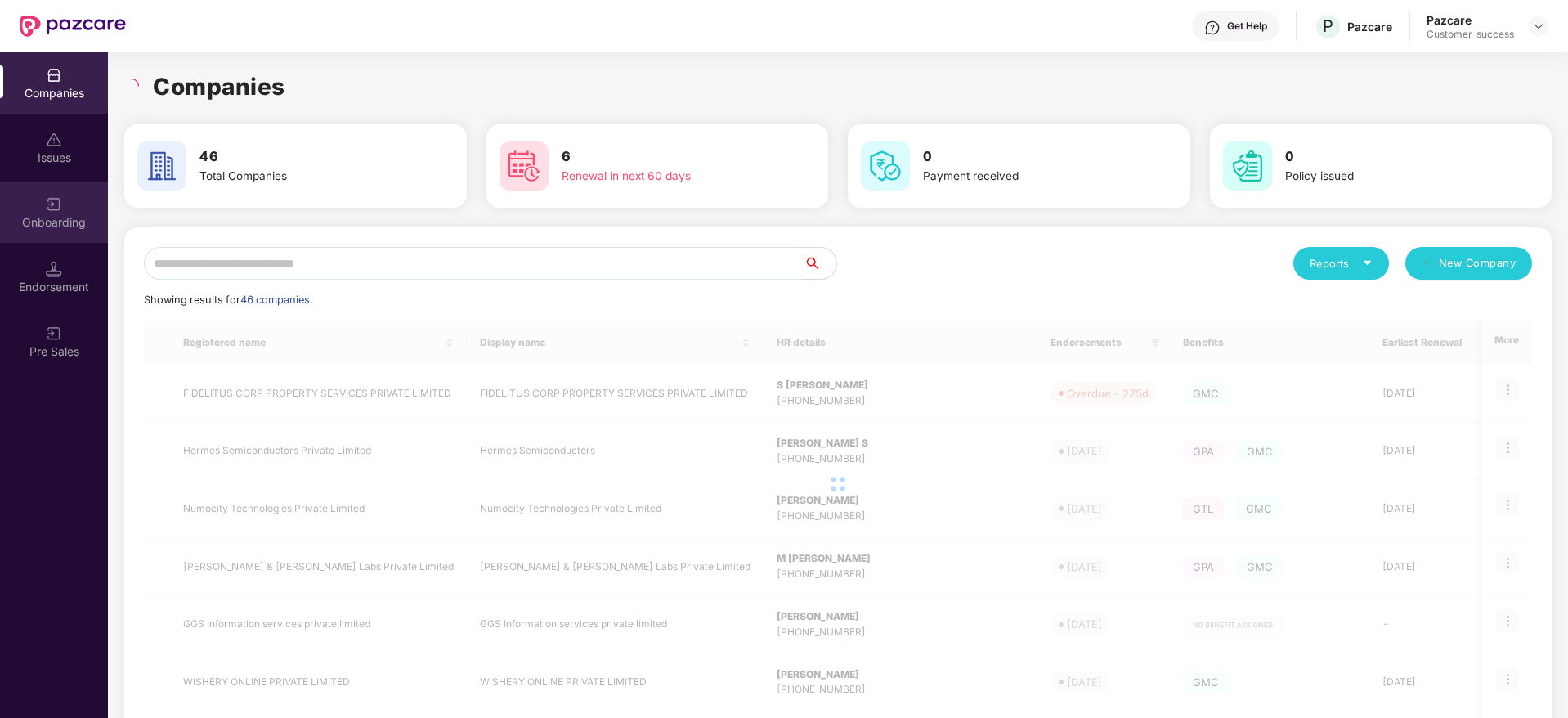
click at [71, 189] on div "Onboarding" at bounding box center [54, 212] width 108 height 62
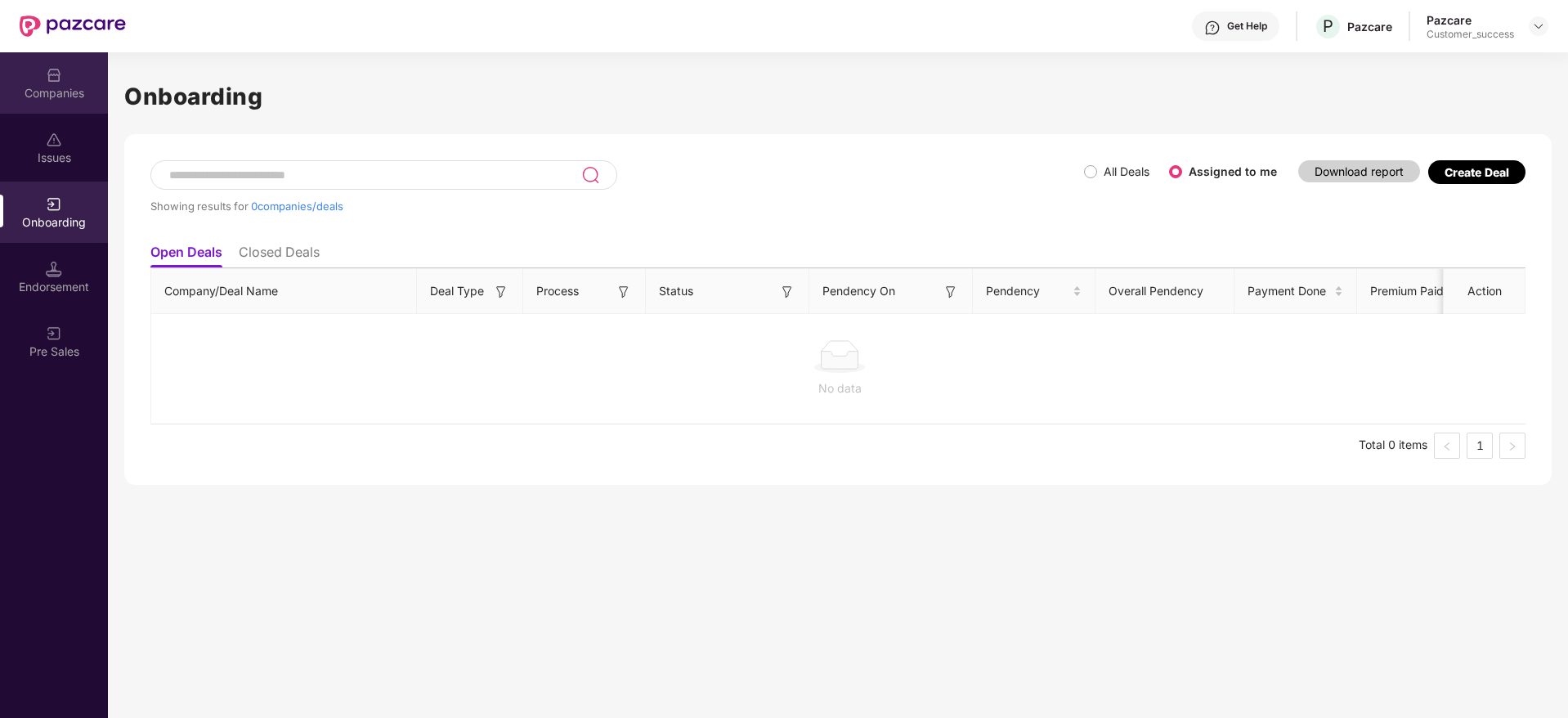
click at [51, 88] on div "Companies" at bounding box center [54, 93] width 108 height 16
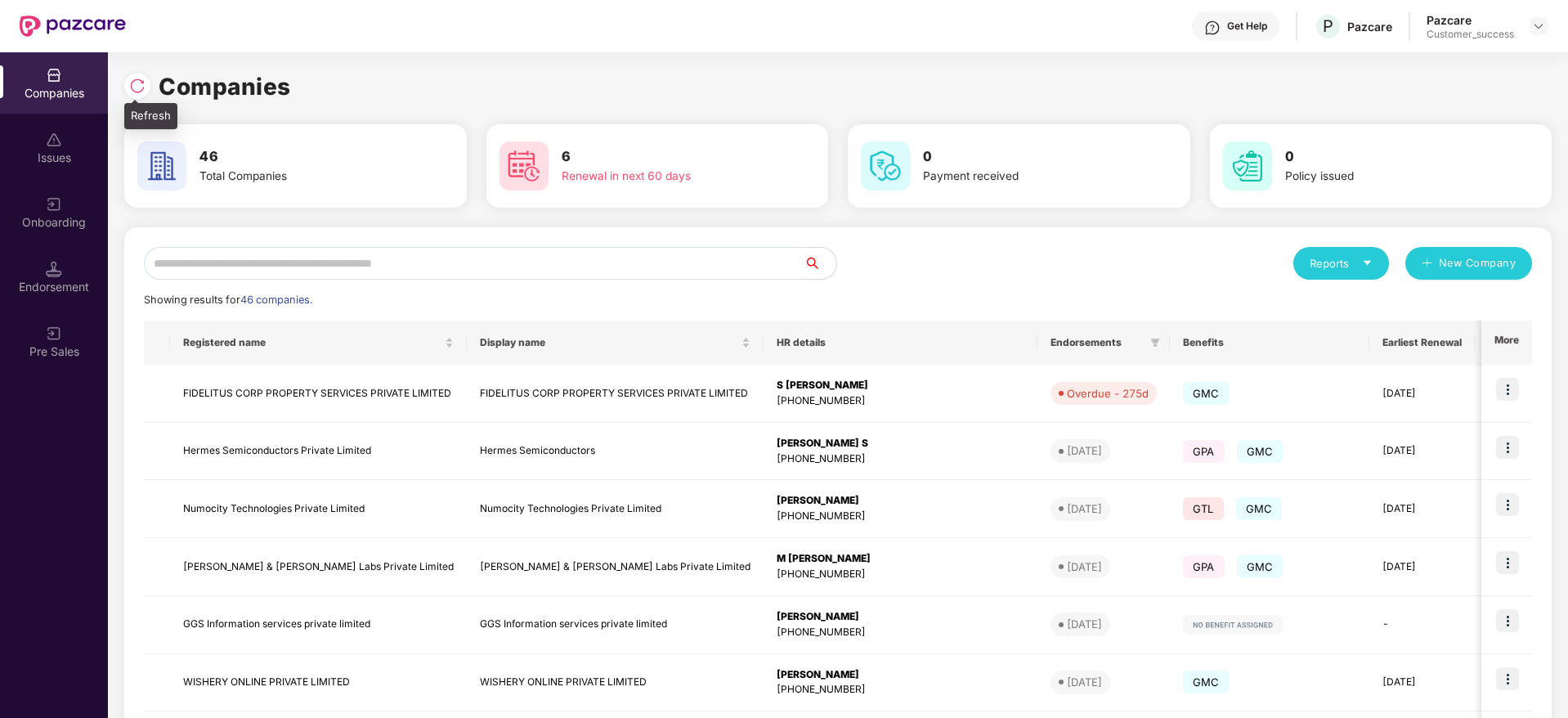
click at [133, 82] on img at bounding box center [137, 86] width 16 height 16
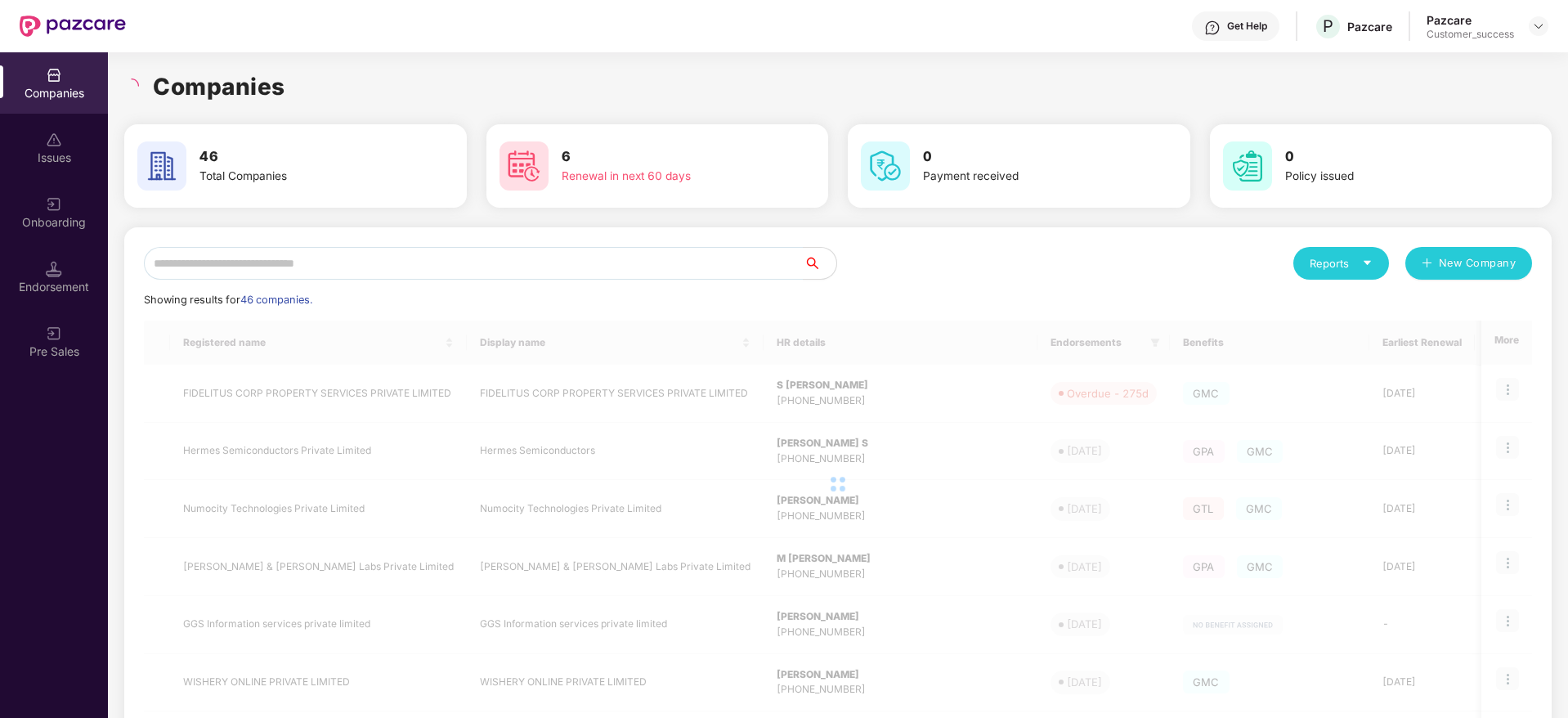
click at [317, 94] on div "Companies" at bounding box center [838, 87] width 1428 height 36
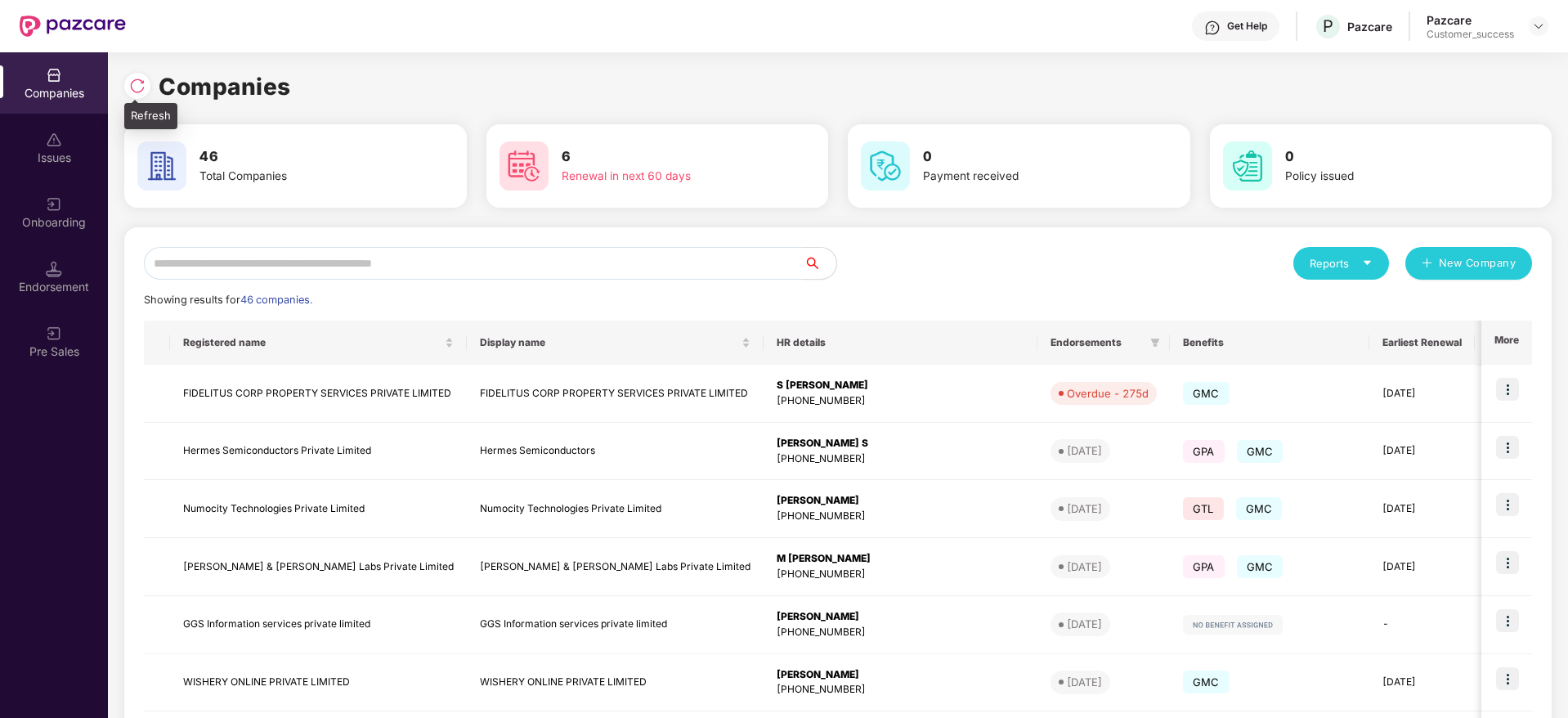
click at [137, 81] on img at bounding box center [137, 86] width 16 height 16
click at [50, 214] on div "Onboarding" at bounding box center [54, 222] width 108 height 16
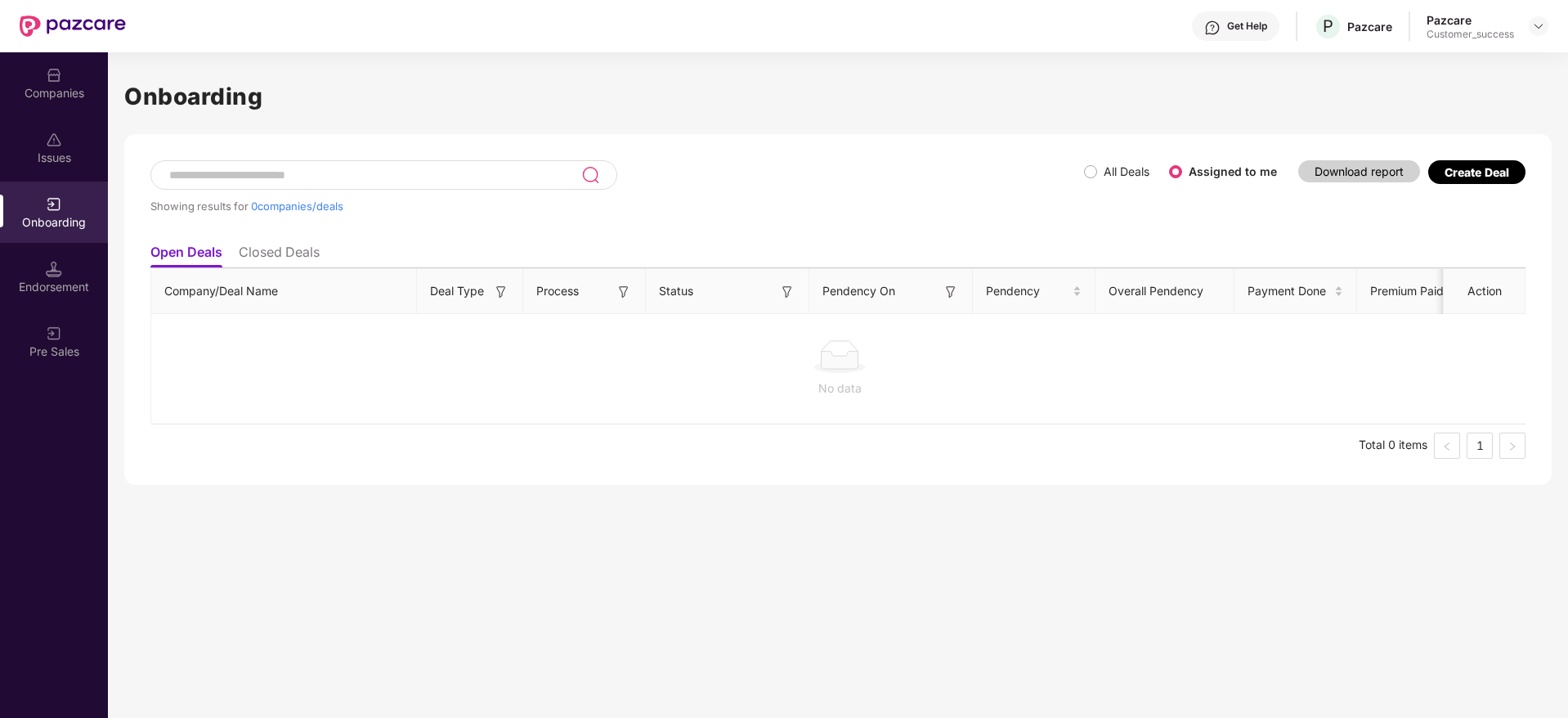
click at [79, 88] on div "Companies" at bounding box center [54, 93] width 108 height 16
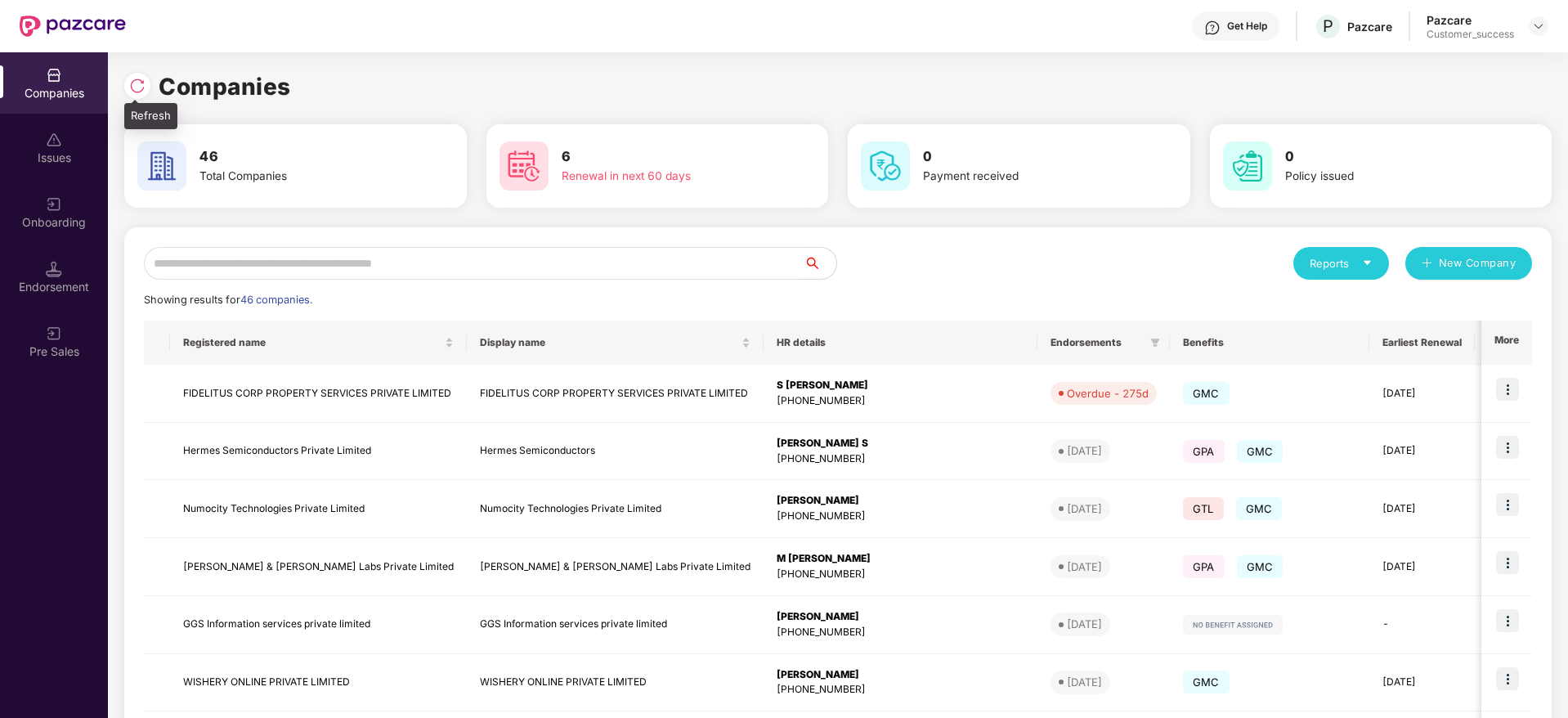
click at [139, 80] on img at bounding box center [137, 86] width 16 height 16
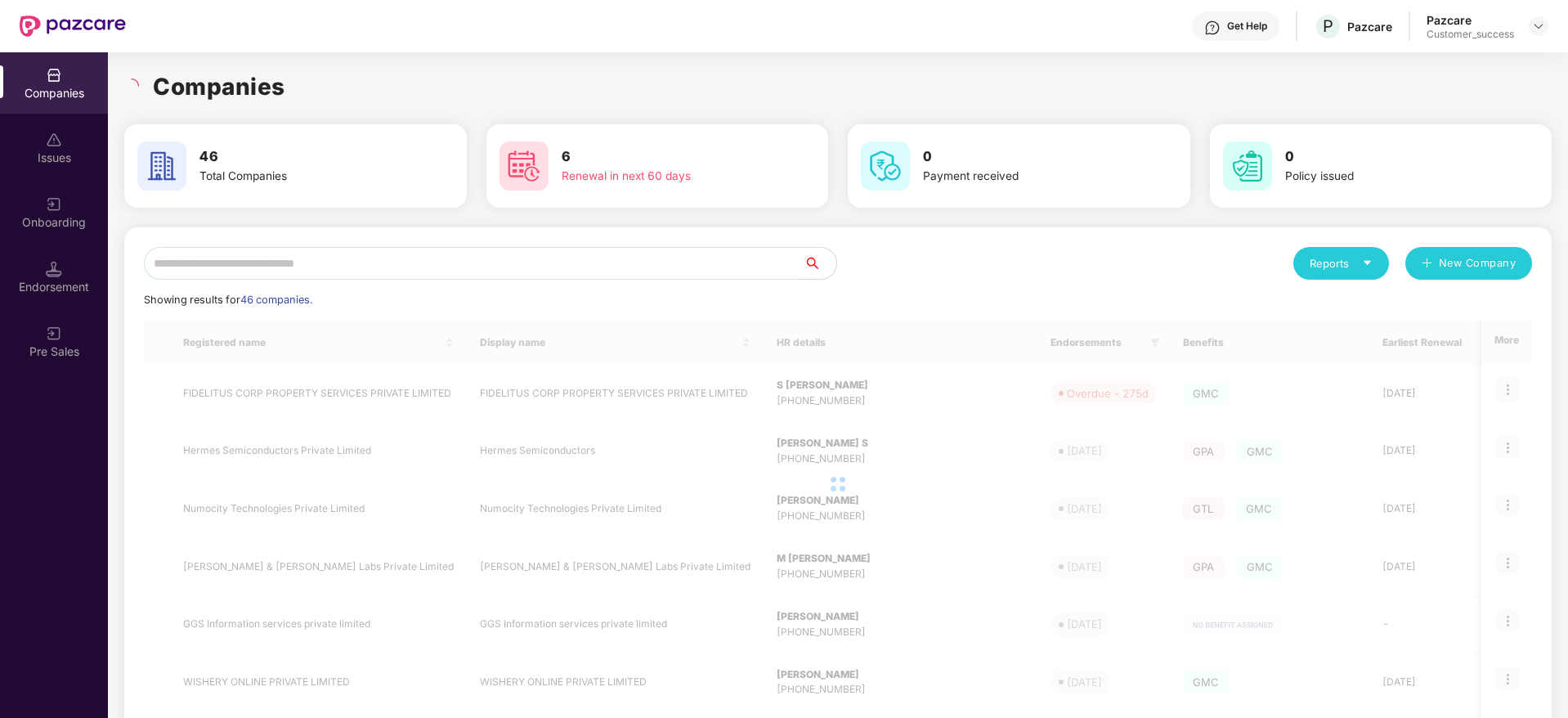
click at [302, 114] on div "Companies 46 Total Companies 6 Renewal in next 60 days 0 Payment received 0 Pol…" at bounding box center [838, 551] width 1428 height 965
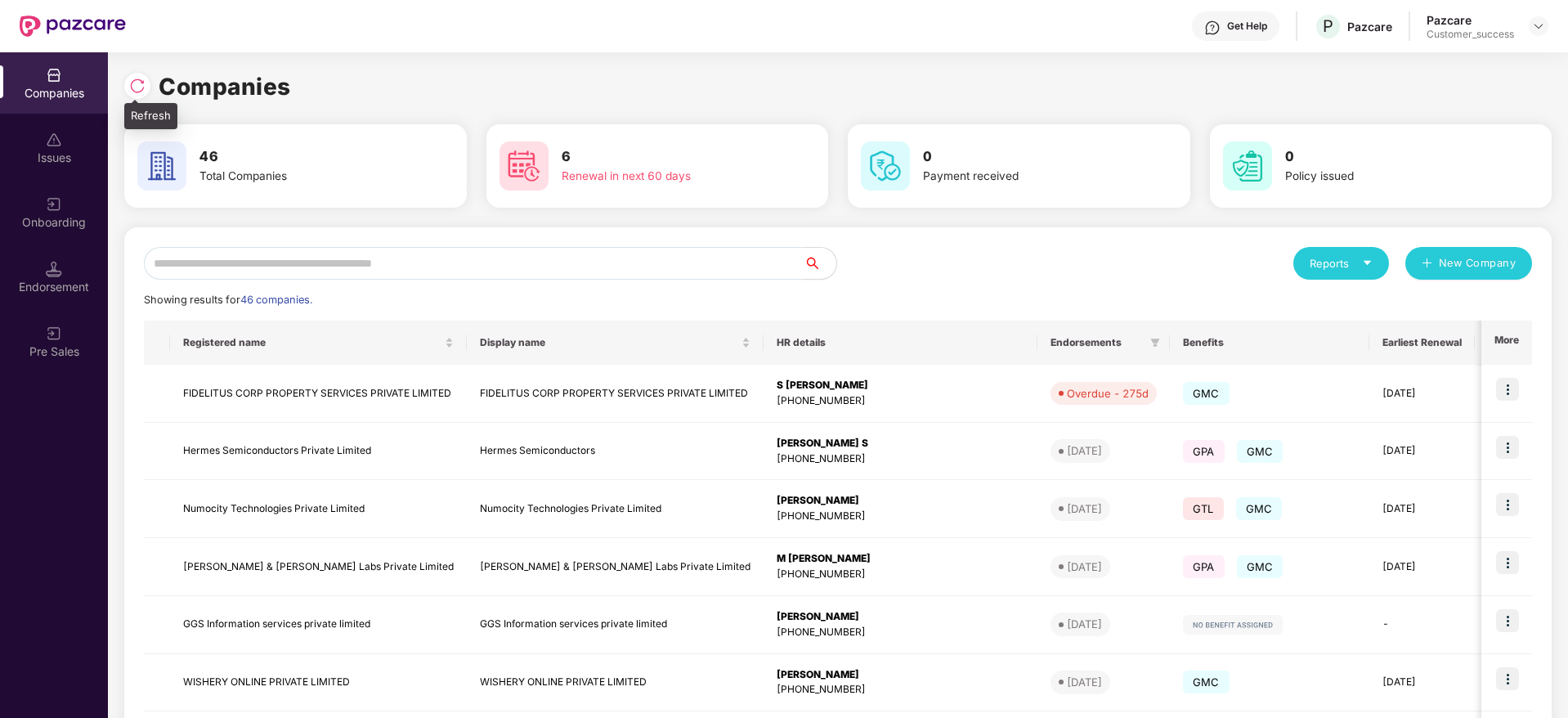
click at [132, 90] on img at bounding box center [137, 86] width 16 height 16
drag, startPoint x: 299, startPoint y: 88, endPoint x: 135, endPoint y: 81, distance: 164.1
click at [135, 81] on div "Companies" at bounding box center [838, 87] width 1428 height 36
click at [135, 81] on img at bounding box center [137, 86] width 16 height 16
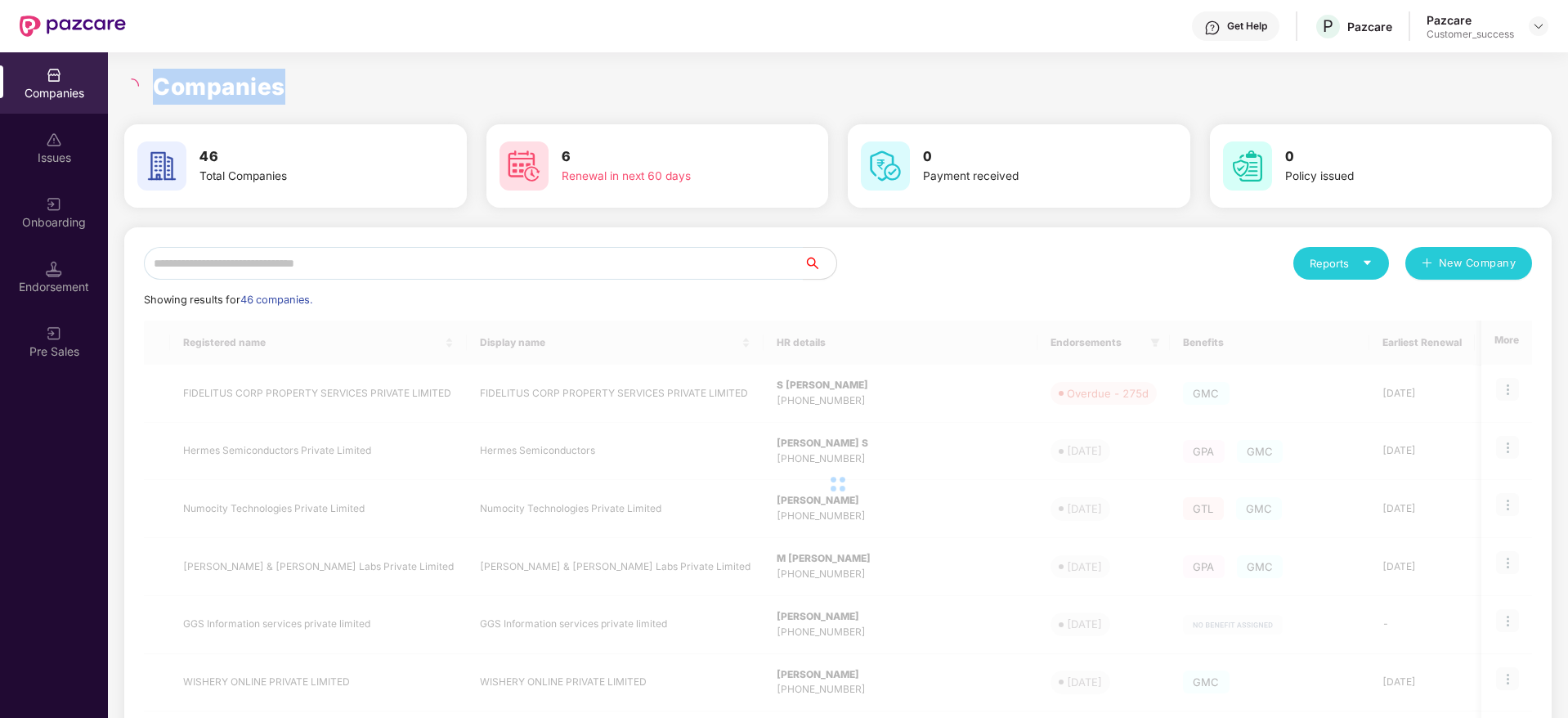
click at [240, 94] on h1 "Companies" at bounding box center [218, 87] width 132 height 36
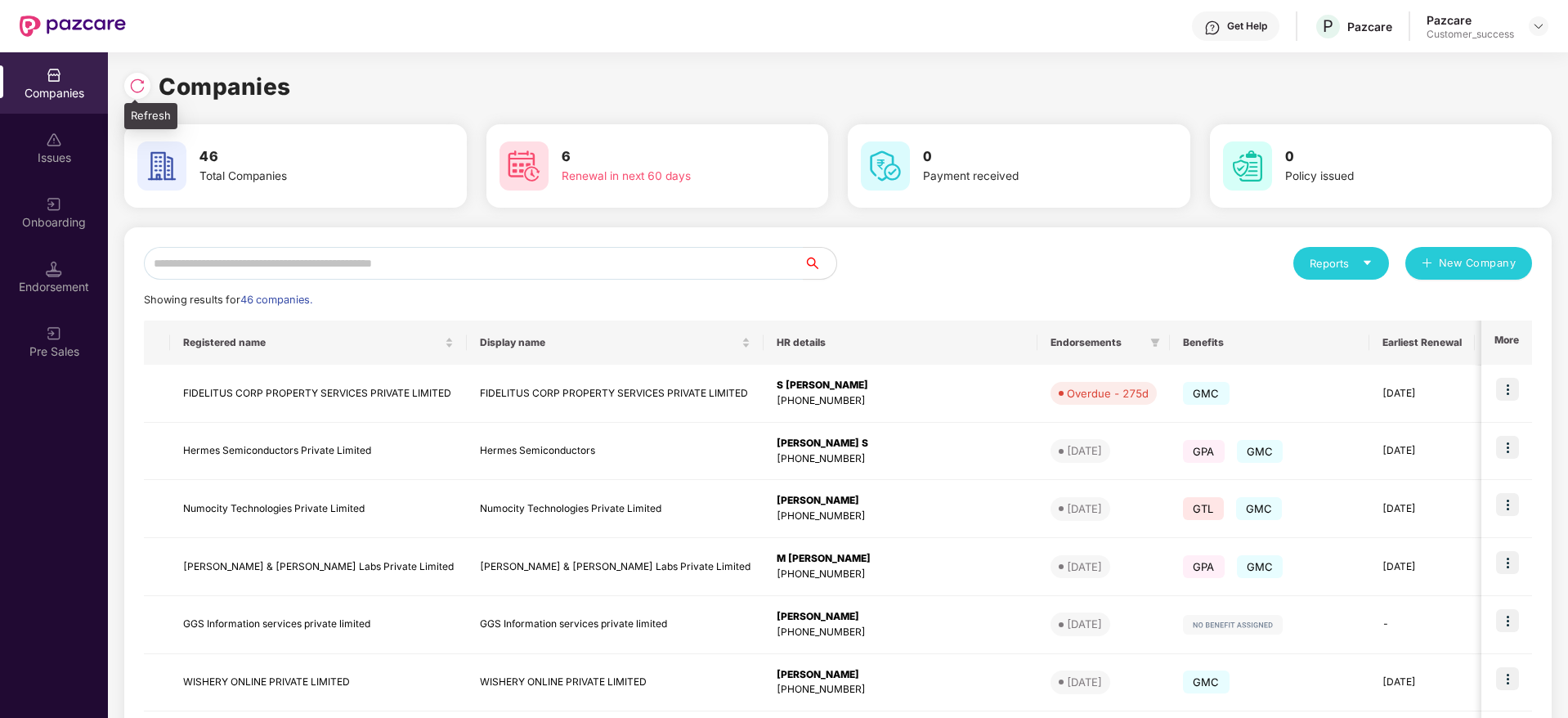
click at [141, 93] on img at bounding box center [137, 86] width 16 height 16
click at [139, 88] on img at bounding box center [137, 86] width 16 height 16
click at [319, 93] on div "Companies" at bounding box center [838, 87] width 1428 height 36
